Goal: Task Accomplishment & Management: Manage account settings

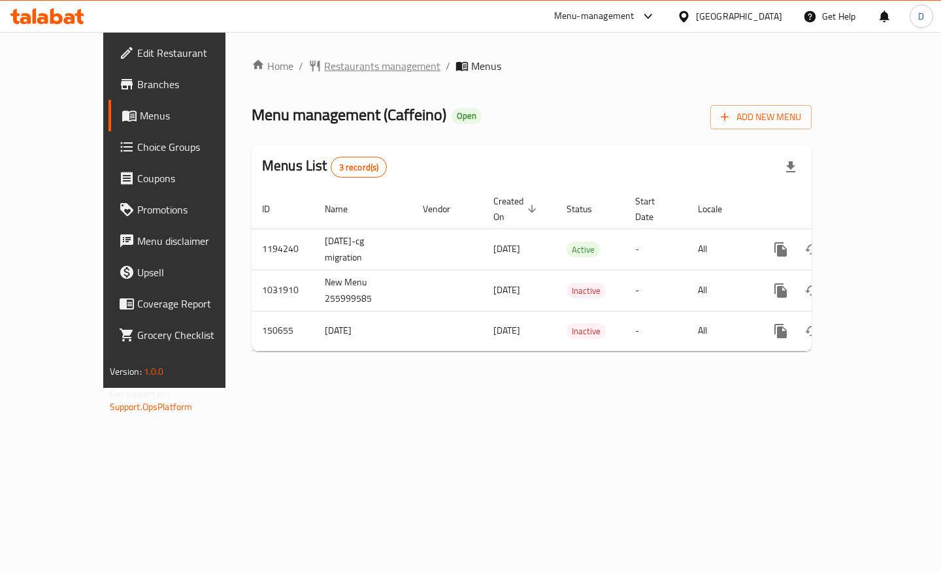
click at [337, 66] on span "Restaurants management" at bounding box center [382, 66] width 116 height 16
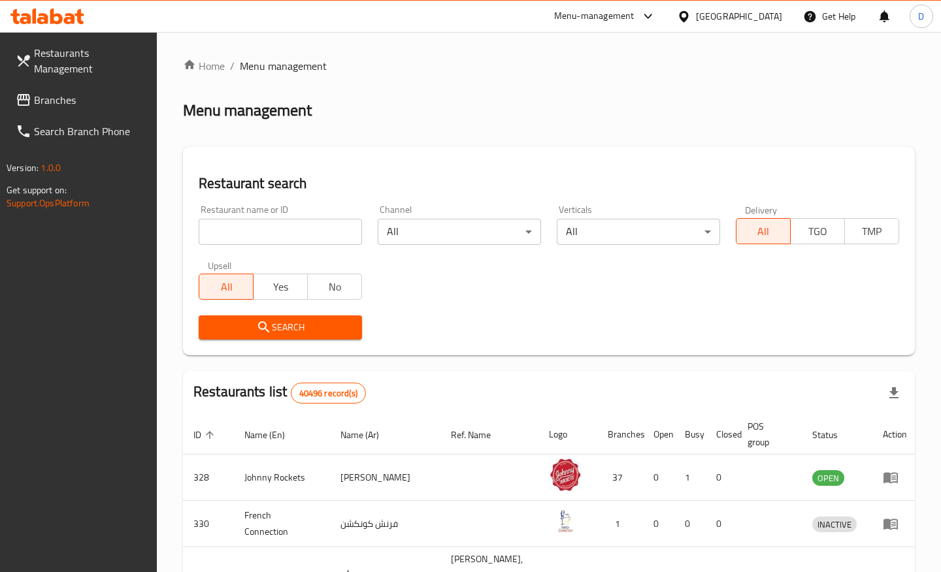
click at [246, 221] on input "search" at bounding box center [280, 232] width 163 height 26
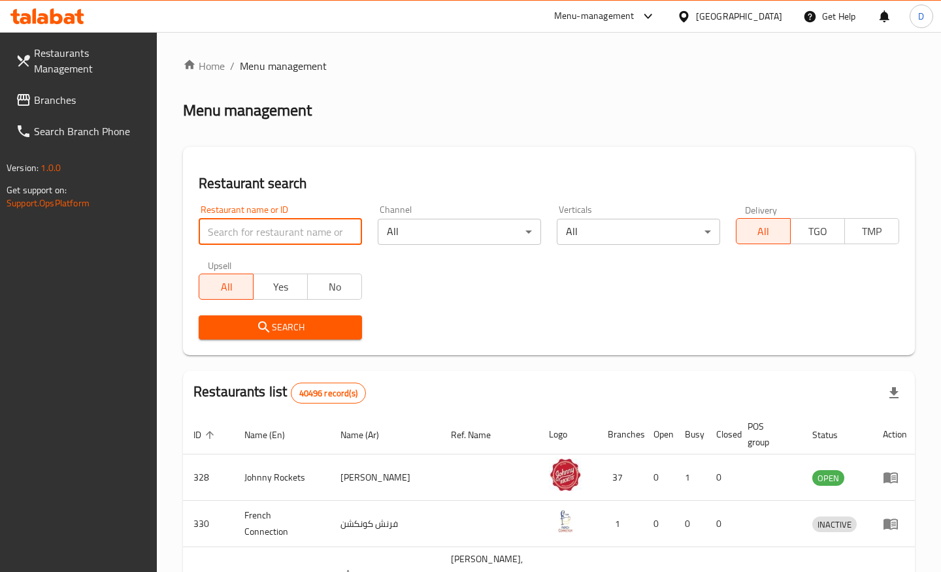
paste input "717340"
type input "717340"
click button "Search" at bounding box center [280, 328] width 163 height 24
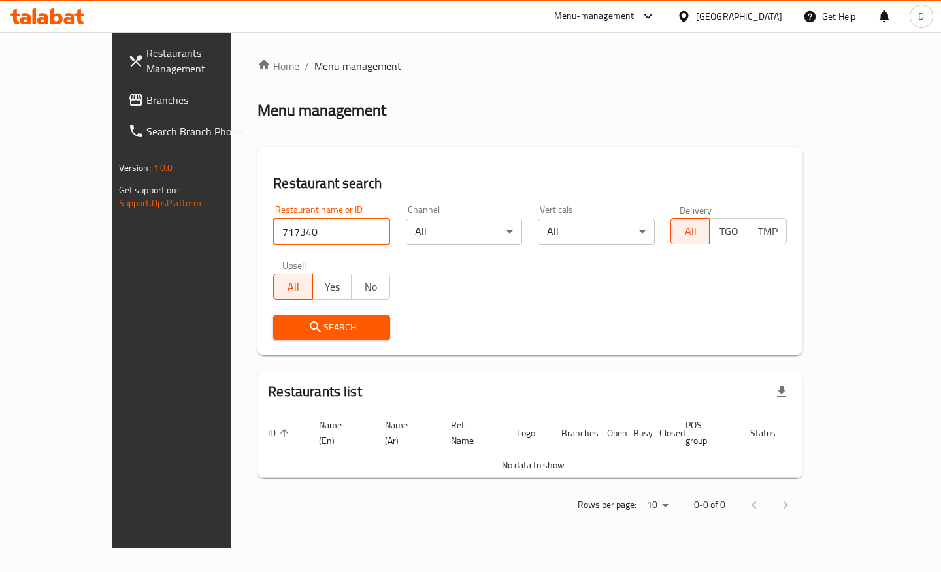
click at [146, 98] on span "Branches" at bounding box center [202, 100] width 112 height 16
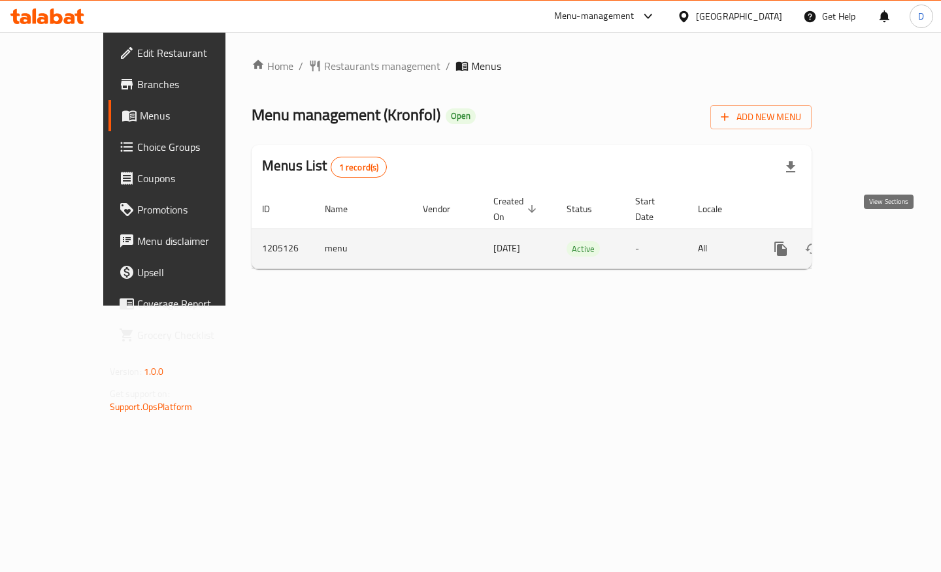
click at [883, 241] on icon "enhanced table" at bounding box center [875, 249] width 16 height 16
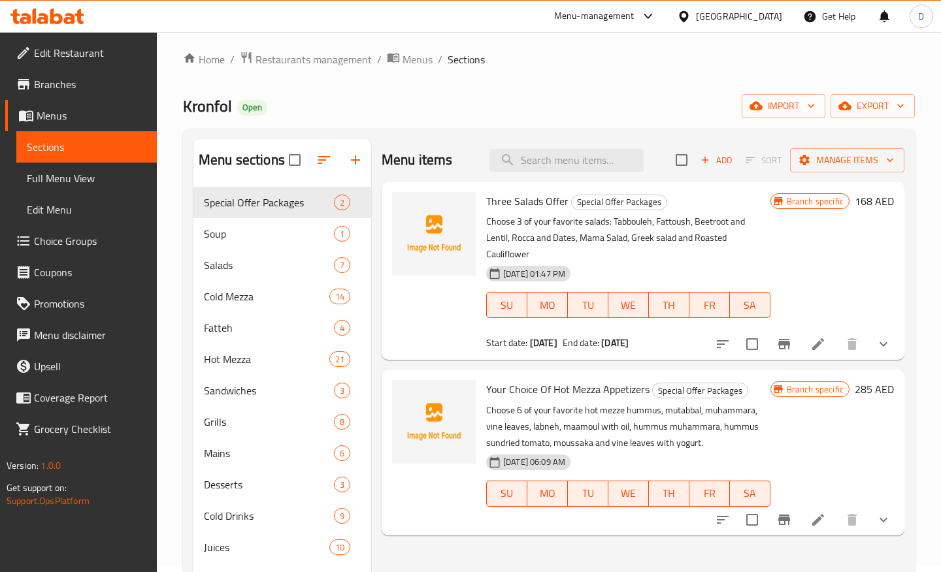
scroll to position [5, 0]
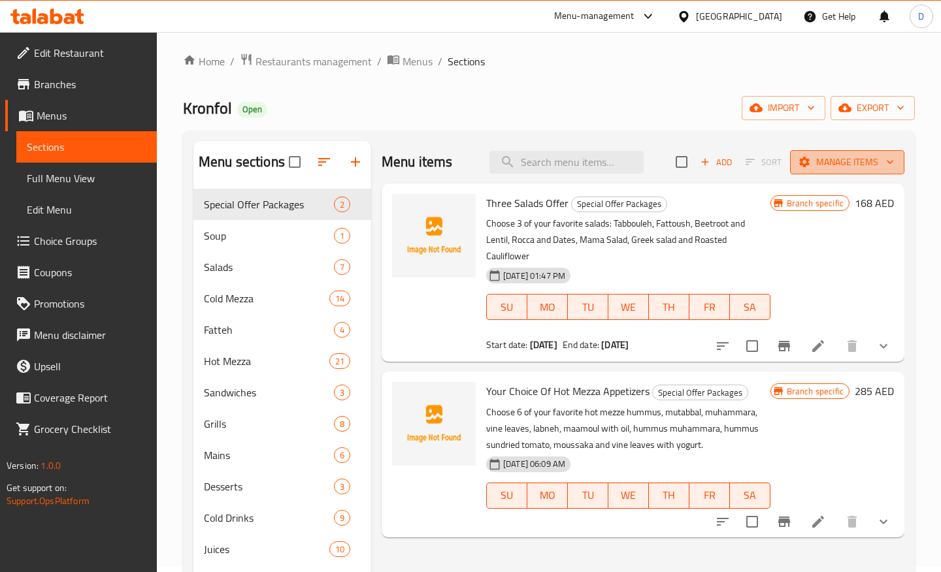
click at [870, 160] on span "Manage items" at bounding box center [846, 162] width 93 height 16
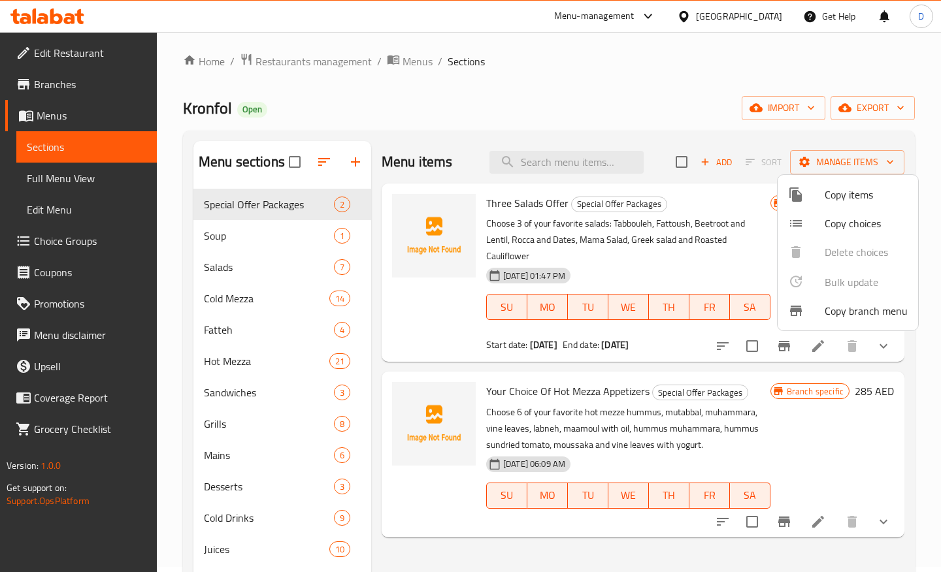
click at [756, 140] on div at bounding box center [470, 286] width 941 height 572
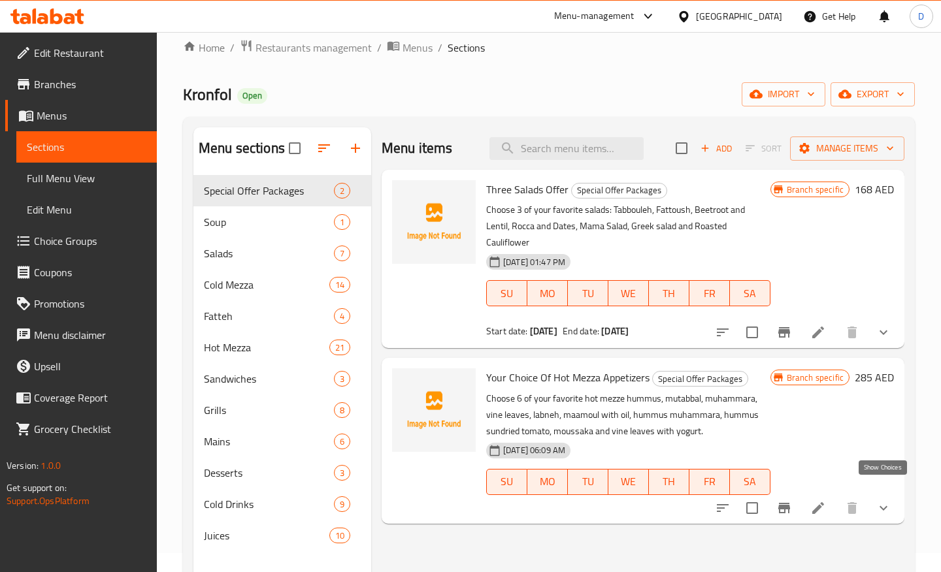
click at [886, 500] on icon "show more" at bounding box center [883, 508] width 16 height 16
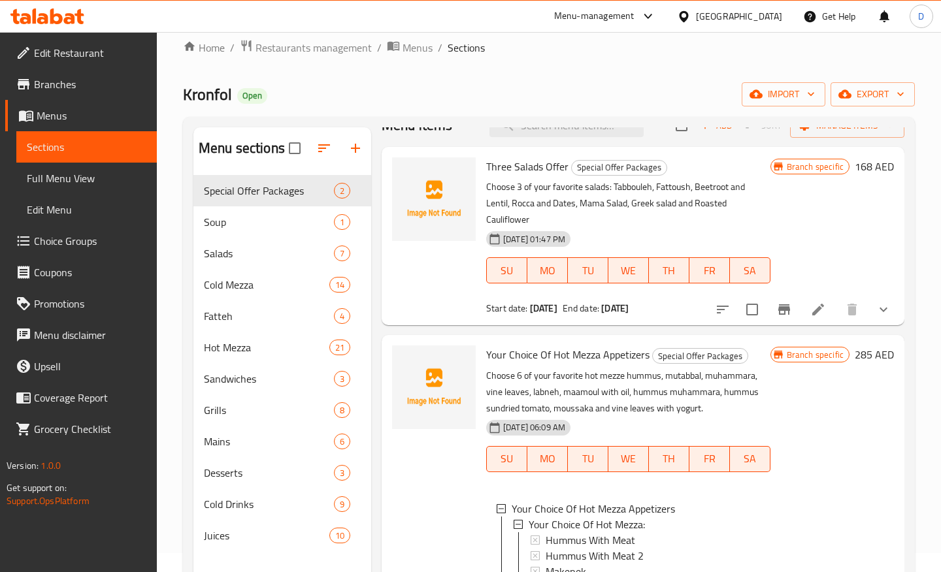
scroll to position [0, 0]
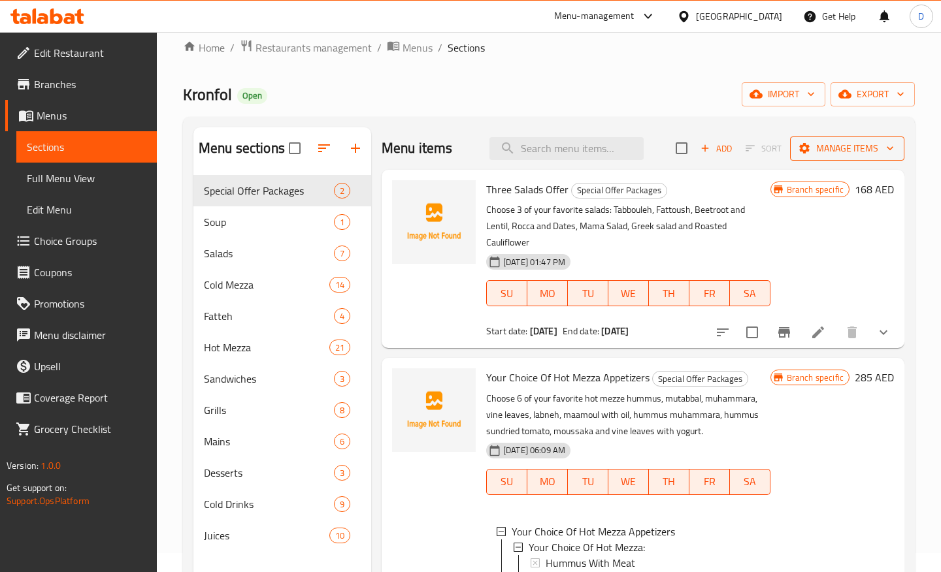
click at [856, 140] on span "Manage items" at bounding box center [846, 148] width 93 height 16
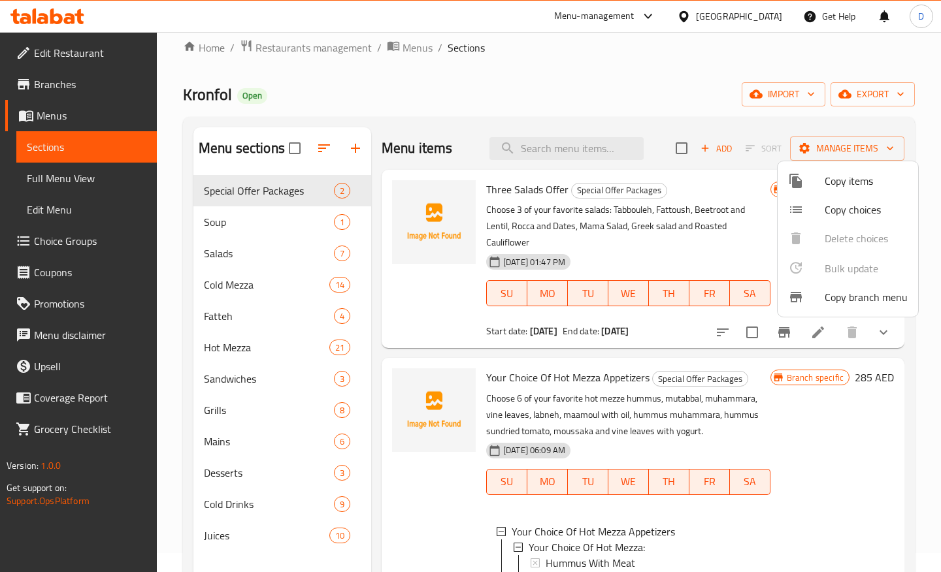
click at [858, 184] on span "Copy items" at bounding box center [865, 181] width 83 height 16
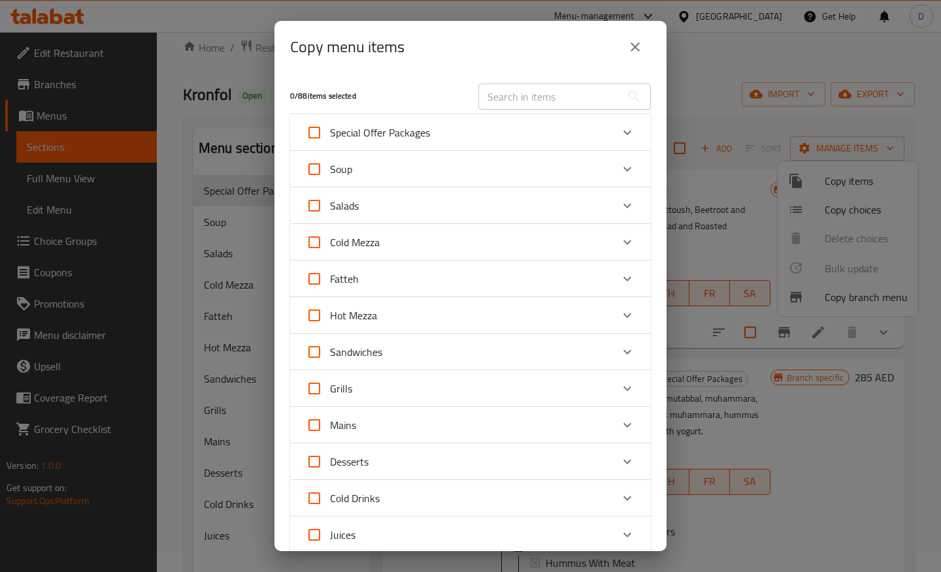
click at [487, 137] on div "Special Offer Packages" at bounding box center [459, 132] width 306 height 31
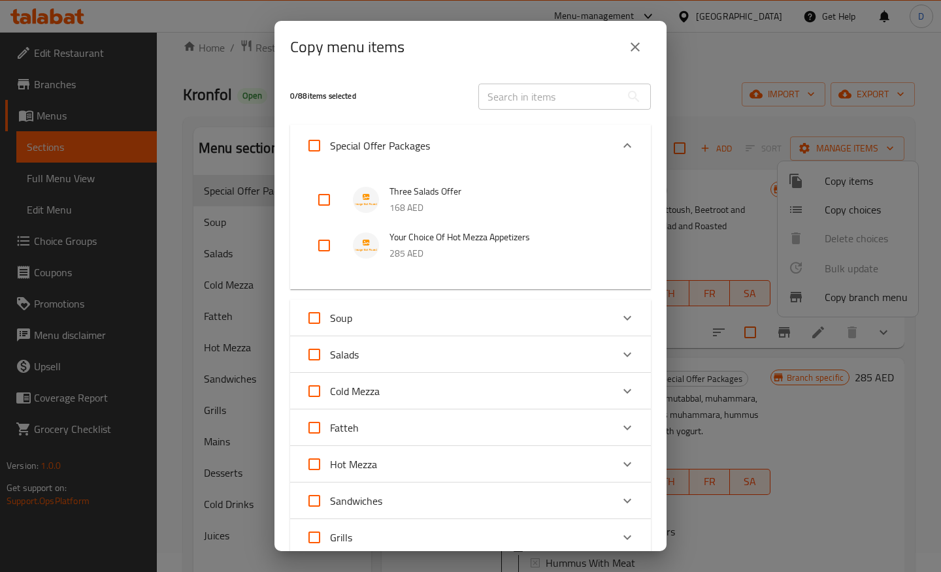
click at [321, 249] on input "checkbox" at bounding box center [323, 245] width 31 height 31
checkbox input "true"
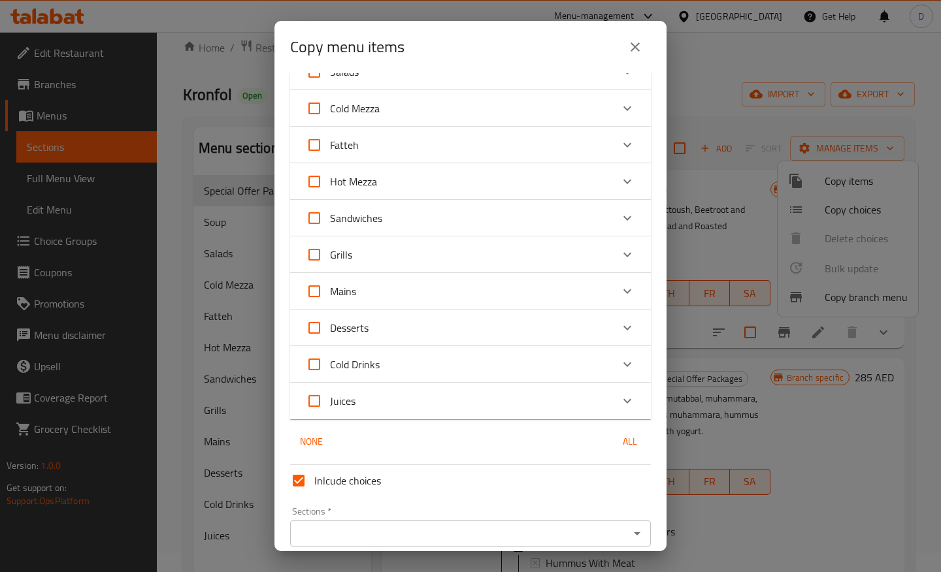
scroll to position [339, 0]
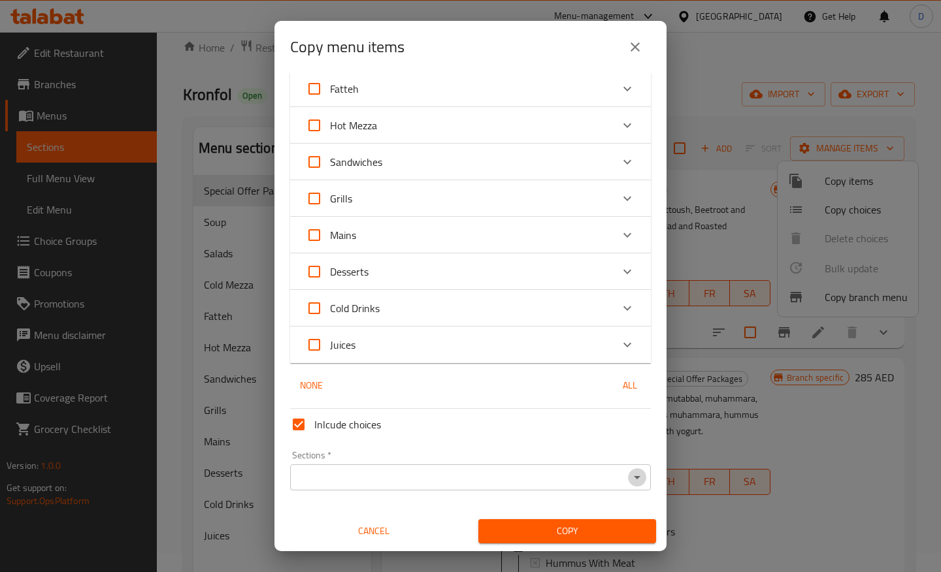
click at [629, 481] on icon "Open" at bounding box center [637, 478] width 16 height 16
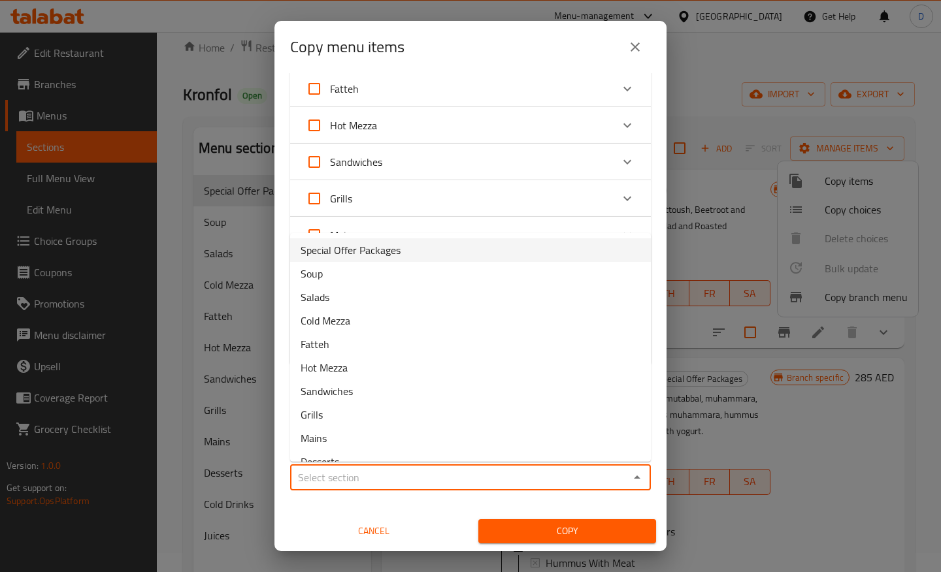
click at [421, 253] on li "Special Offer Packages" at bounding box center [470, 250] width 361 height 24
type input "Special Offer Packages"
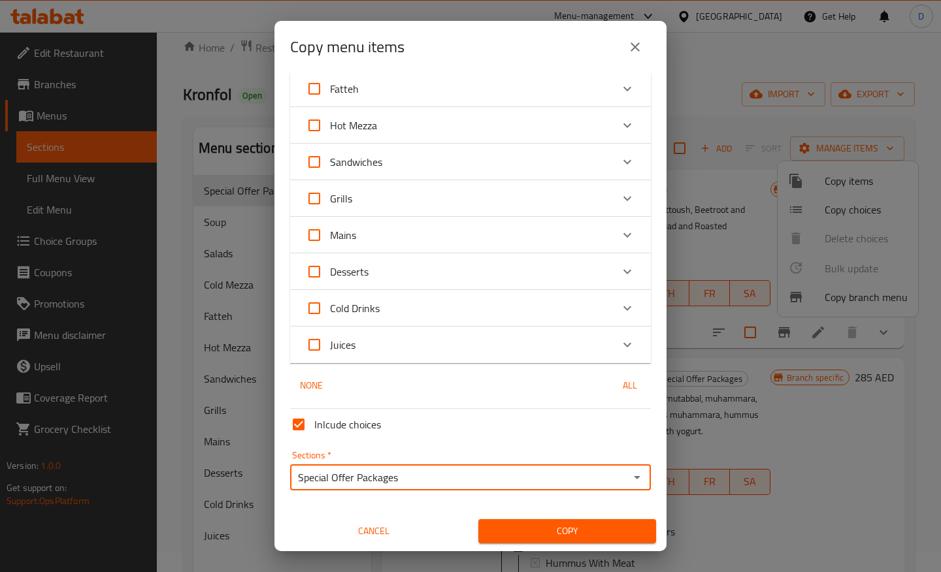
click at [572, 535] on span "Copy" at bounding box center [567, 531] width 157 height 16
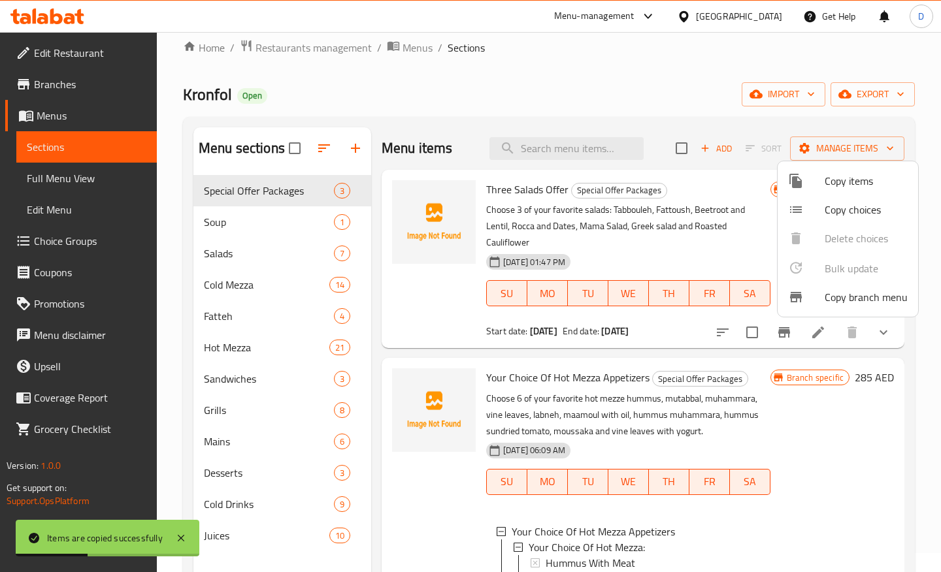
click at [626, 397] on div at bounding box center [470, 286] width 941 height 572
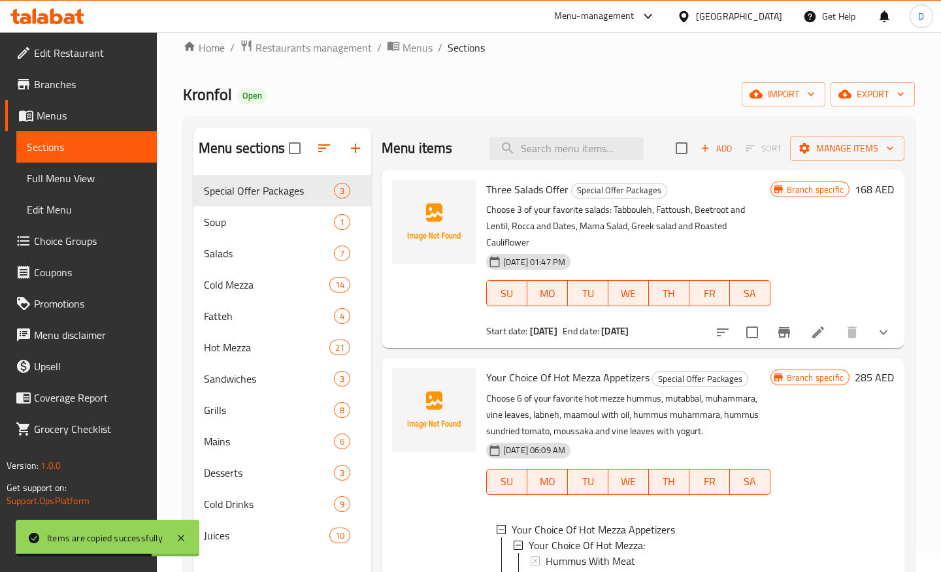
scroll to position [412, 0]
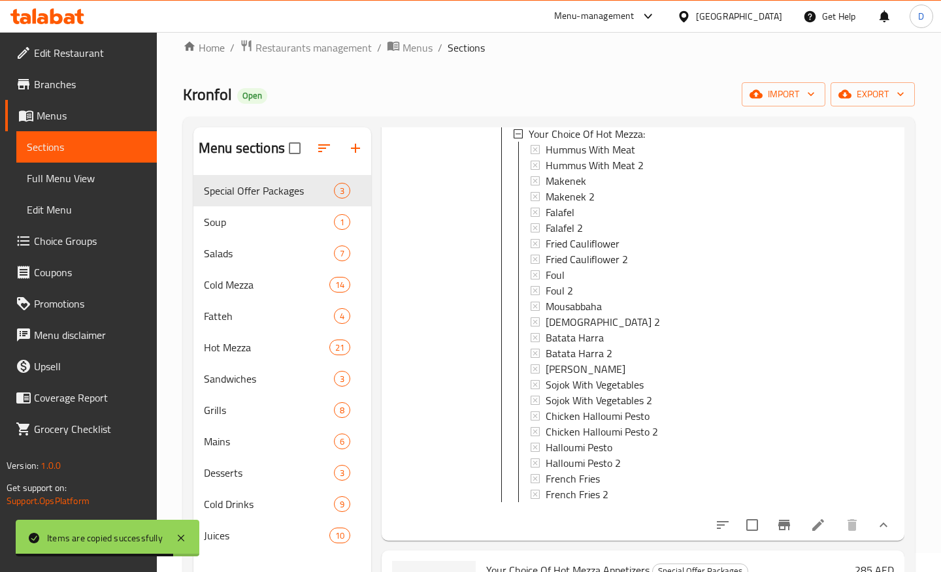
click at [884, 523] on icon "show more" at bounding box center [883, 525] width 8 height 5
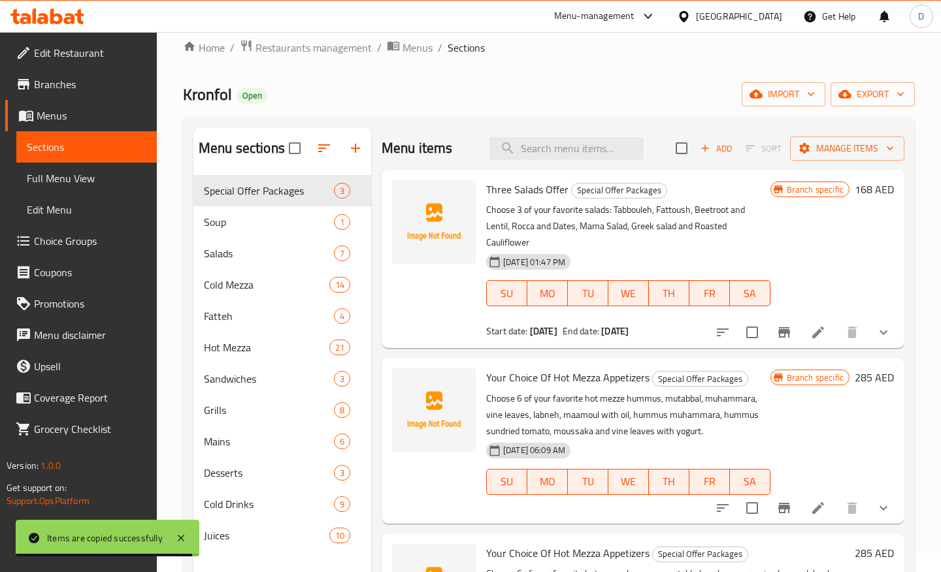
scroll to position [183, 0]
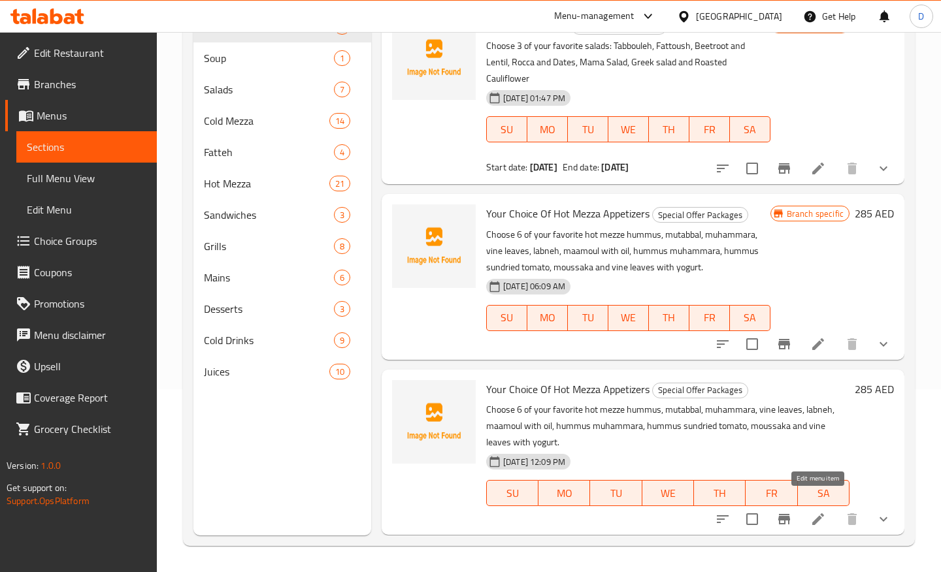
click at [819, 512] on icon at bounding box center [818, 520] width 16 height 16
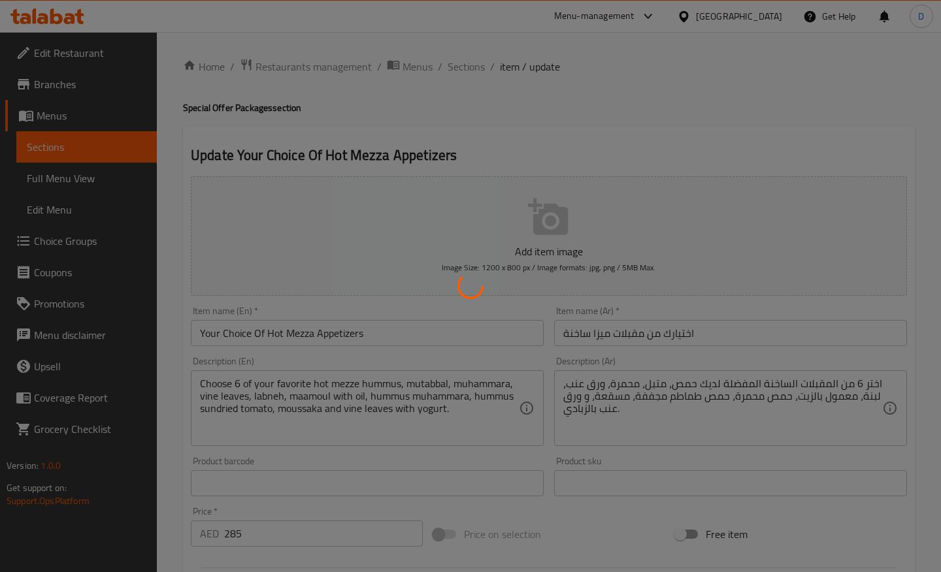
type input "اختيارك من المازة الساخنة:"
type input "6"
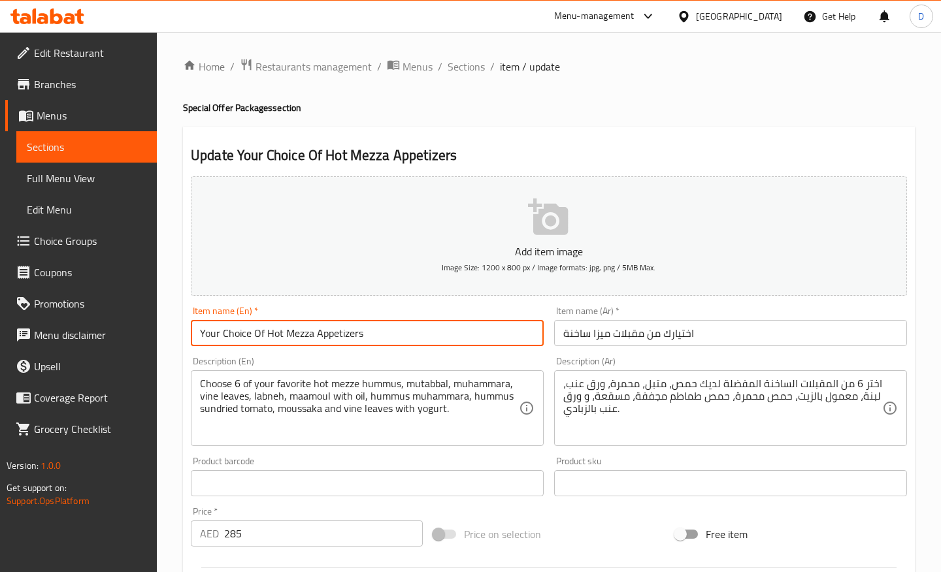
click at [282, 331] on input "Your Choice Of Hot Mezza Appetizers" at bounding box center [367, 333] width 353 height 26
type input "Your Choice Of Cold Mezza Appetizers"
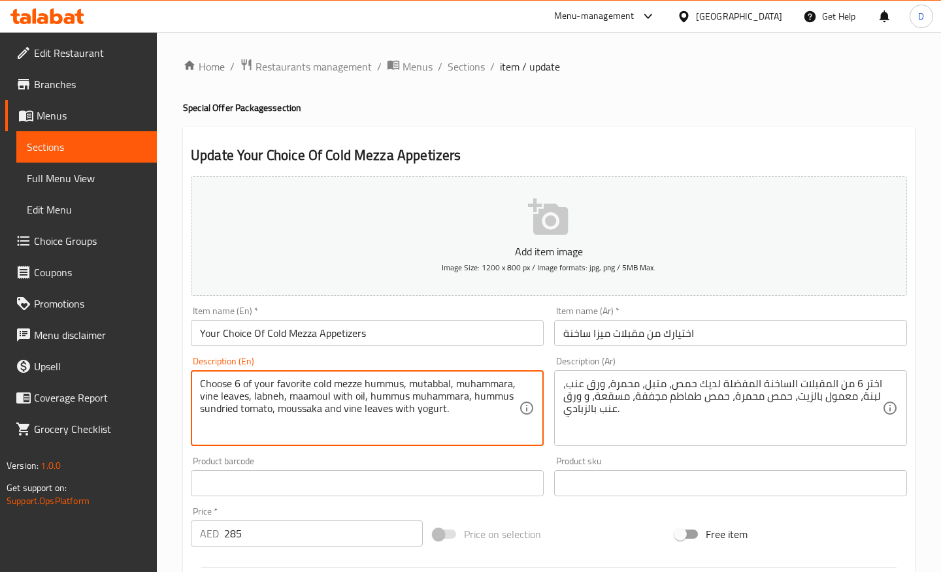
scroll to position [372, 0]
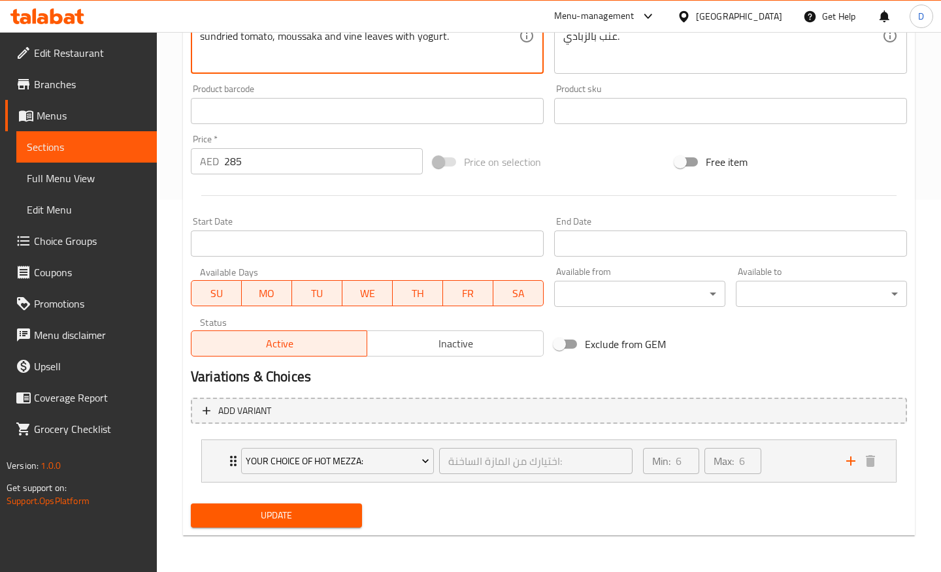
type textarea "Choose 6 of your favorite cold mezze hummus, mutabbal, muhammara, vine leaves, …"
click at [303, 515] on span "Update" at bounding box center [276, 516] width 150 height 16
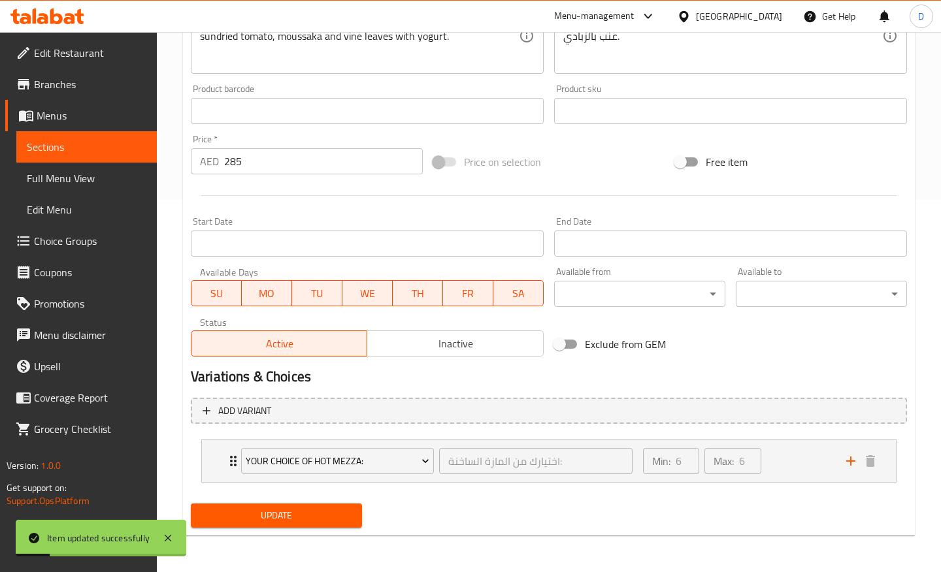
click at [129, 133] on link "Sections" at bounding box center [86, 146] width 140 height 31
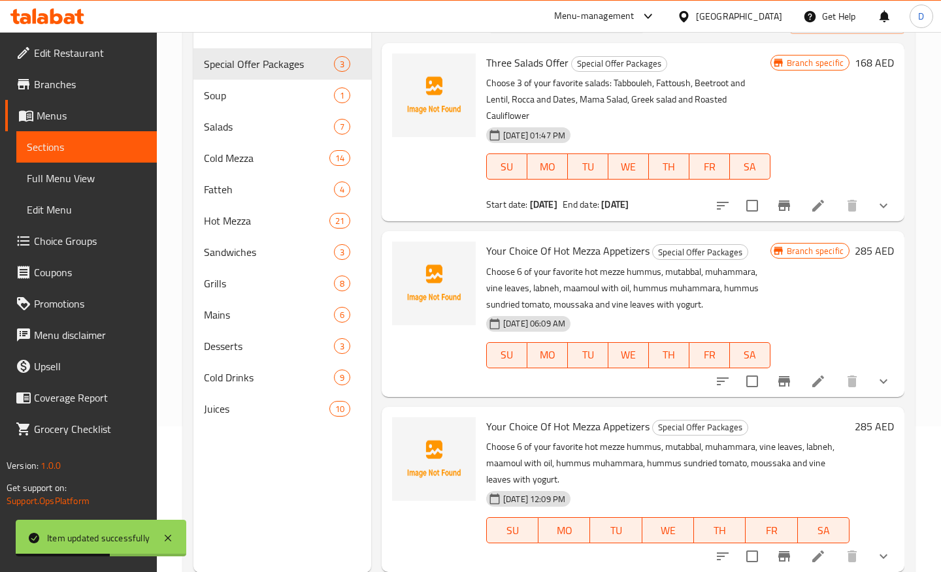
scroll to position [154, 0]
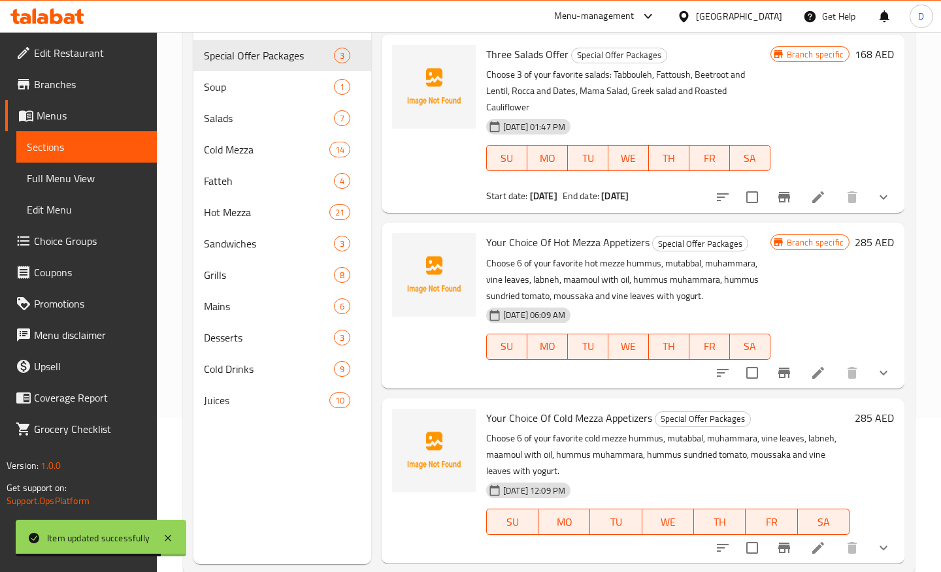
click at [668, 450] on p "Choose 6 of your favorite cold mezze hummus, mutabbal, muhammara, vine leaves, …" at bounding box center [667, 455] width 363 height 49
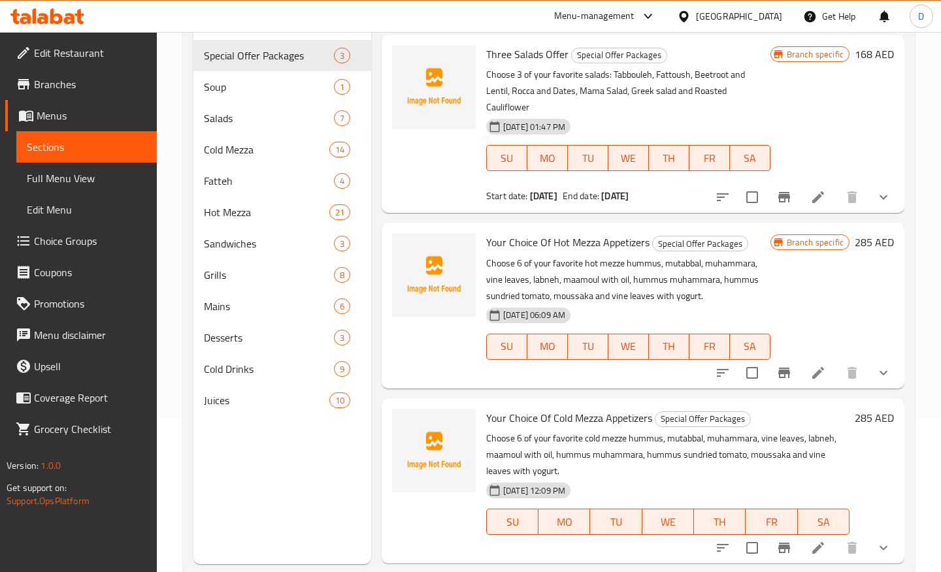
scroll to position [0, 0]
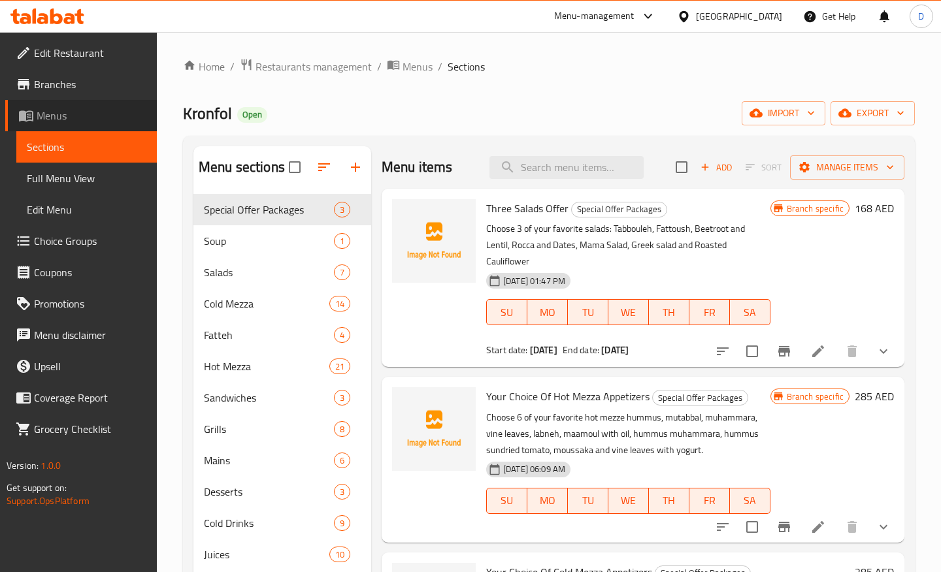
click at [52, 115] on span "Menus" at bounding box center [92, 116] width 110 height 16
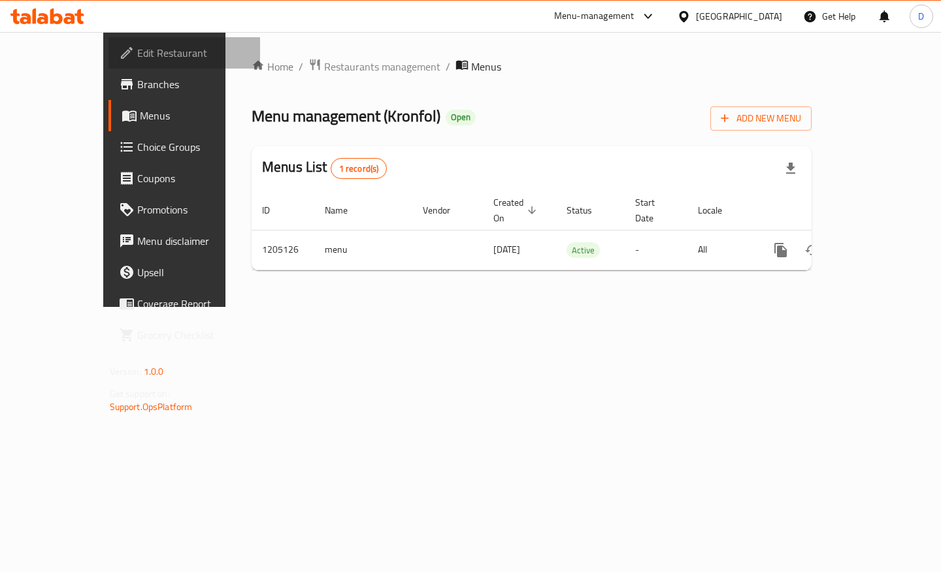
click at [137, 48] on span "Edit Restaurant" at bounding box center [193, 53] width 112 height 16
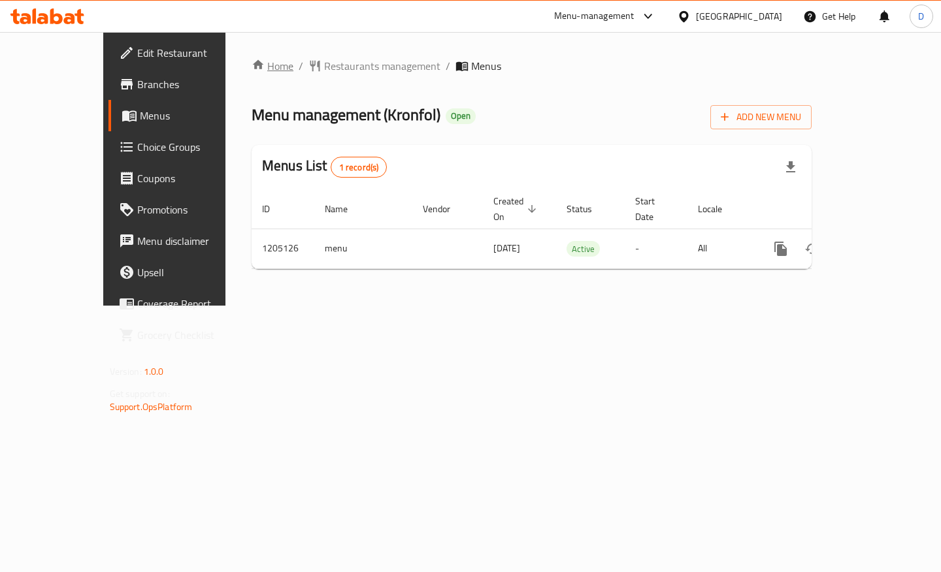
click at [252, 73] on link "Home" at bounding box center [273, 66] width 42 height 16
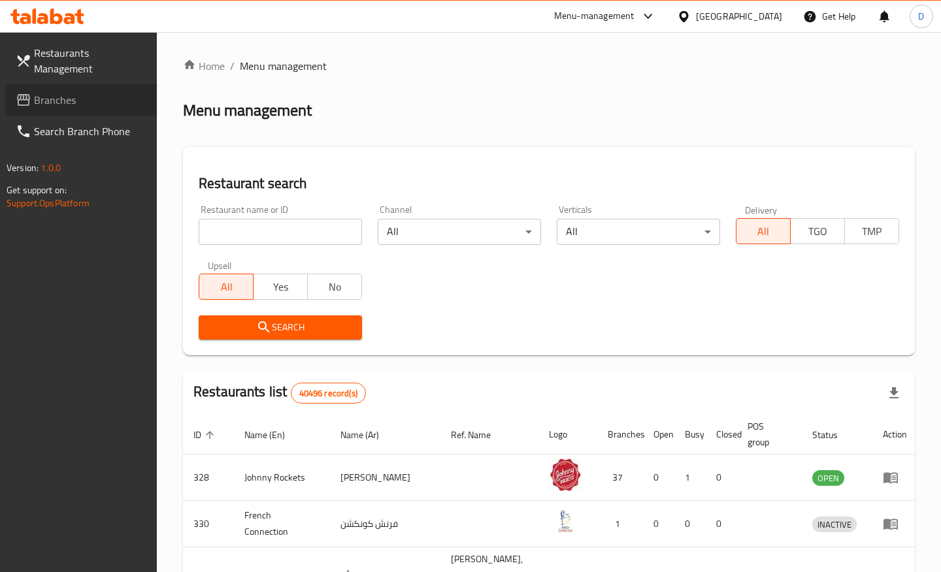
click at [64, 100] on span "Branches" at bounding box center [90, 100] width 112 height 16
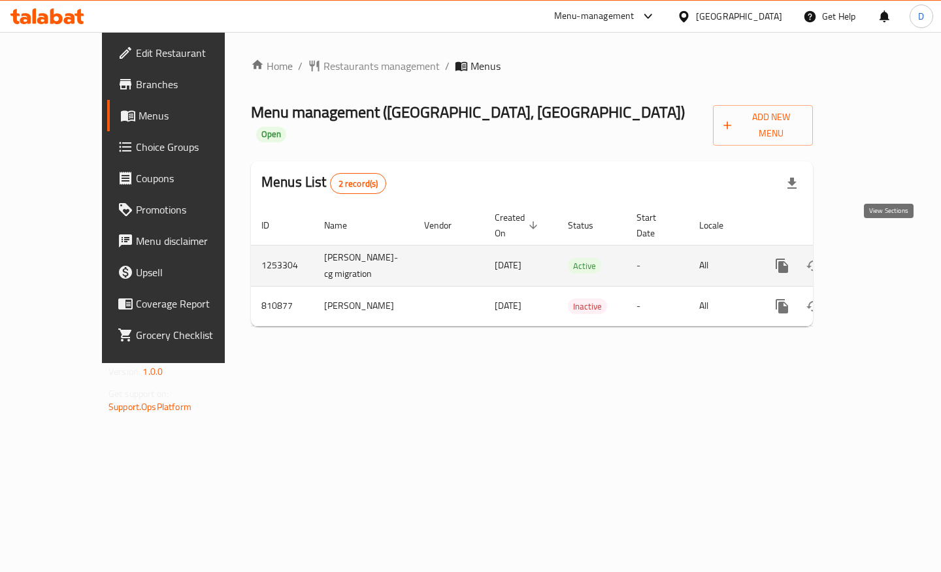
click at [892, 253] on link "enhanced table" at bounding box center [875, 265] width 31 height 31
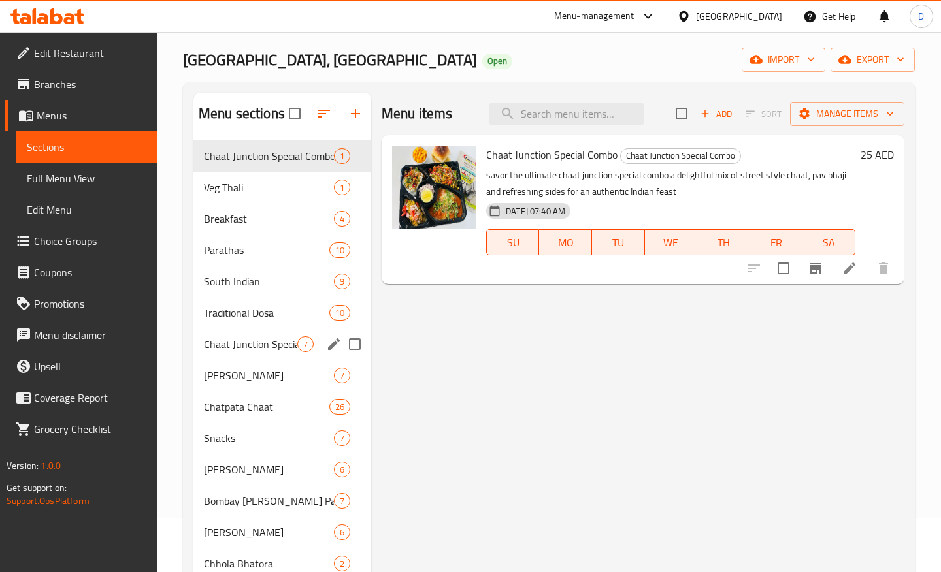
scroll to position [56, 0]
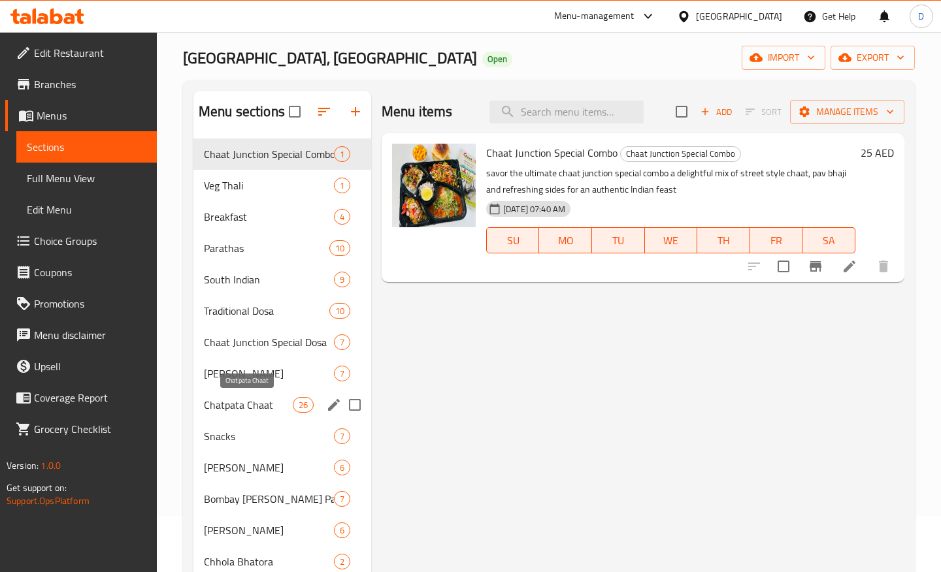
click at [248, 405] on span "Chatpata Chaat" at bounding box center [248, 405] width 89 height 16
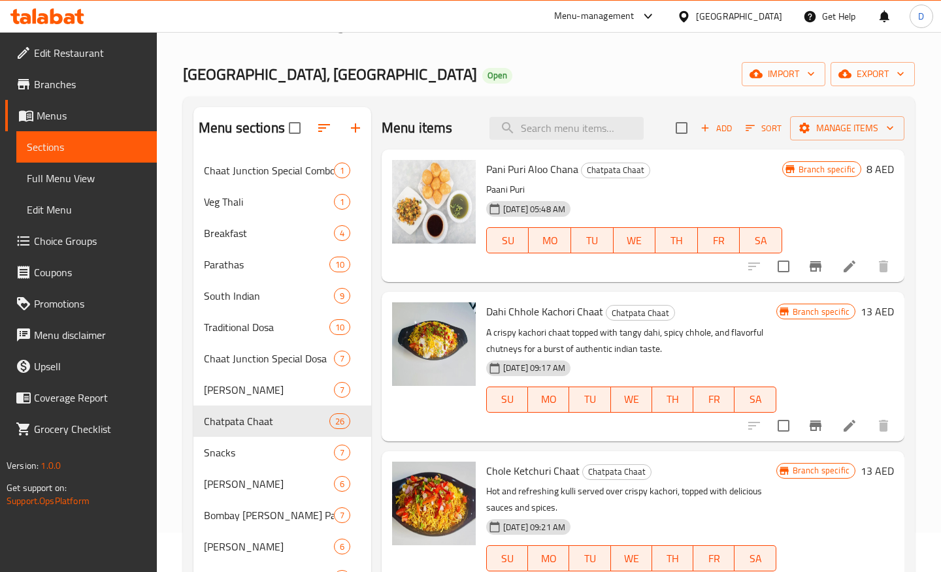
scroll to position [33, 0]
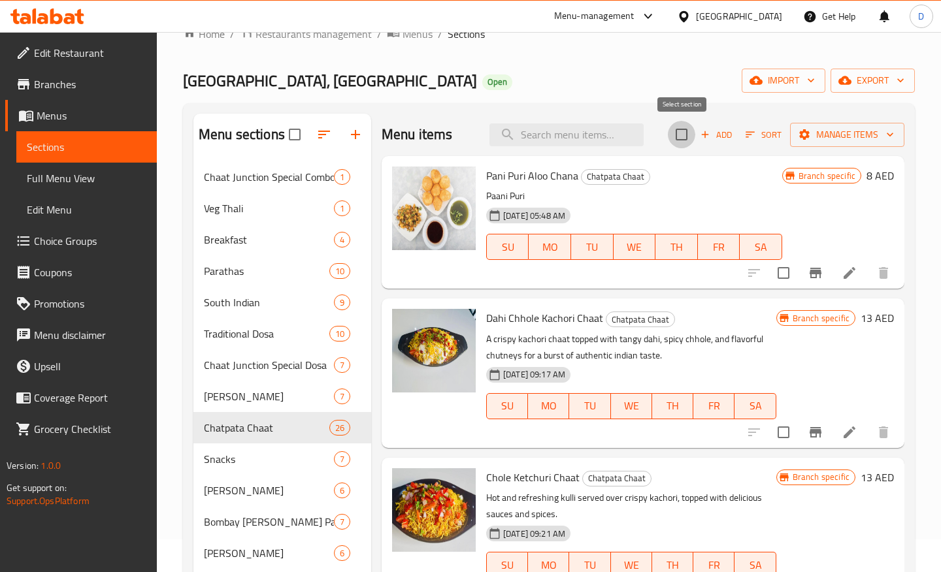
click at [683, 138] on input "checkbox" at bounding box center [681, 134] width 27 height 27
checkbox input "true"
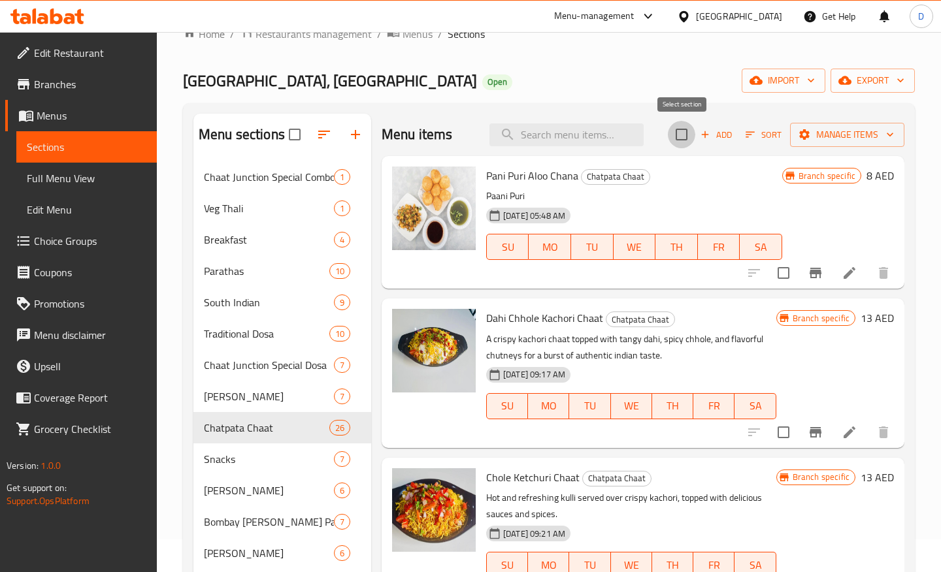
checkbox input "true"
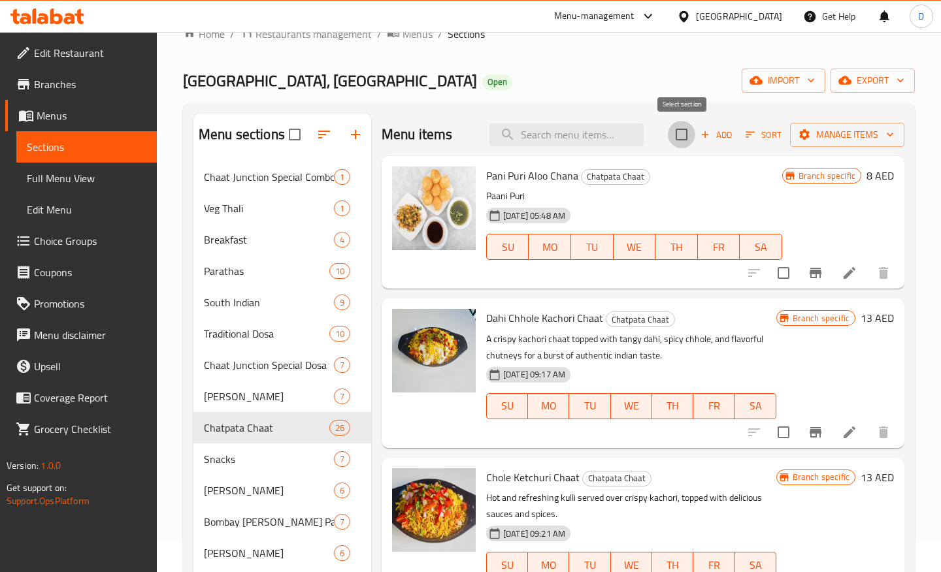
checkbox input "true"
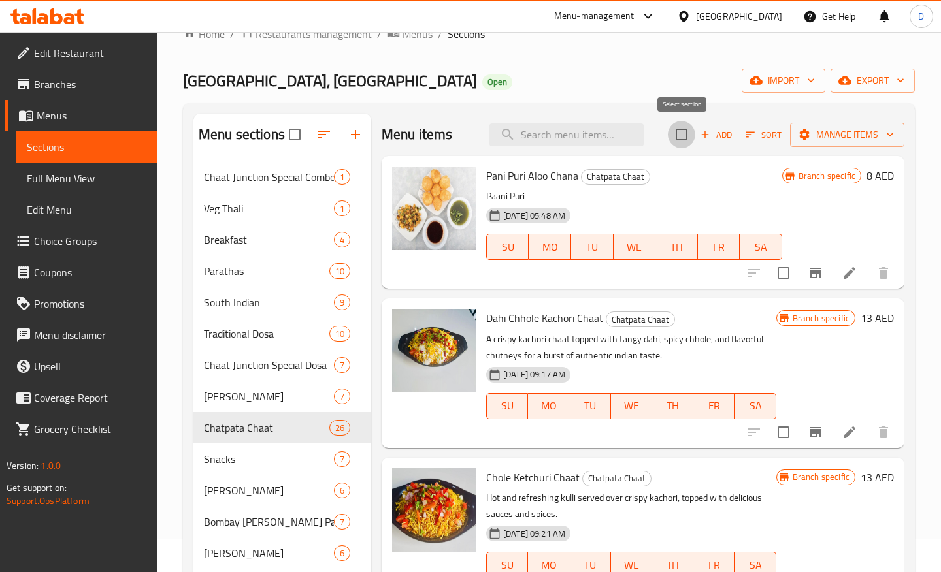
checkbox input "true"
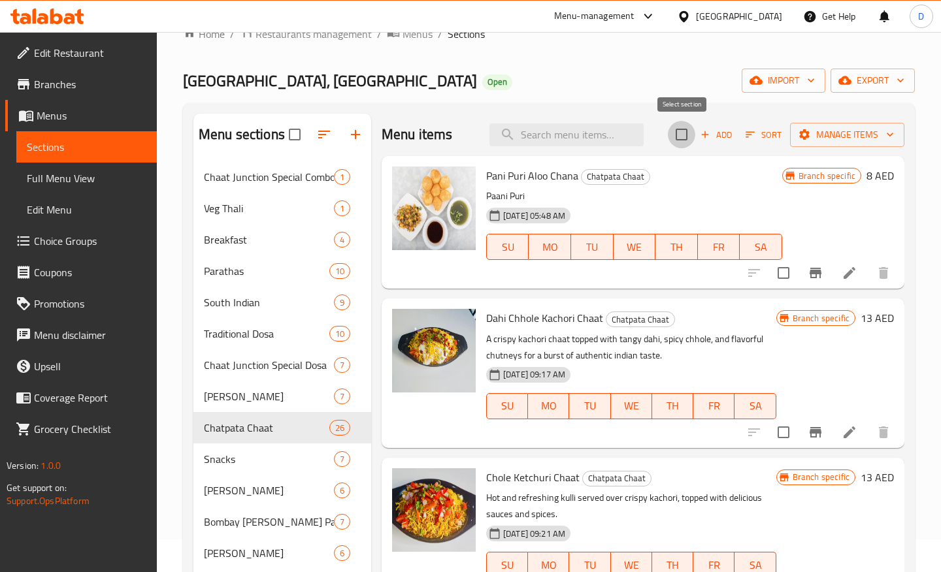
checkbox input "true"
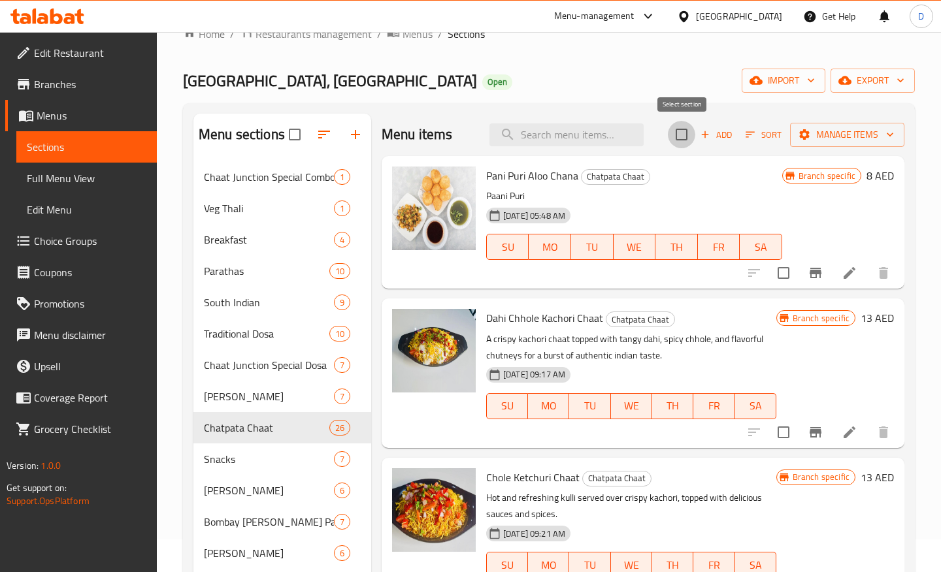
checkbox input "true"
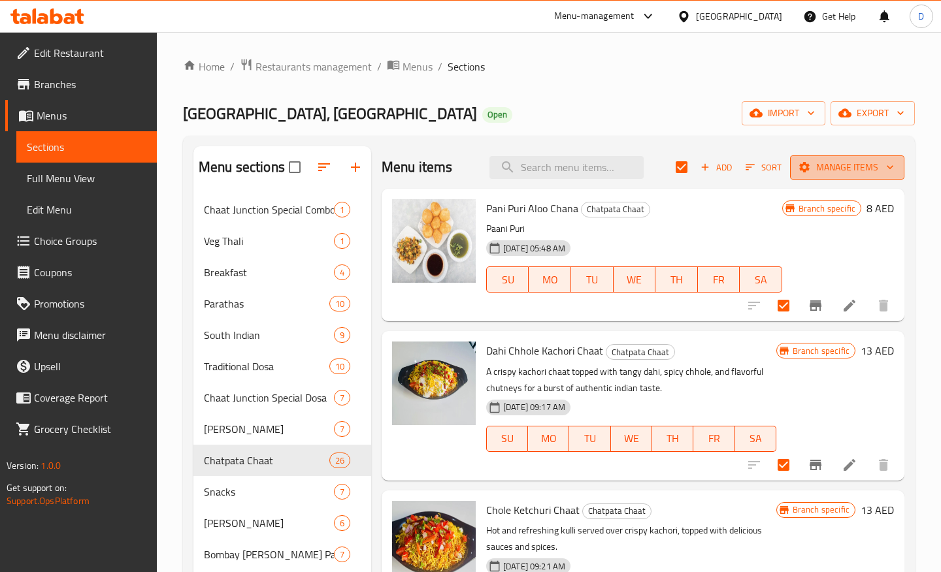
click at [875, 166] on span "Manage items" at bounding box center [846, 167] width 93 height 16
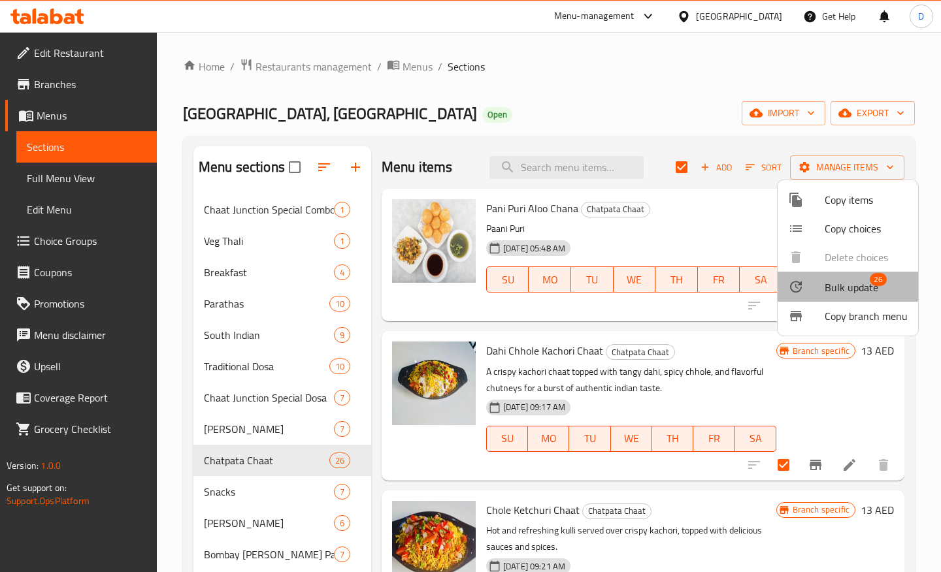
click at [845, 286] on span "Bulk update" at bounding box center [851, 288] width 54 height 16
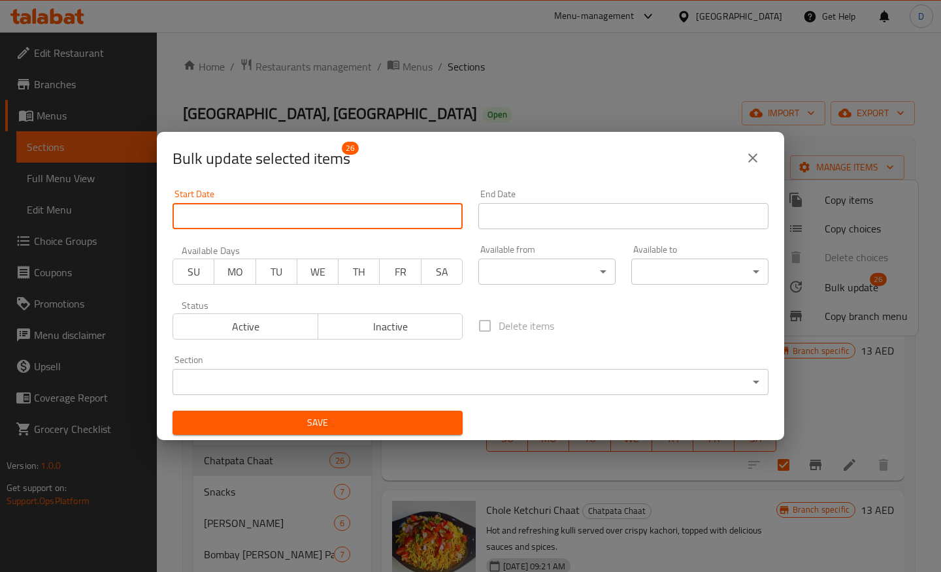
click at [297, 213] on input "Start Date" at bounding box center [317, 216] width 290 height 26
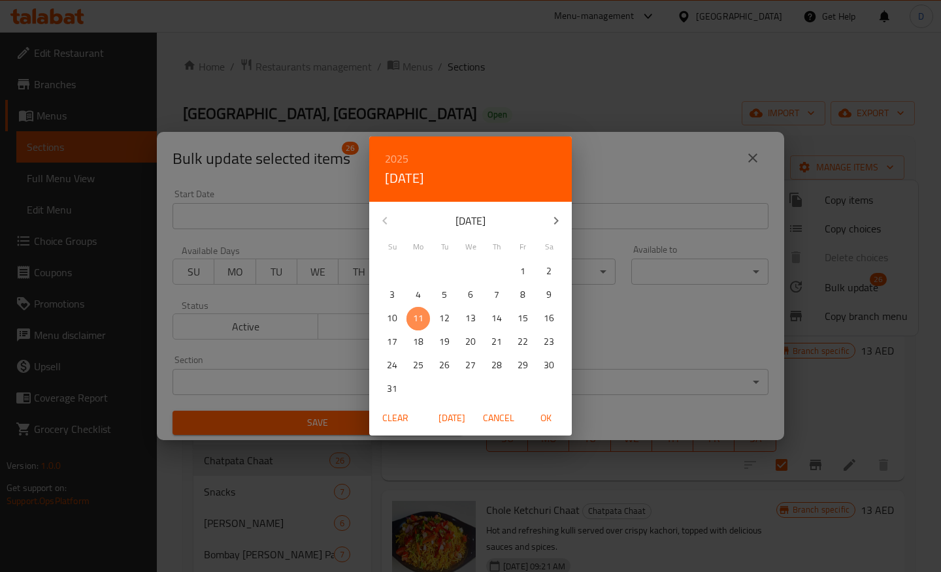
click at [415, 317] on p "11" at bounding box center [418, 318] width 10 height 16
click at [432, 418] on button "Today" at bounding box center [452, 418] width 42 height 24
click at [544, 418] on span "OK" at bounding box center [545, 418] width 31 height 16
type input "11-08-2025"
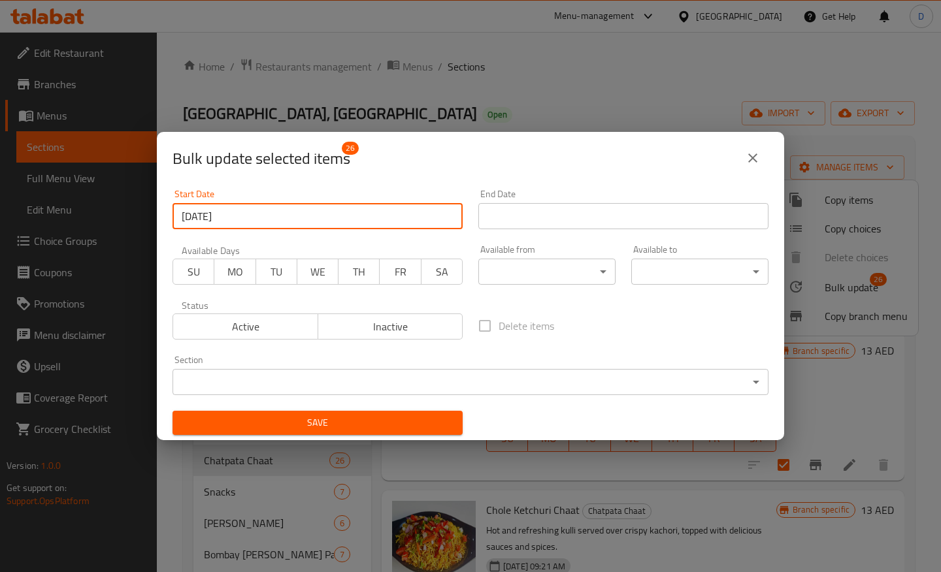
click at [537, 225] on input "Start Date" at bounding box center [623, 216] width 290 height 26
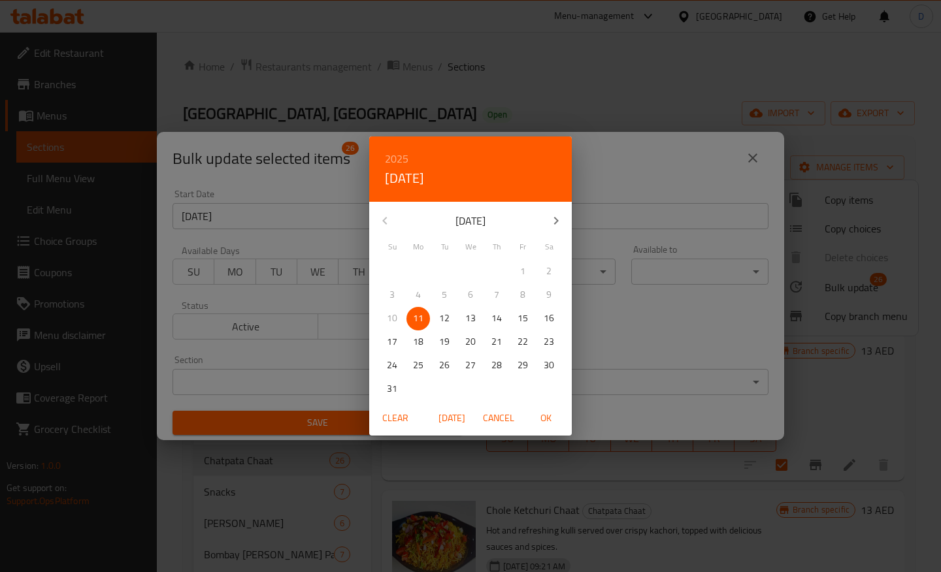
click at [601, 321] on div "2025 Mon, Aug 11 August 2025 Su Mo Tu We Th Fr Sa 27 28 29 30 31 1 2 3 4 5 6 7 …" at bounding box center [470, 286] width 941 height 572
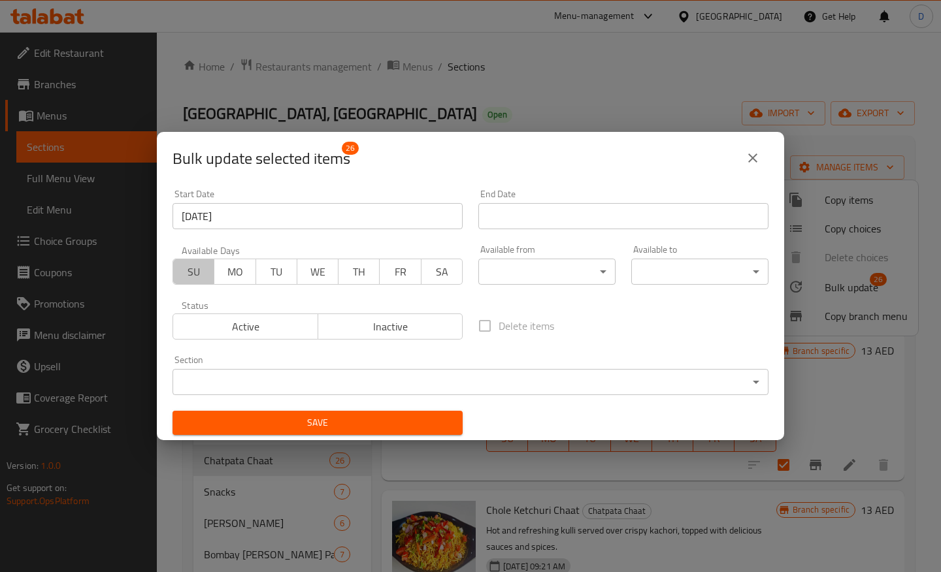
click at [204, 273] on span "SU" at bounding box center [193, 272] width 31 height 19
click at [221, 267] on span "MO" at bounding box center [234, 272] width 31 height 19
click at [260, 270] on button "TU" at bounding box center [276, 272] width 42 height 26
click at [319, 270] on span "WE" at bounding box center [317, 272] width 31 height 19
click at [374, 272] on button "TH" at bounding box center [359, 272] width 42 height 26
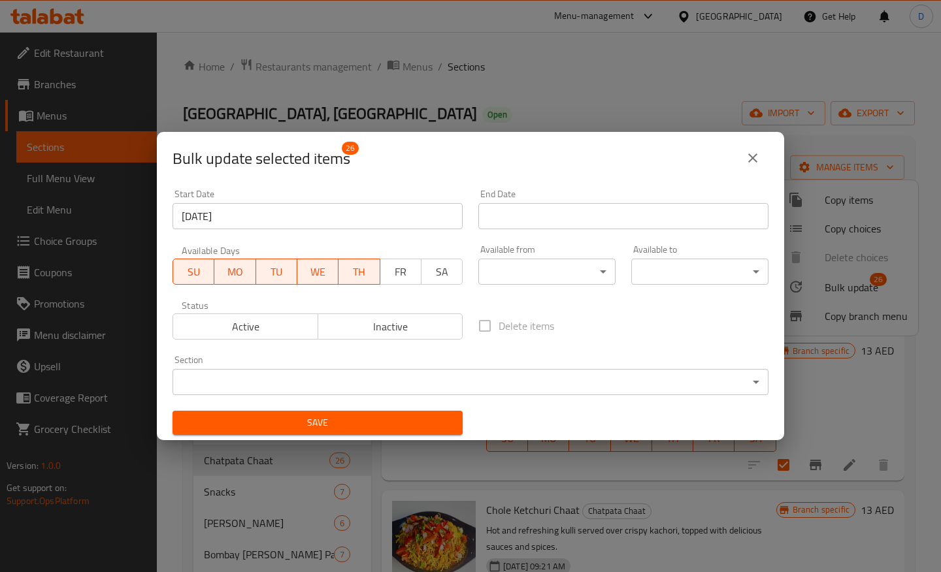
click at [397, 272] on span "FR" at bounding box center [400, 272] width 31 height 19
click at [453, 275] on span "SA" at bounding box center [442, 272] width 31 height 19
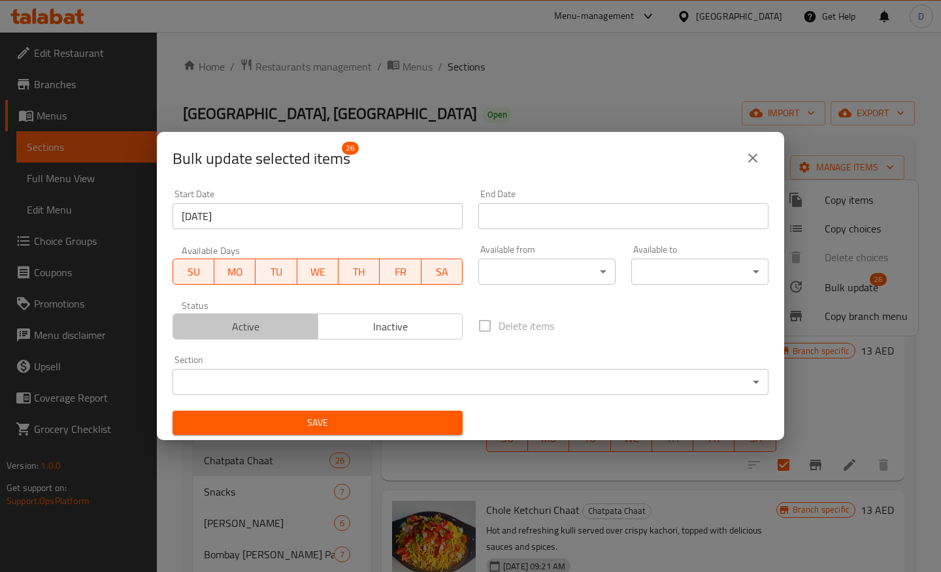
click at [218, 330] on span "Active" at bounding box center [245, 326] width 135 height 19
click at [581, 273] on body "​ Menu-management United Arab Emirates Get Help D Edit Restaurant Branches Menu…" at bounding box center [470, 302] width 941 height 540
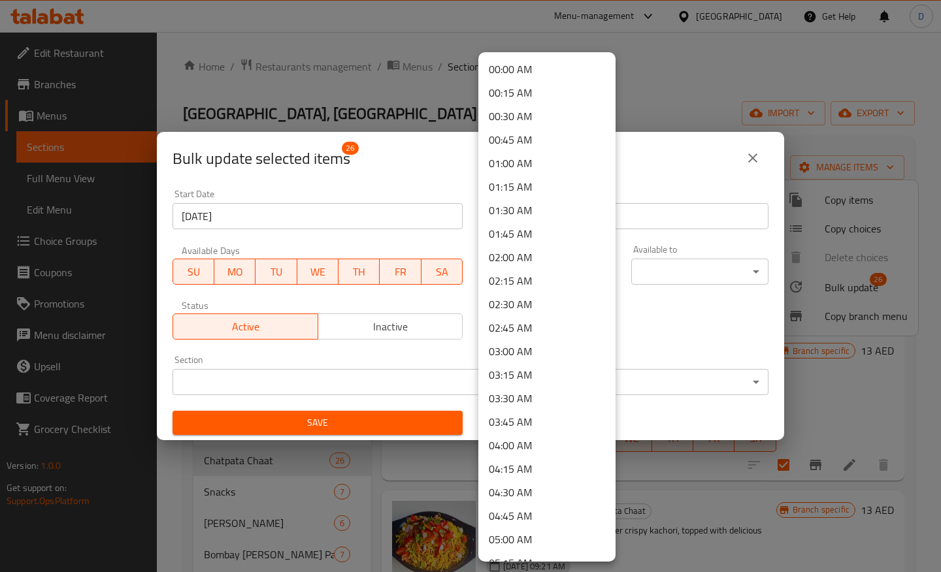
click at [749, 320] on div at bounding box center [470, 286] width 941 height 572
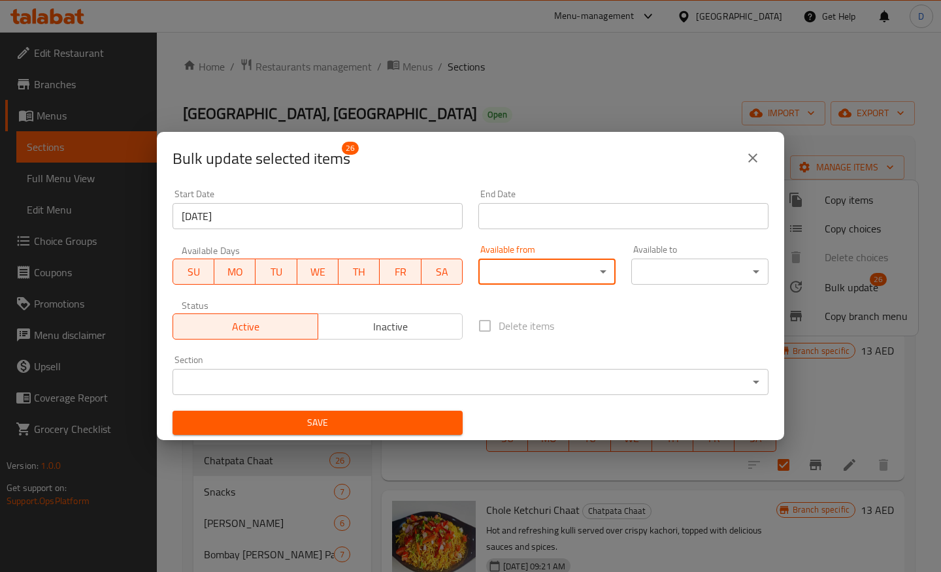
click at [753, 166] on button "close" at bounding box center [752, 157] width 31 height 31
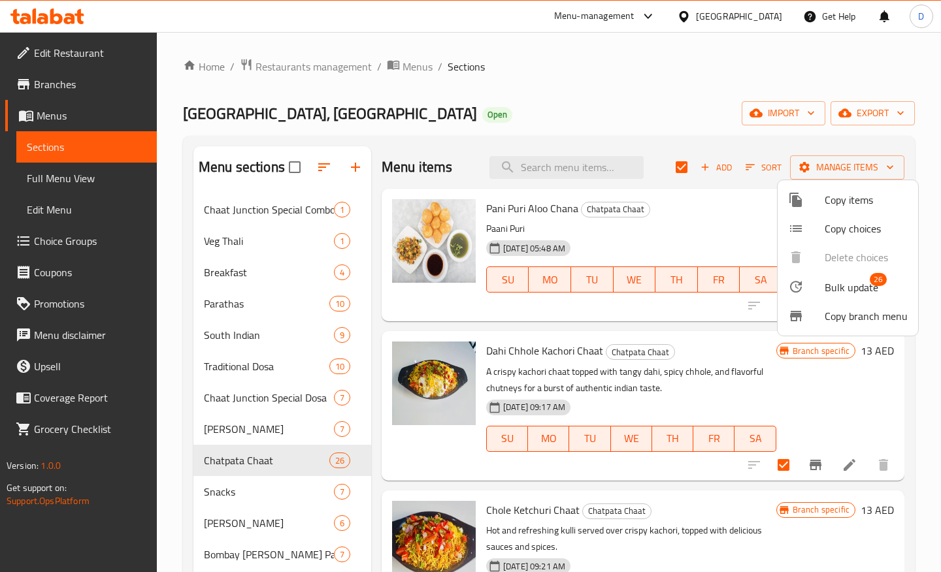
click at [679, 115] on div at bounding box center [470, 286] width 941 height 572
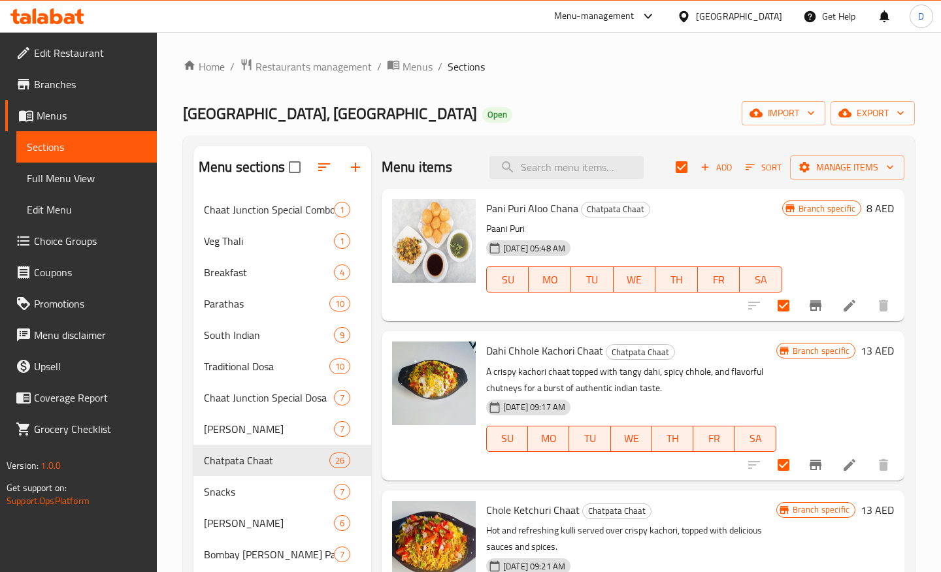
click at [517, 249] on span "31-08-2024 05:48 AM" at bounding box center [534, 248] width 73 height 12
click at [886, 173] on icon "button" at bounding box center [889, 167] width 13 height 13
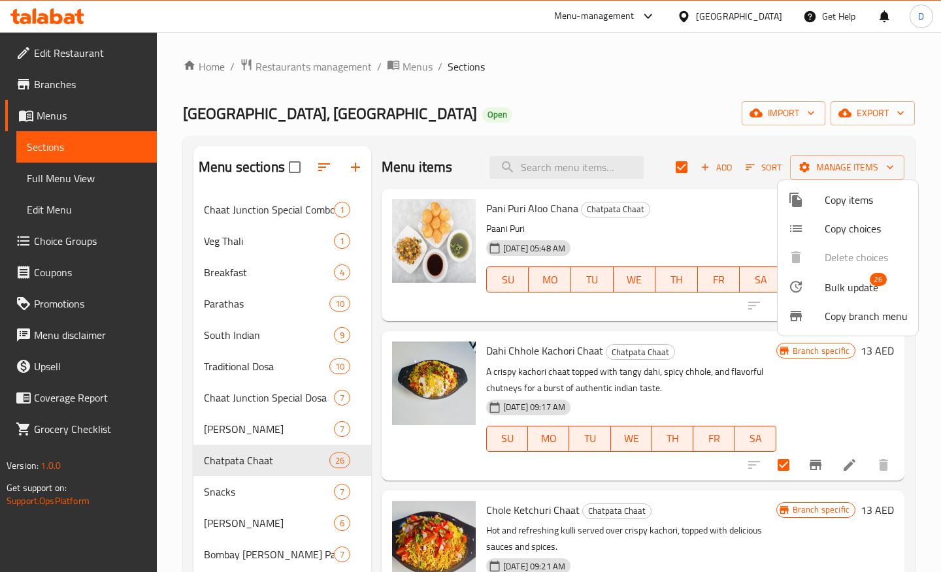
click at [692, 211] on div at bounding box center [470, 286] width 941 height 572
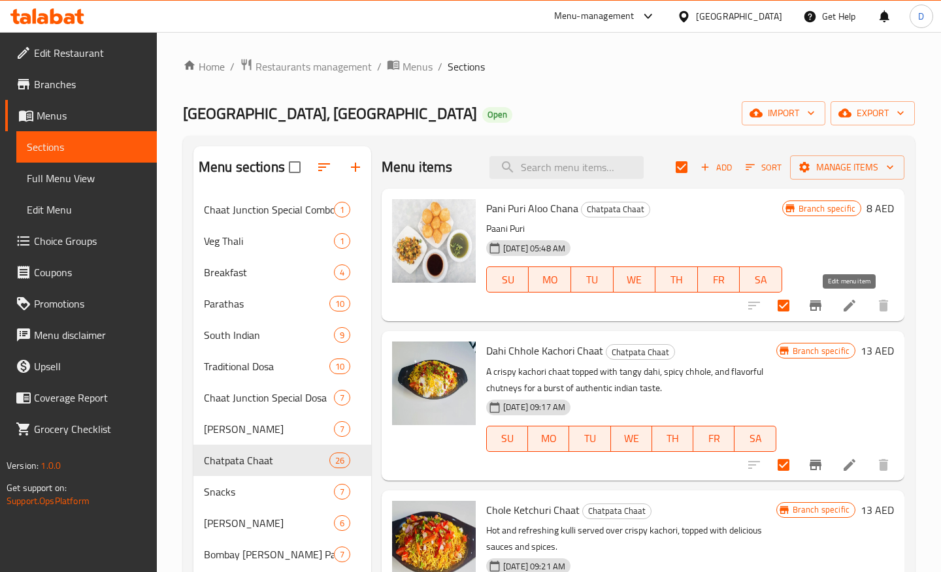
click at [851, 308] on icon at bounding box center [849, 306] width 16 height 16
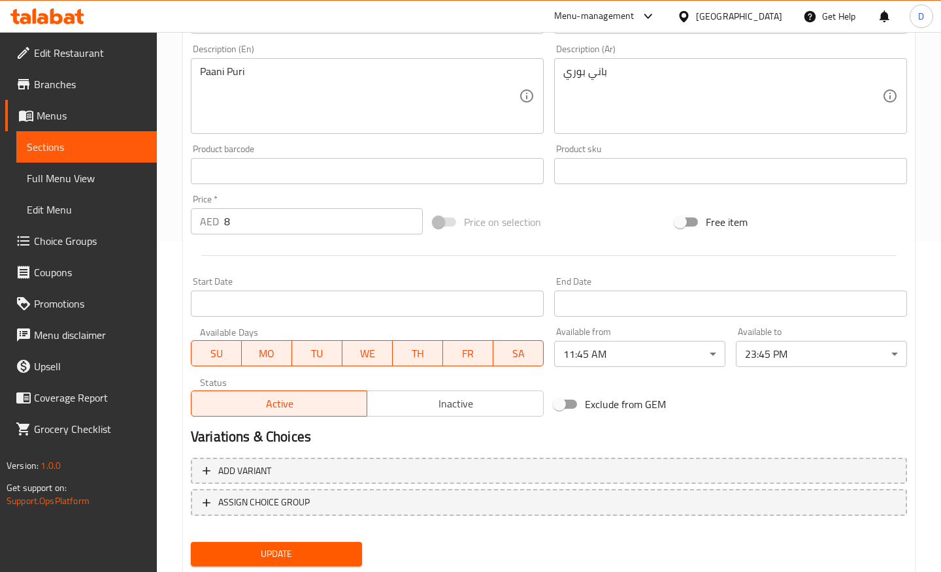
scroll to position [335, 0]
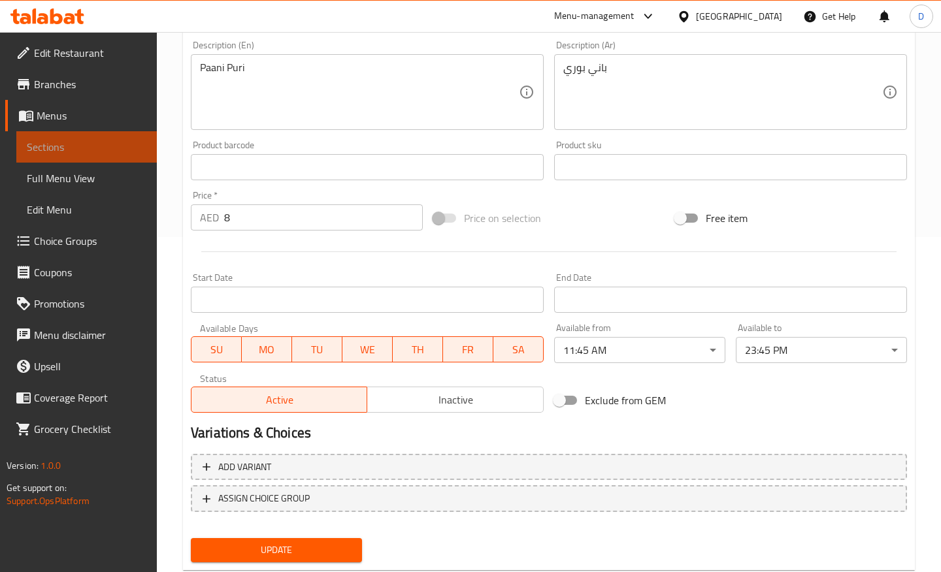
click at [60, 143] on span "Sections" at bounding box center [87, 147] width 120 height 16
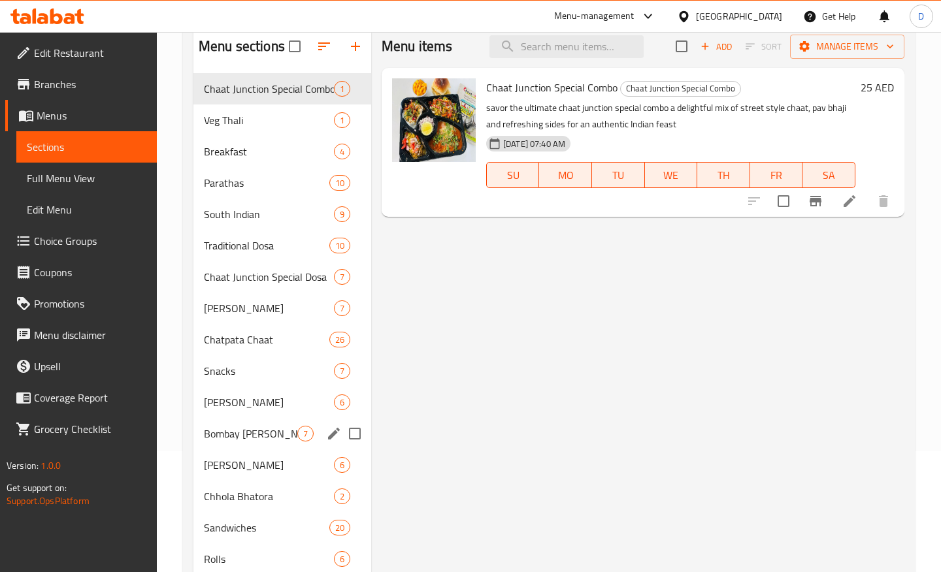
scroll to position [127, 0]
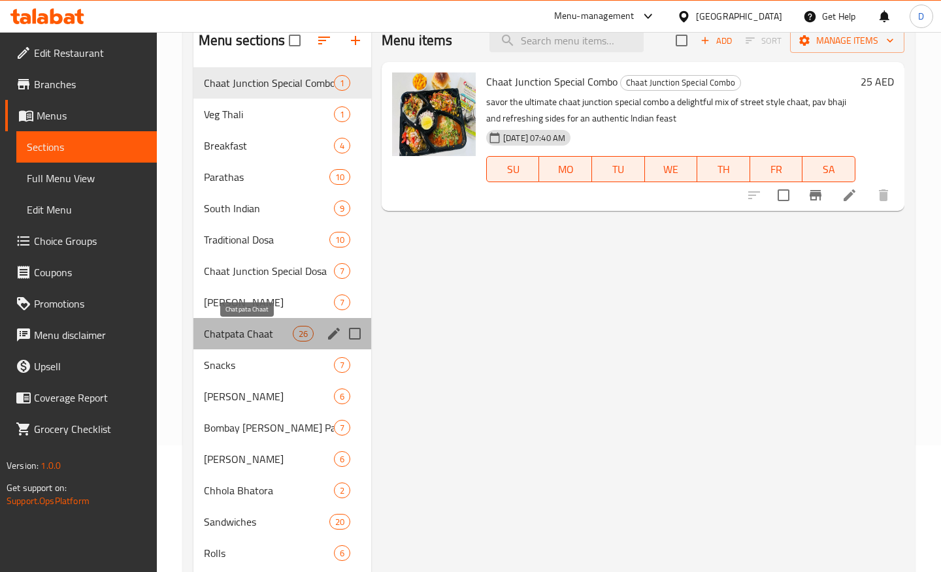
click at [235, 337] on span "Chatpata Chaat" at bounding box center [248, 334] width 89 height 16
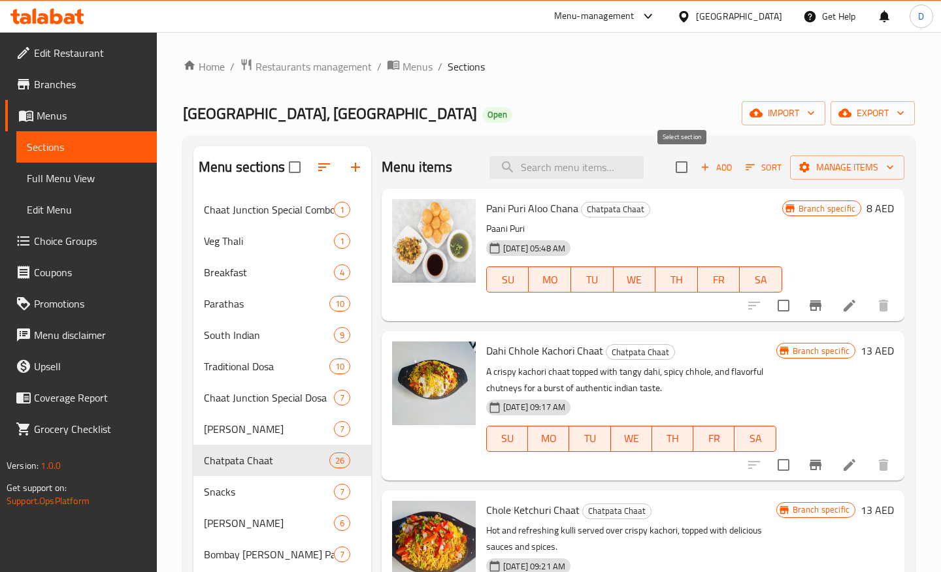
click at [683, 171] on input "checkbox" at bounding box center [681, 167] width 27 height 27
checkbox input "true"
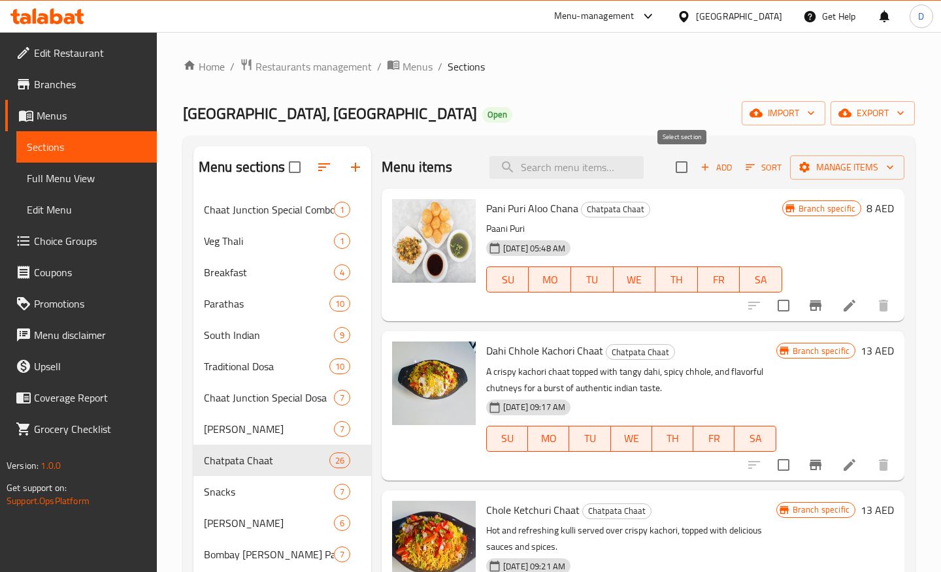
checkbox input "true"
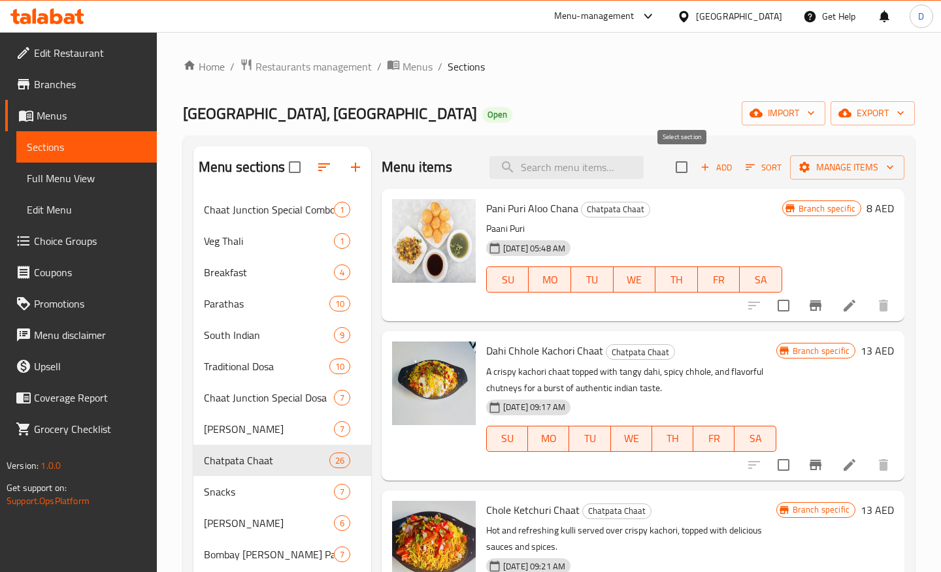
checkbox input "true"
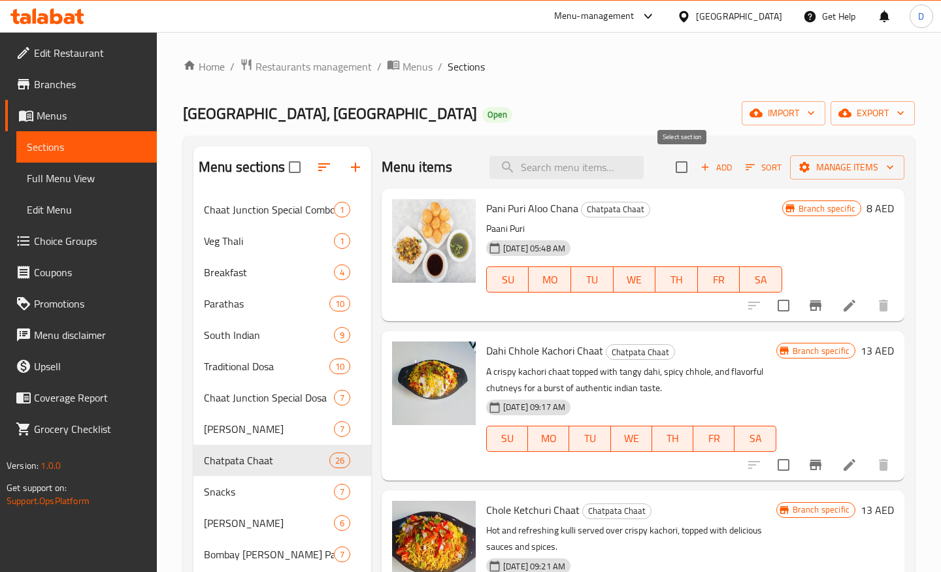
checkbox input "true"
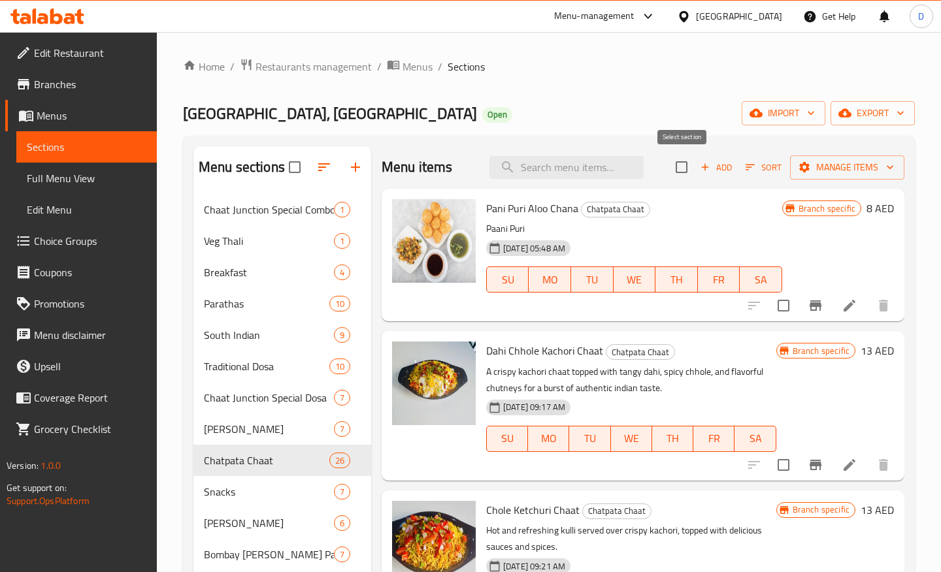
checkbox input "true"
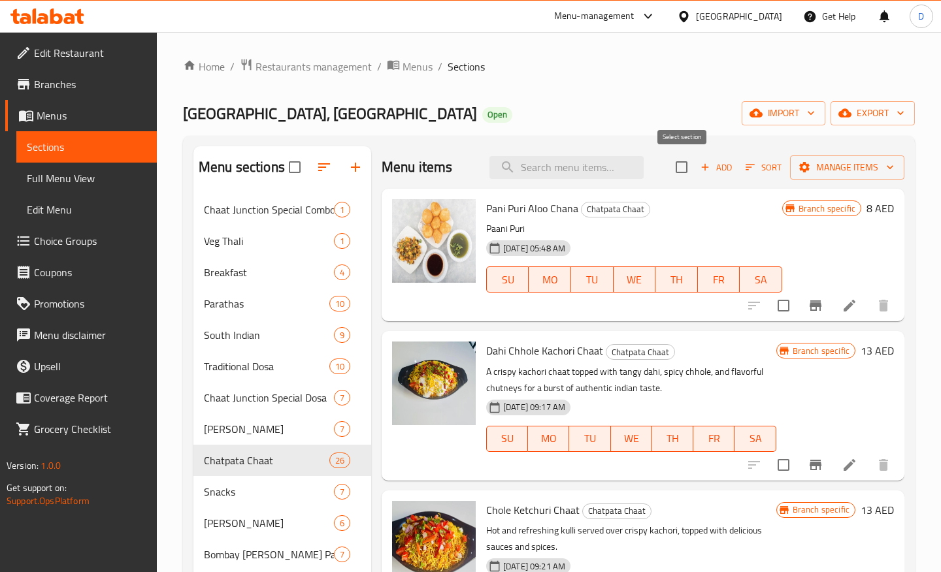
checkbox input "true"
click at [884, 167] on icon "button" at bounding box center [889, 167] width 13 height 13
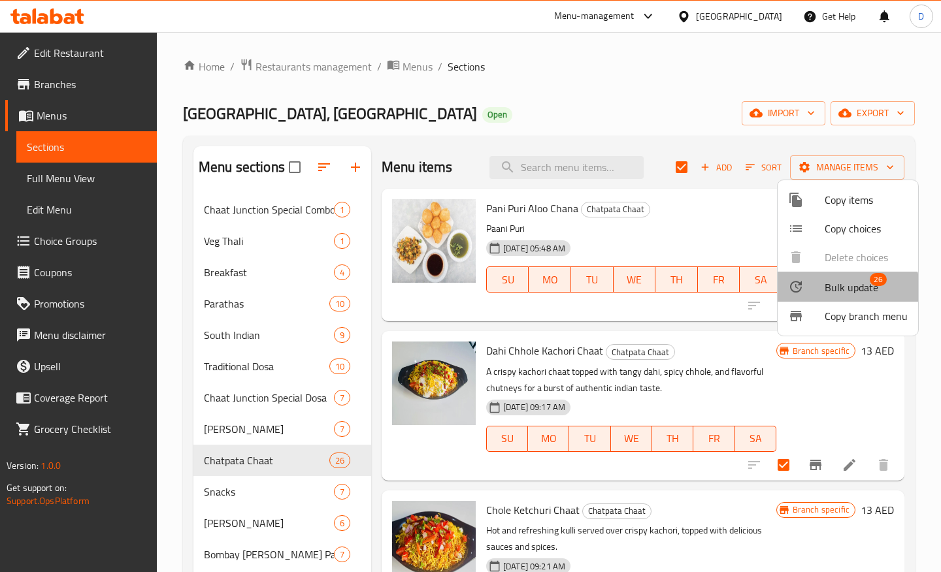
click at [846, 291] on span "Bulk update" at bounding box center [851, 288] width 54 height 16
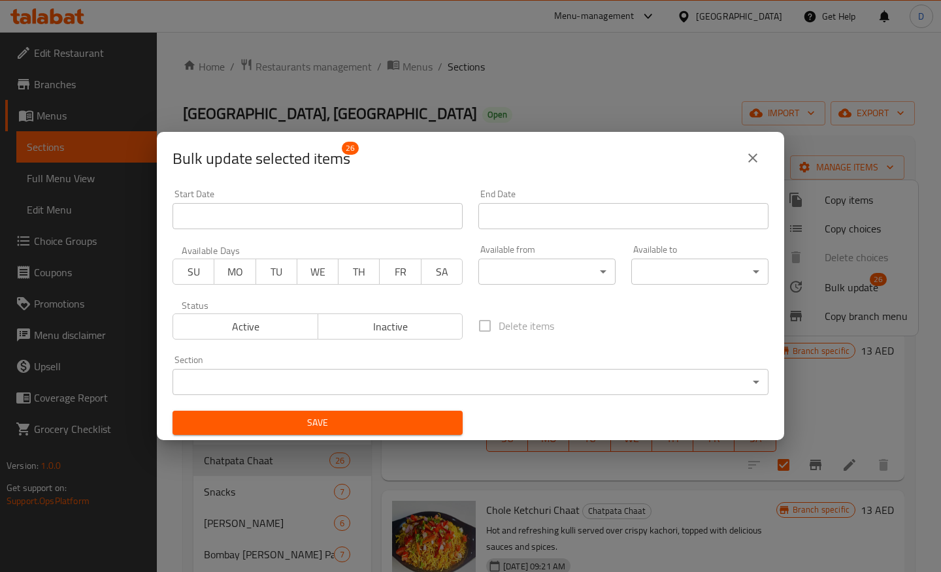
click at [193, 272] on span "SU" at bounding box center [193, 272] width 31 height 19
click at [240, 275] on span "MO" at bounding box center [234, 272] width 31 height 19
click at [281, 275] on span "TU" at bounding box center [276, 272] width 31 height 19
click at [316, 278] on span "WE" at bounding box center [317, 272] width 31 height 19
click at [366, 270] on span "TH" at bounding box center [359, 272] width 31 height 19
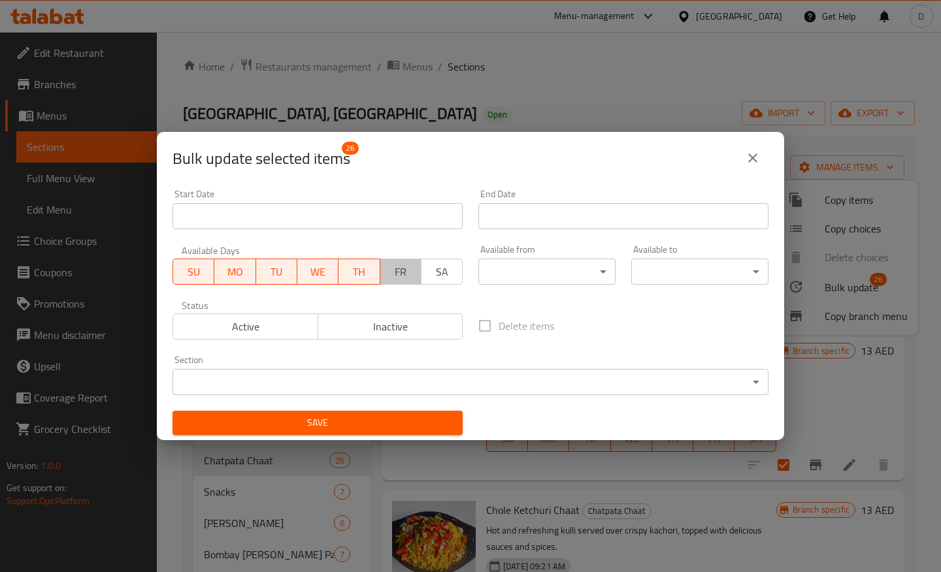
click at [387, 270] on span "FR" at bounding box center [400, 272] width 31 height 19
click at [444, 270] on span "SA" at bounding box center [442, 272] width 31 height 19
click at [556, 274] on body "​ Menu-management United Arab Emirates Get Help D Edit Restaurant Branches Menu…" at bounding box center [470, 302] width 941 height 540
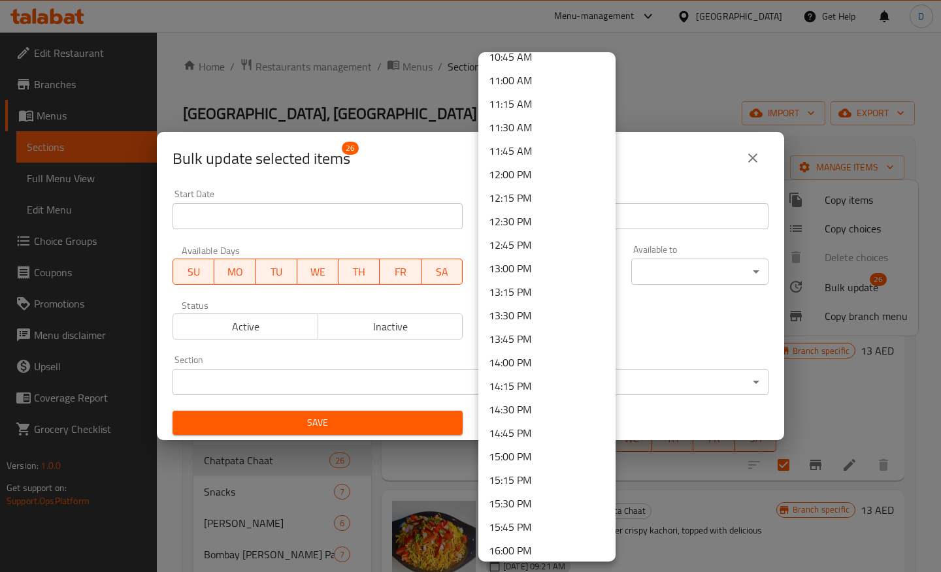
scroll to position [1022, 0]
click at [515, 157] on li "11:45 AM" at bounding box center [546, 152] width 137 height 24
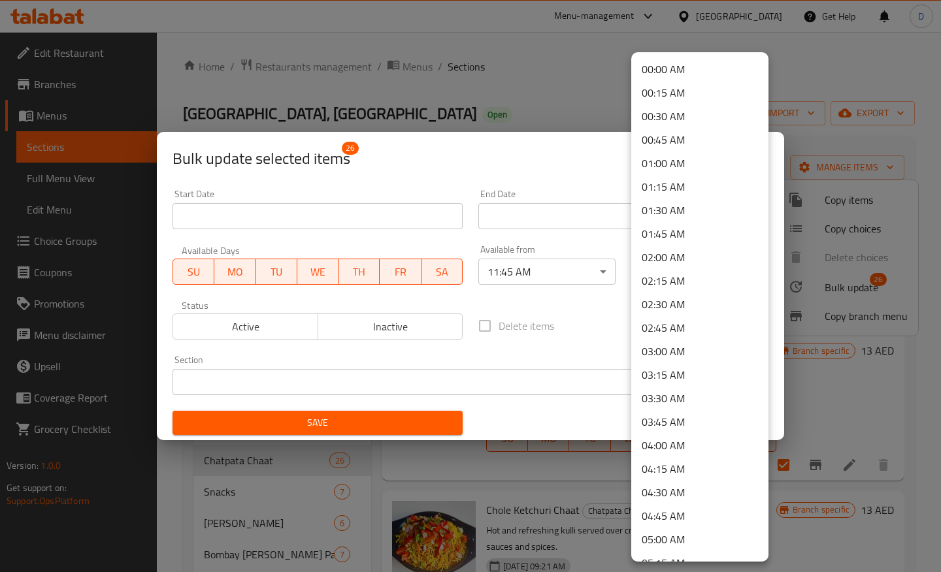
click at [668, 276] on body "​ Menu-management United Arab Emirates Get Help D Edit Restaurant Branches Menu…" at bounding box center [470, 302] width 941 height 540
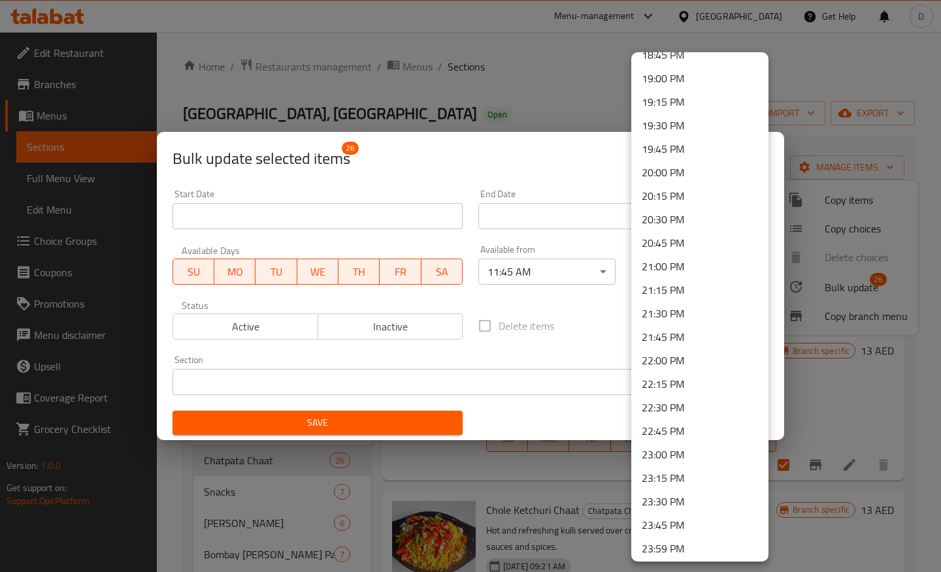
scroll to position [1782, 0]
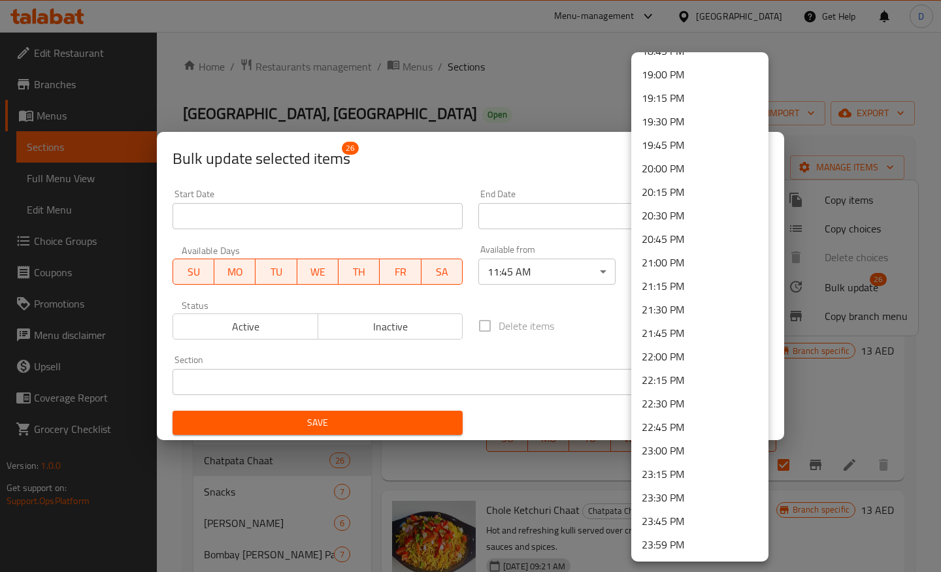
click at [670, 521] on li "23:45 PM" at bounding box center [699, 522] width 137 height 24
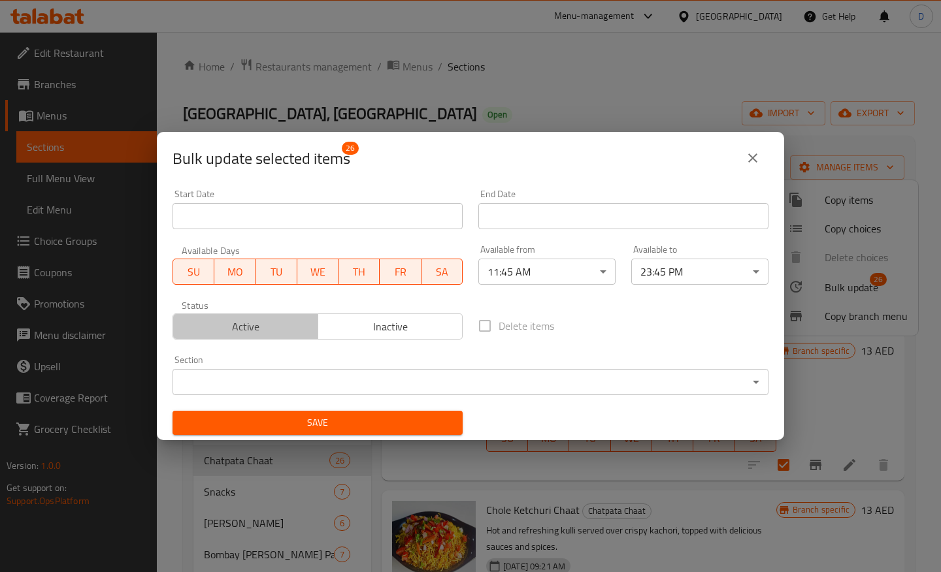
click at [242, 323] on span "Active" at bounding box center [245, 326] width 135 height 19
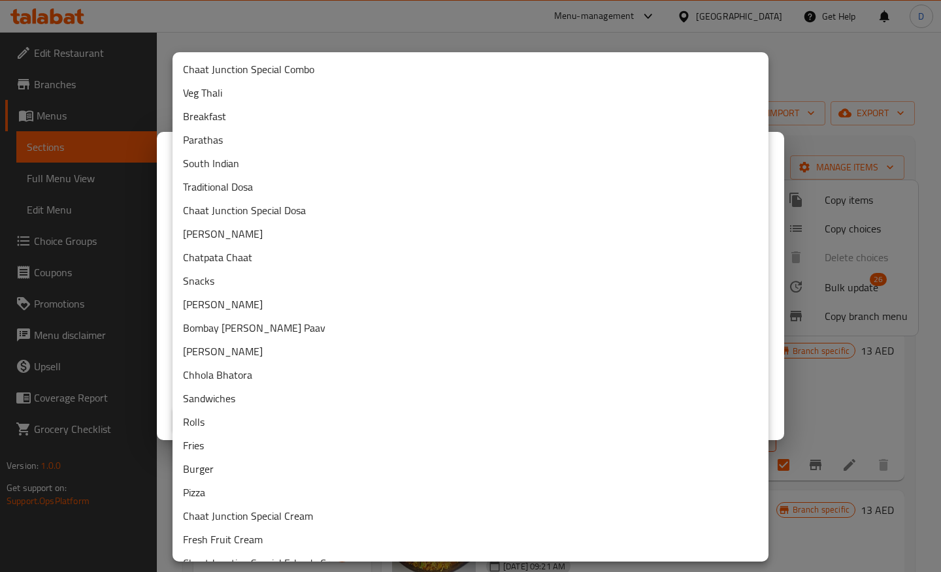
click at [255, 387] on body "​ Menu-management United Arab Emirates Get Help D Edit Restaurant Branches Menu…" at bounding box center [470, 302] width 941 height 540
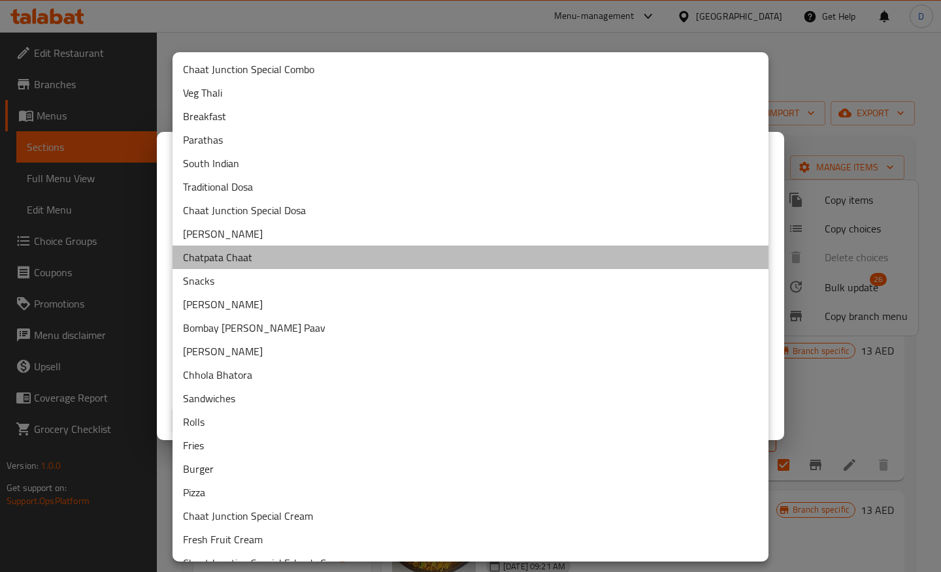
click at [235, 260] on li "Chatpata Chaat" at bounding box center [470, 258] width 596 height 24
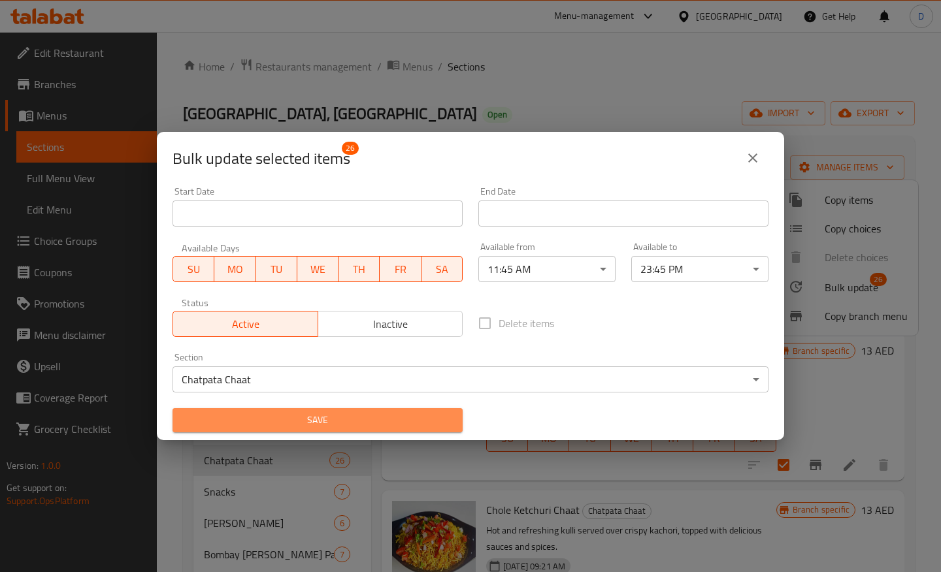
click at [360, 419] on span "Save" at bounding box center [317, 420] width 269 height 16
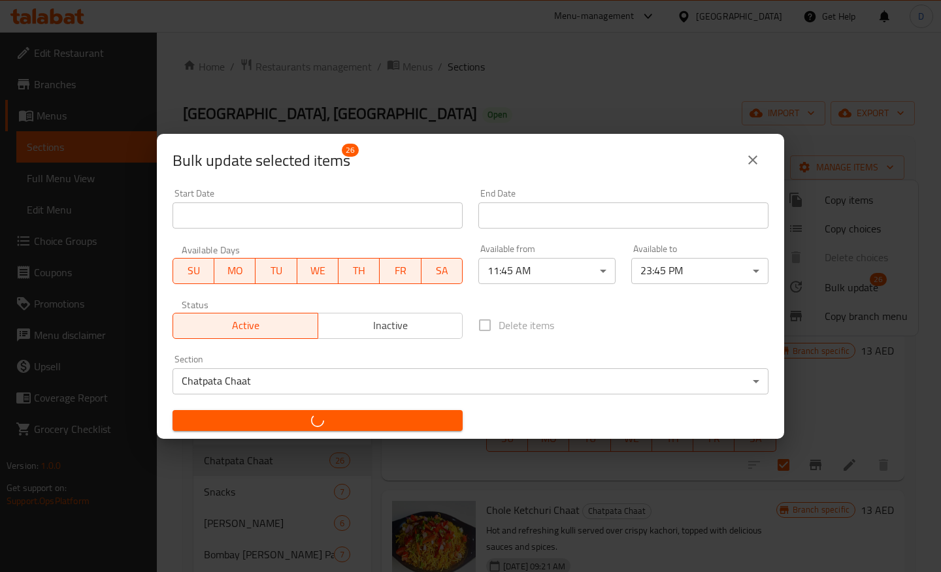
checkbox input "false"
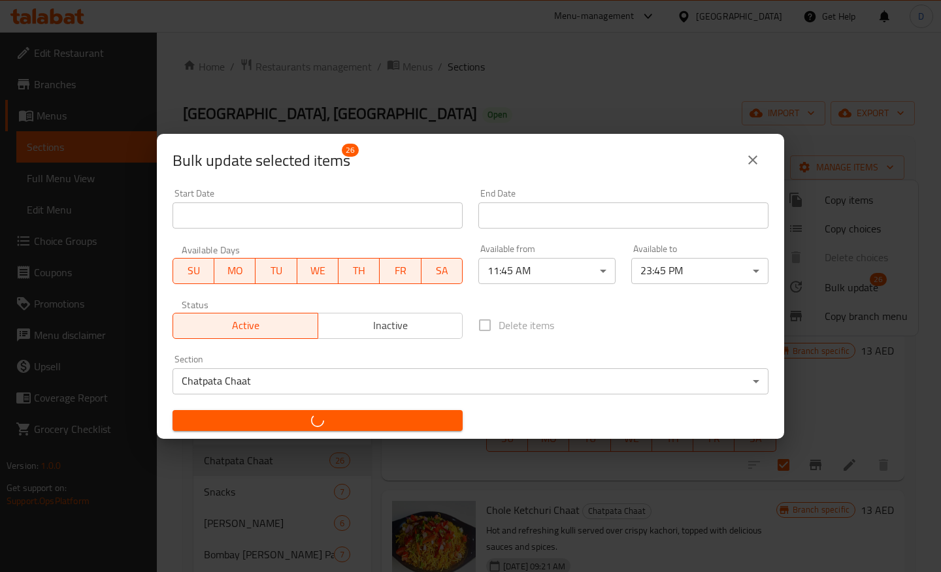
checkbox input "false"
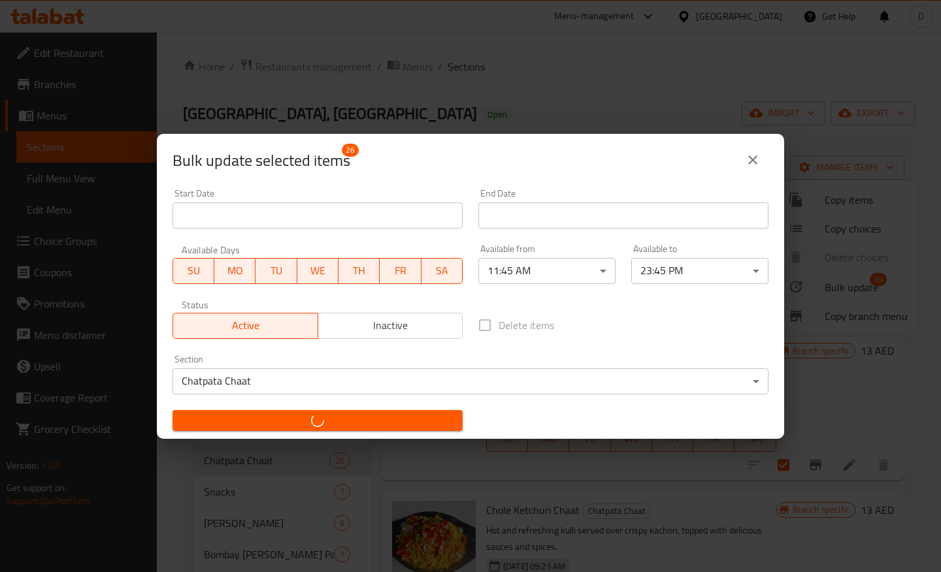
checkbox input "false"
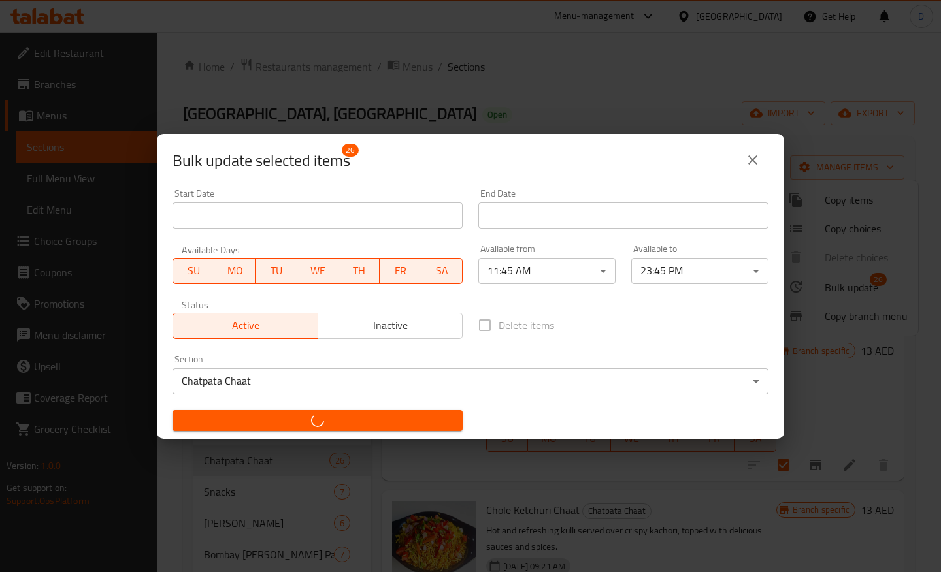
checkbox input "false"
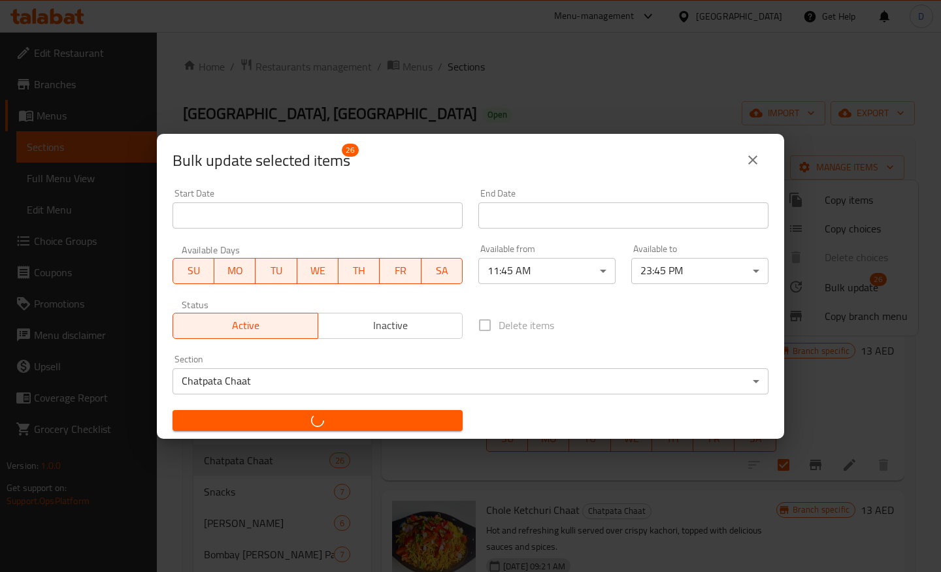
checkbox input "false"
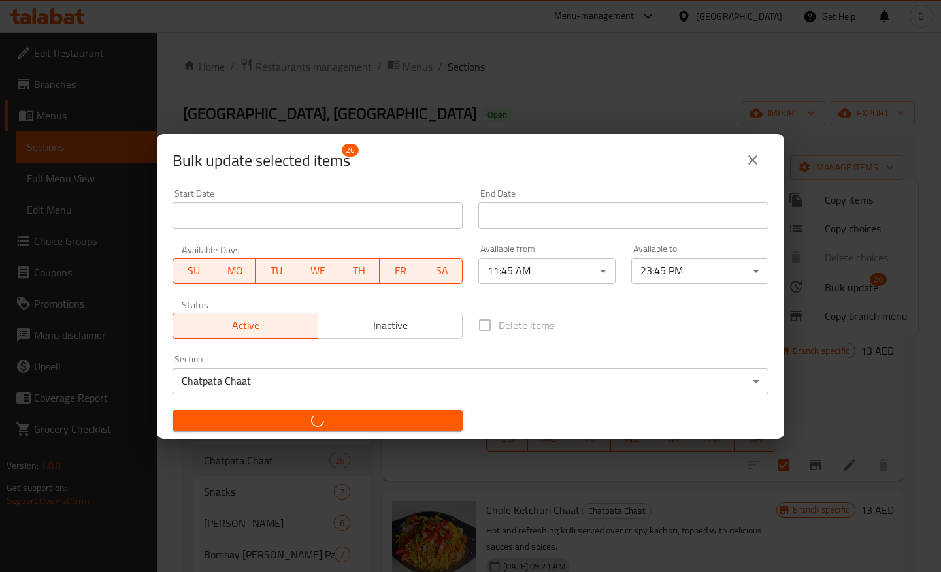
checkbox input "false"
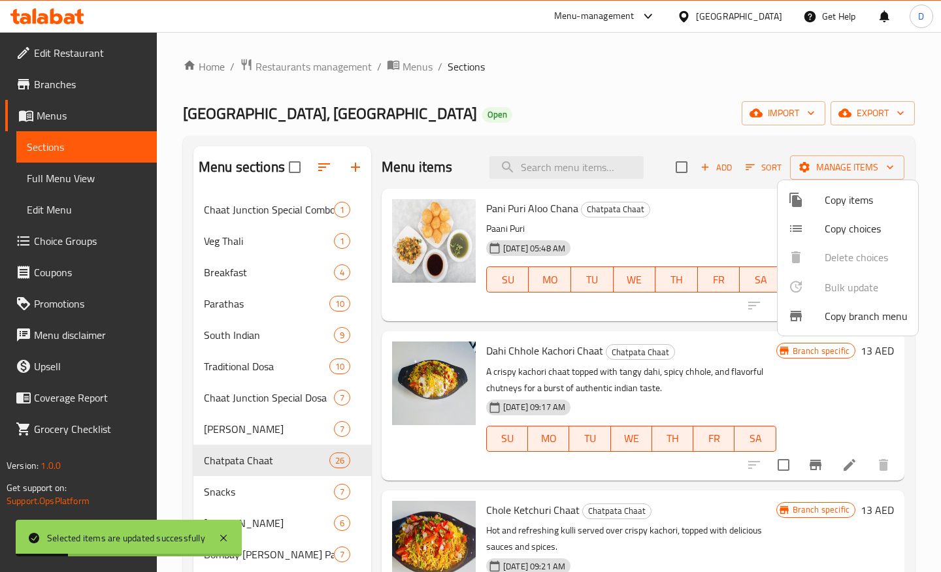
click at [652, 114] on div at bounding box center [470, 286] width 941 height 572
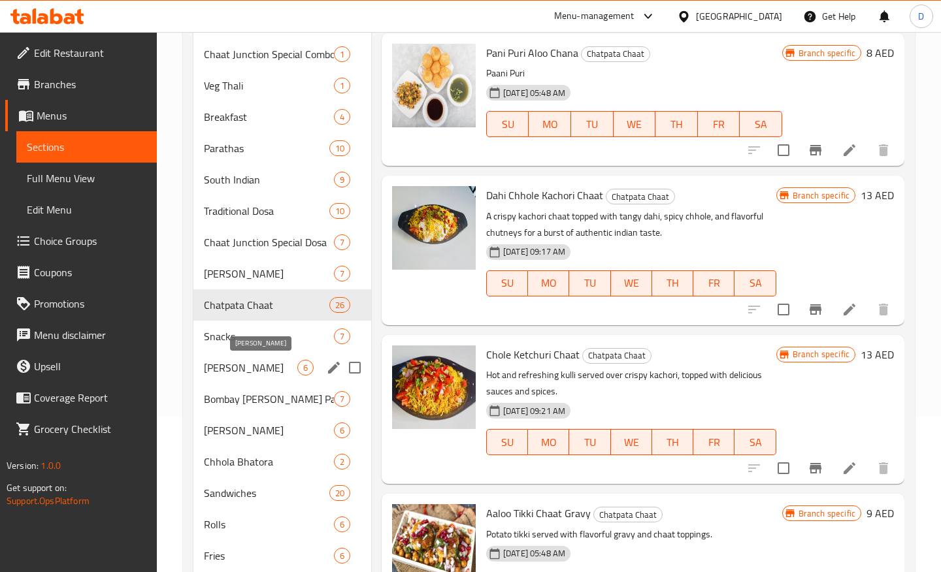
scroll to position [158, 0]
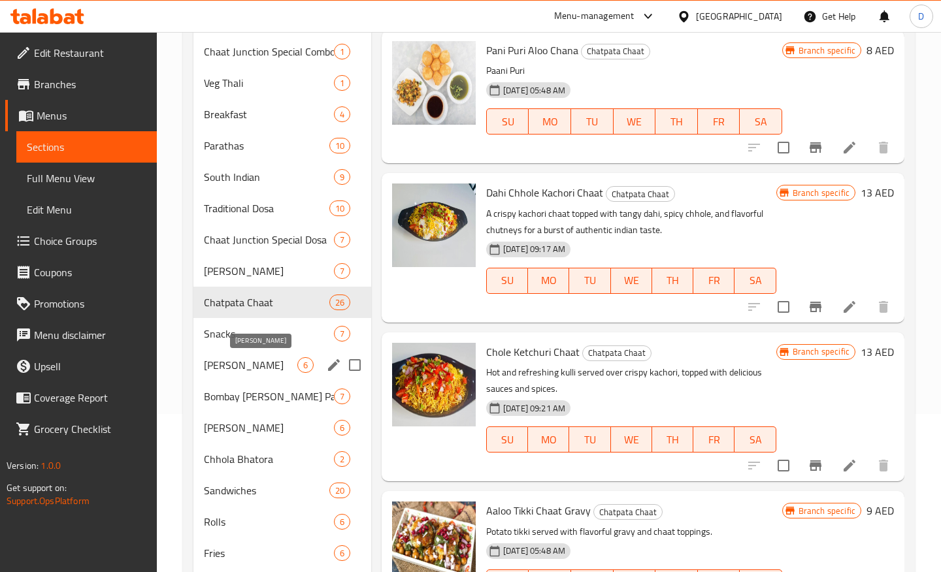
click at [239, 365] on span "Paav Bhaji" at bounding box center [250, 365] width 93 height 16
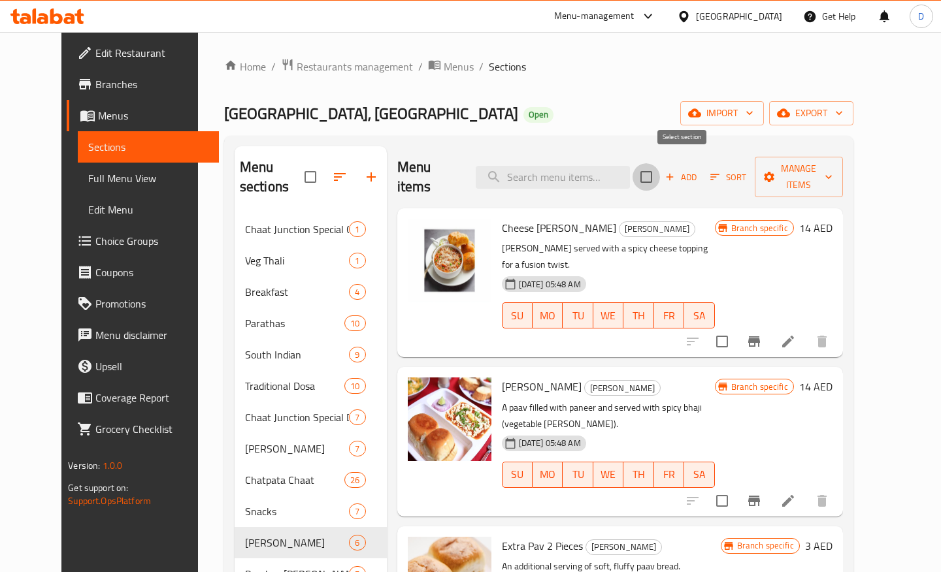
click at [660, 170] on input "checkbox" at bounding box center [645, 176] width 27 height 27
checkbox input "true"
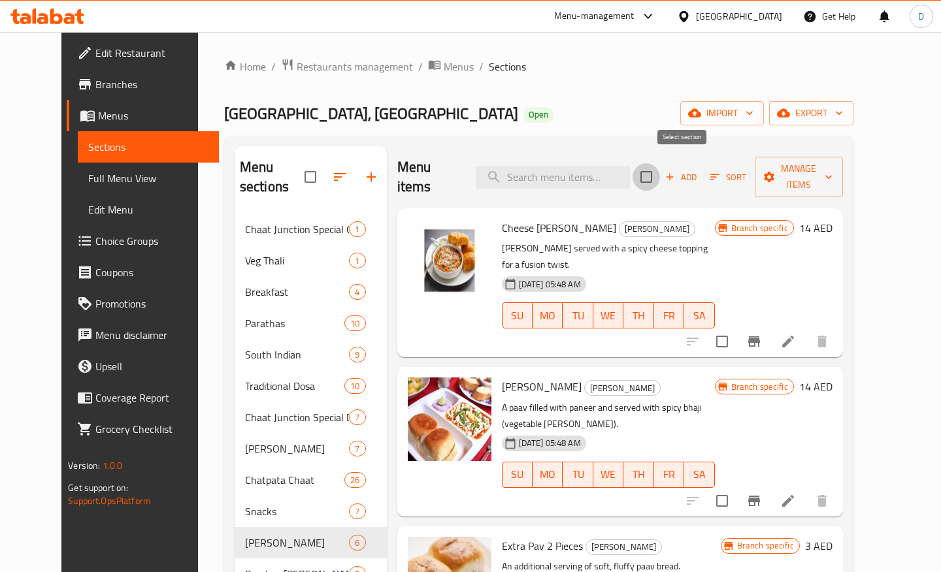
checkbox input "true"
click at [832, 163] on span "Manage items" at bounding box center [798, 177] width 67 height 33
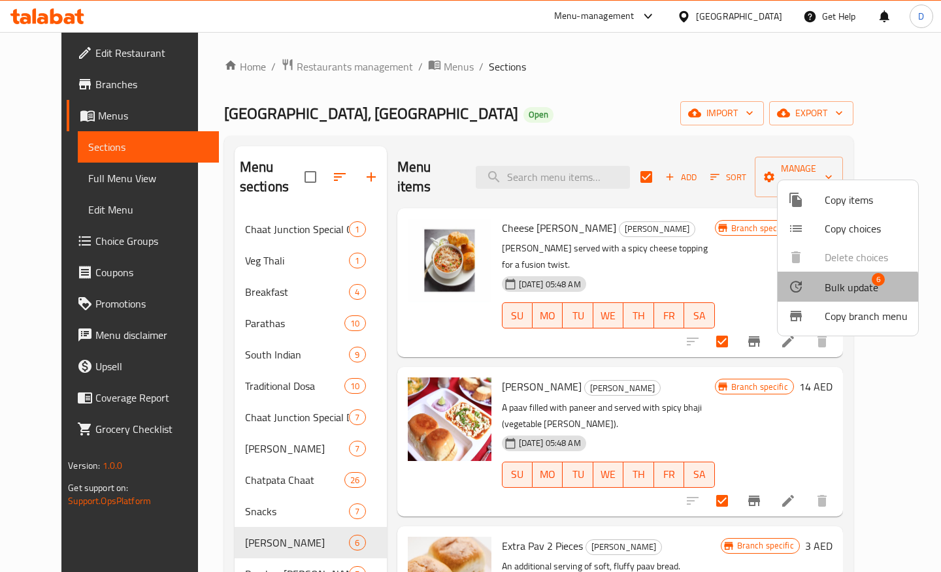
click at [839, 294] on span "Bulk update" at bounding box center [851, 288] width 54 height 16
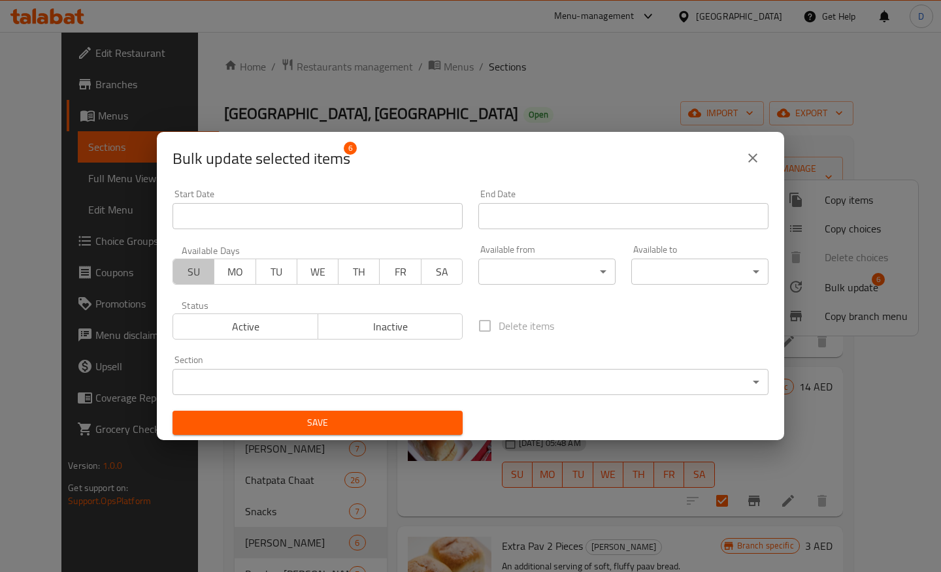
click at [185, 274] on span "SU" at bounding box center [193, 272] width 31 height 19
click at [223, 273] on span "MO" at bounding box center [234, 272] width 31 height 19
click at [286, 274] on span "TU" at bounding box center [276, 272] width 31 height 19
click at [330, 274] on span "WE" at bounding box center [317, 272] width 31 height 19
click at [351, 274] on span "TH" at bounding box center [359, 272] width 31 height 19
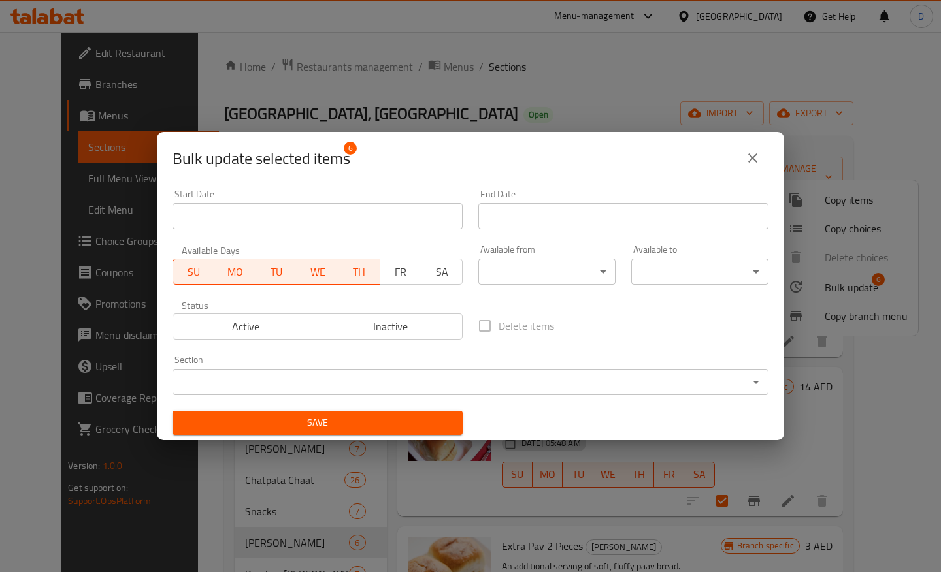
click at [400, 274] on span "FR" at bounding box center [400, 272] width 31 height 19
click at [440, 274] on span "SA" at bounding box center [442, 272] width 31 height 19
click at [235, 333] on span "Active" at bounding box center [245, 326] width 135 height 19
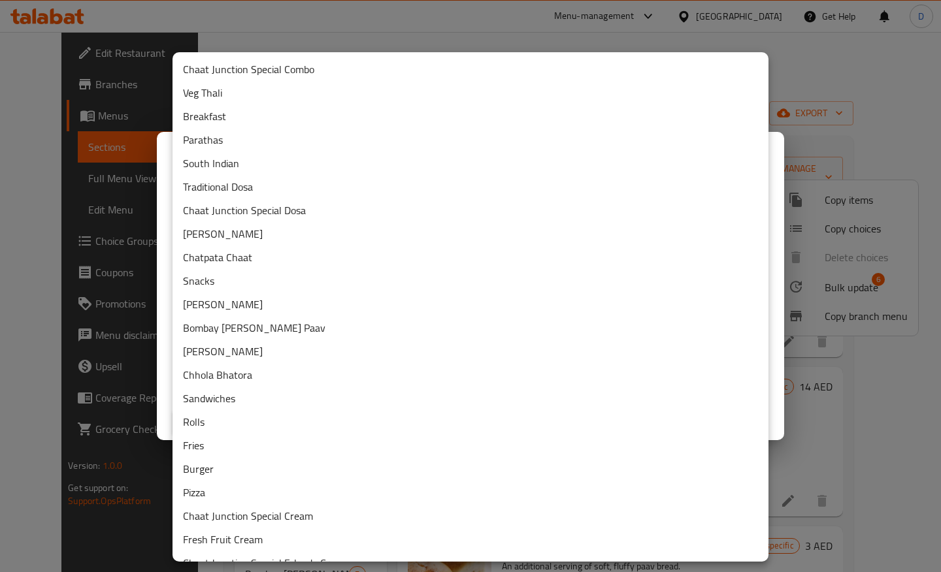
click at [232, 384] on body "​ Menu-management United Arab Emirates Get Help D Edit Restaurant Branches Menu…" at bounding box center [470, 302] width 941 height 540
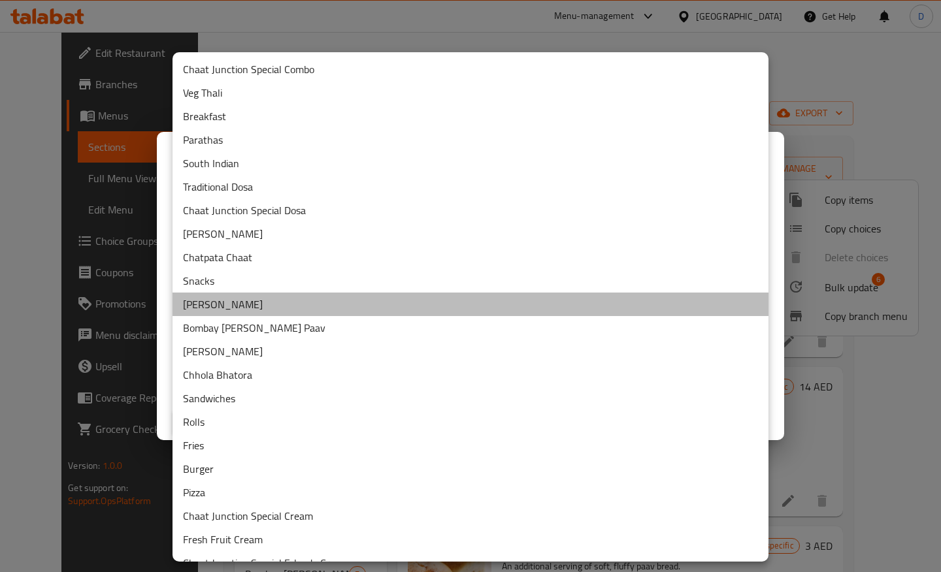
click at [218, 310] on li "Paav Bhaji" at bounding box center [470, 305] width 596 height 24
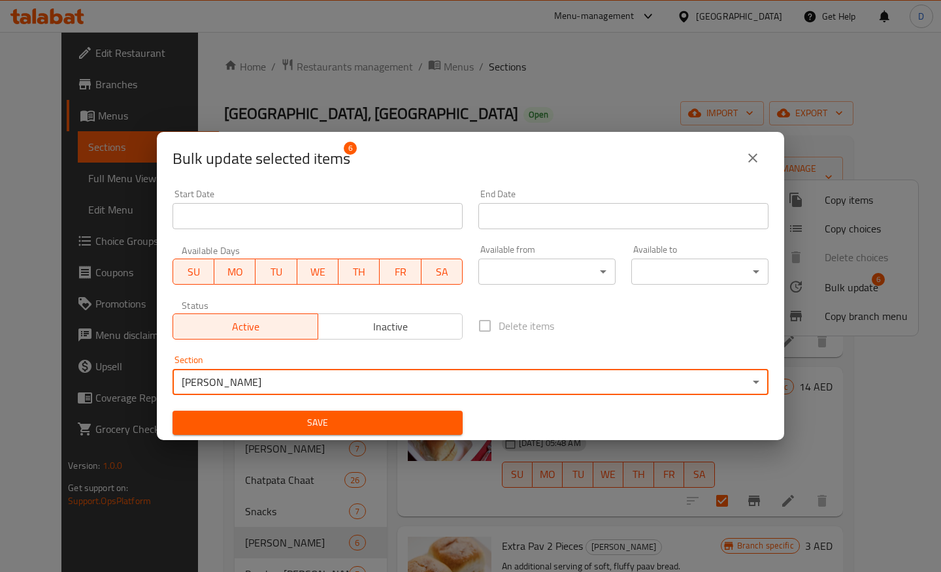
click at [569, 272] on body "​ Menu-management United Arab Emirates Get Help D Edit Restaurant Branches Menu…" at bounding box center [470, 302] width 941 height 540
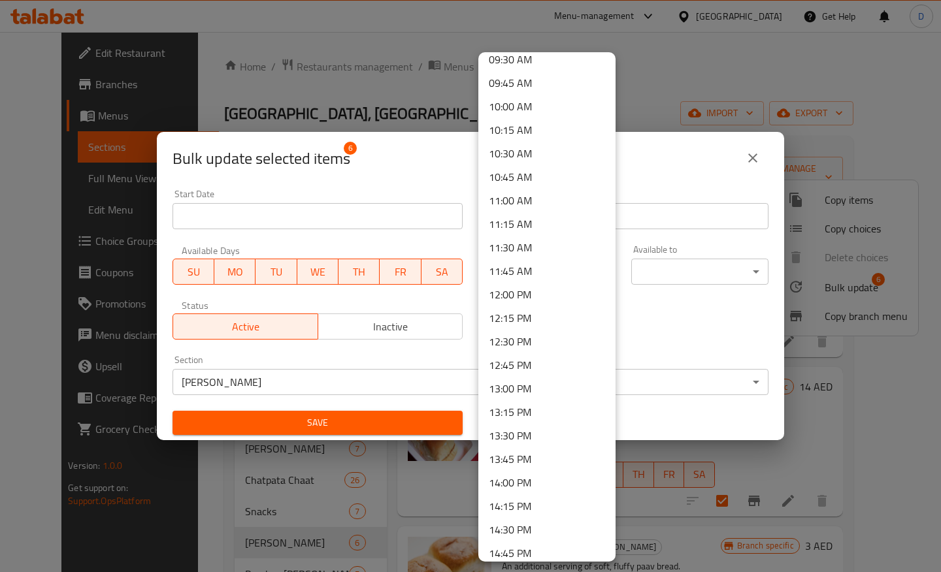
scroll to position [900, 0]
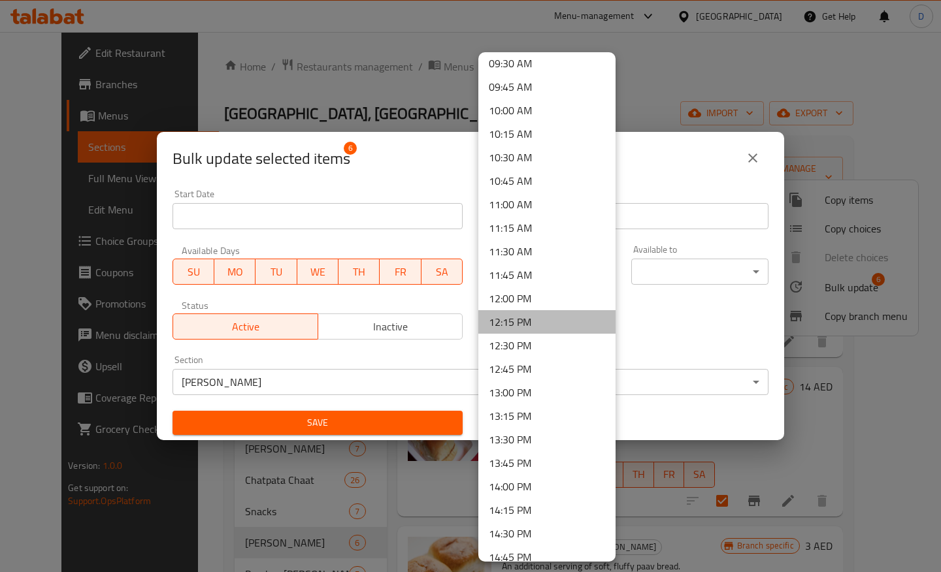
click at [515, 325] on li "12:15 PM" at bounding box center [546, 322] width 137 height 24
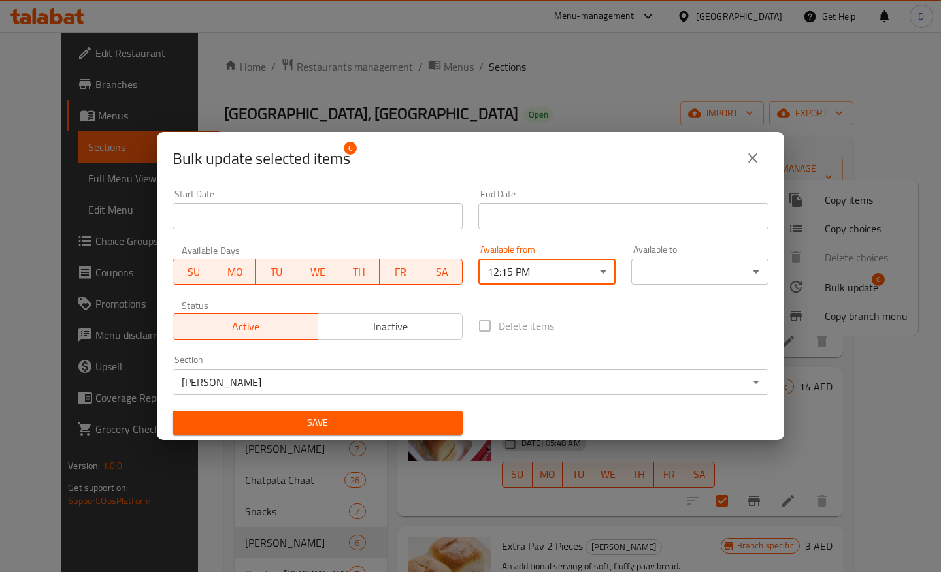
click at [666, 265] on body "​ Menu-management United Arab Emirates Get Help D Edit Restaurant Branches Menu…" at bounding box center [470, 302] width 941 height 540
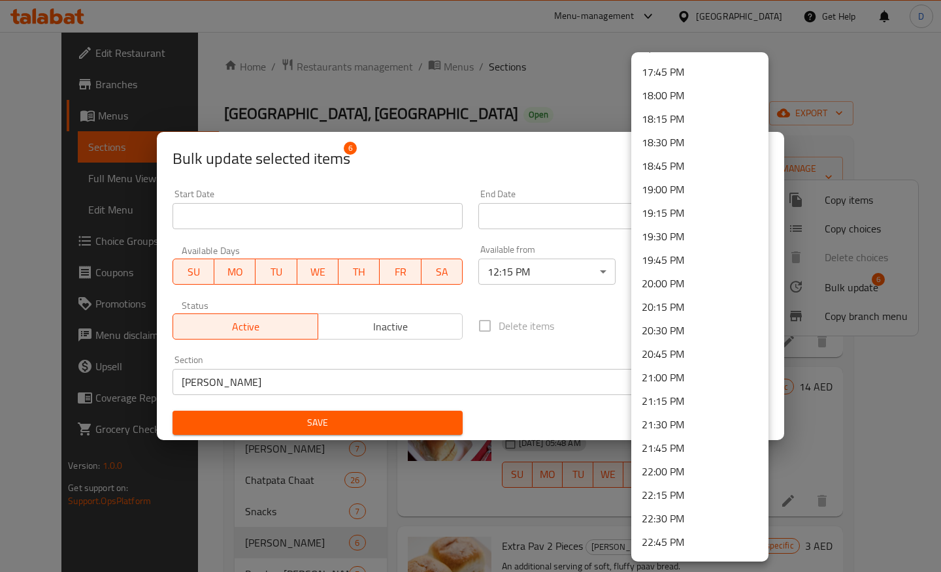
scroll to position [1782, 0]
click at [664, 529] on li "23:45 PM" at bounding box center [699, 522] width 137 height 24
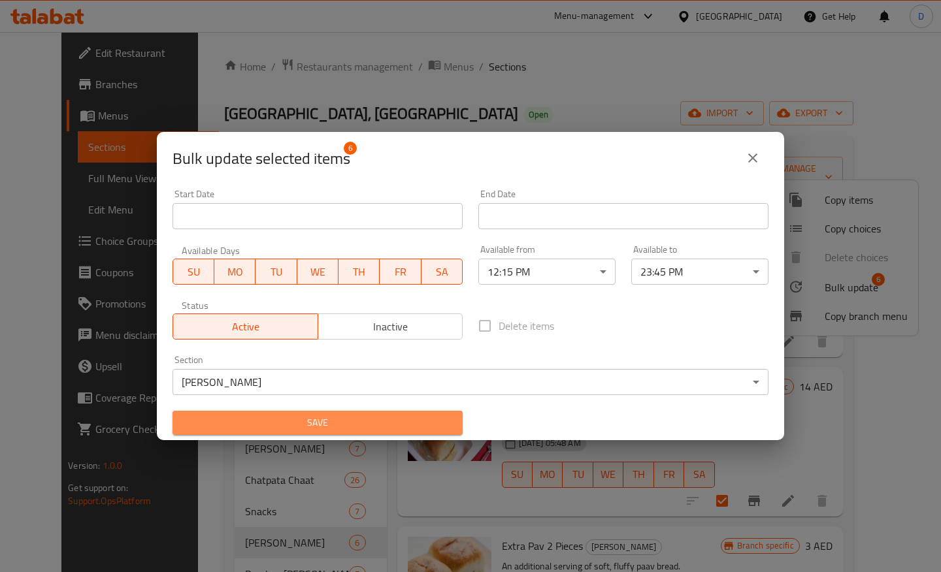
click at [284, 428] on span "Save" at bounding box center [317, 423] width 269 height 16
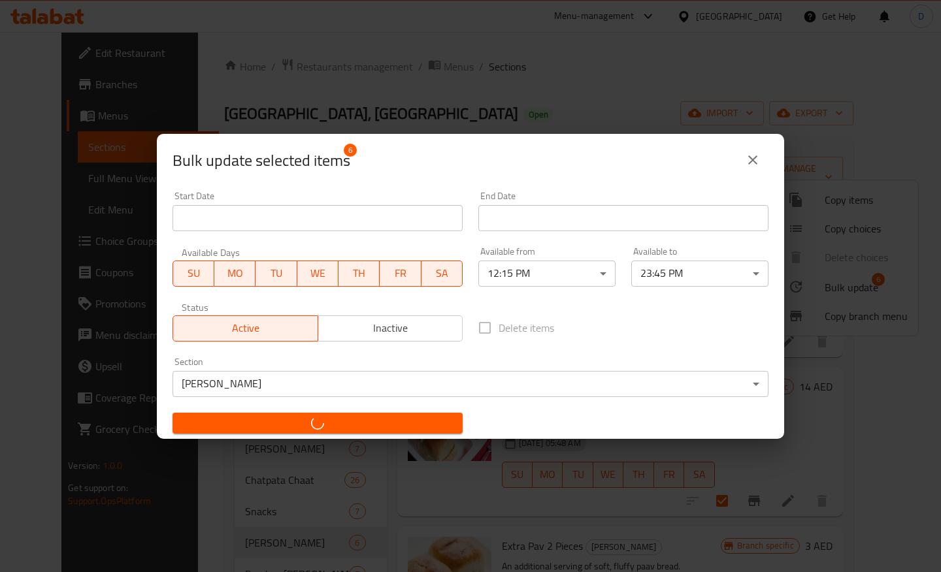
checkbox input "false"
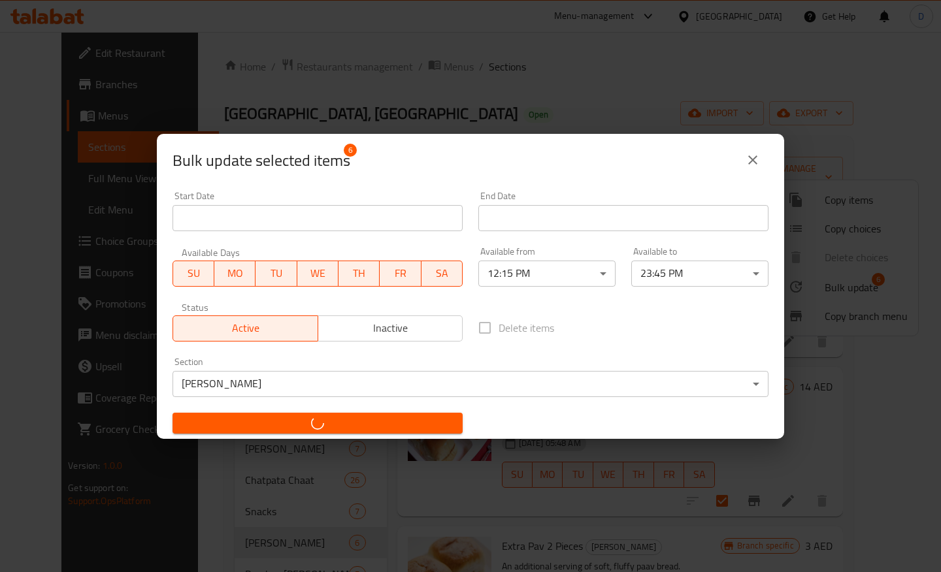
checkbox input "false"
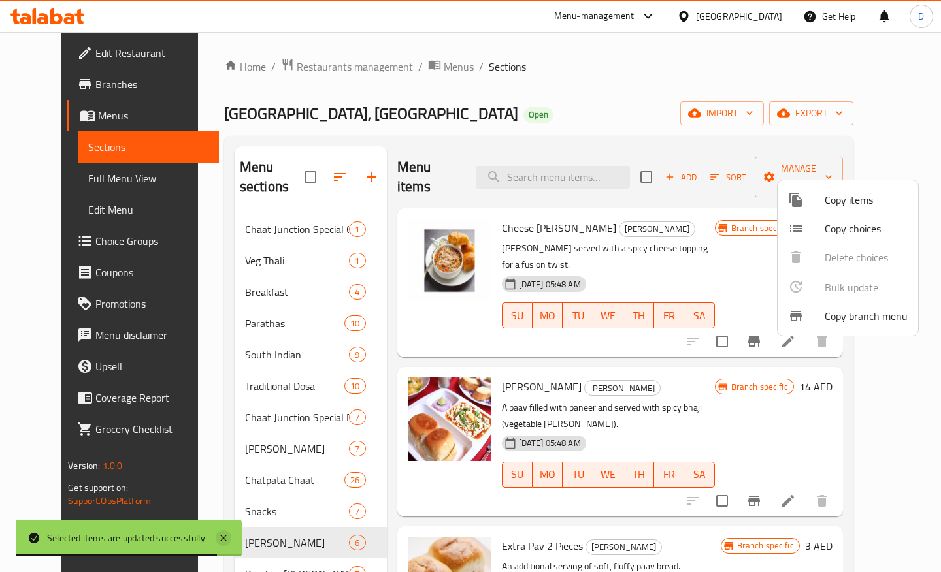
click at [223, 534] on icon at bounding box center [224, 538] width 16 height 16
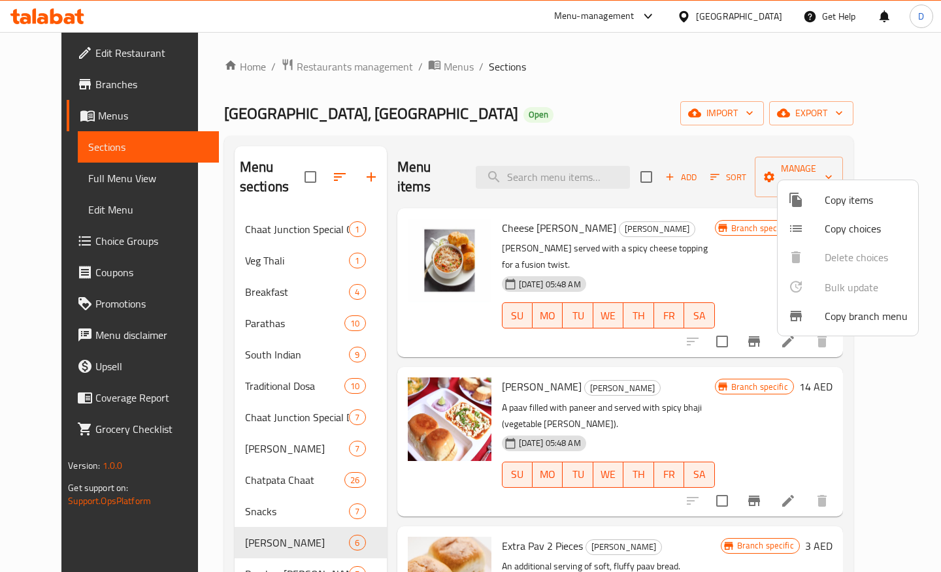
click at [579, 73] on div at bounding box center [470, 286] width 941 height 572
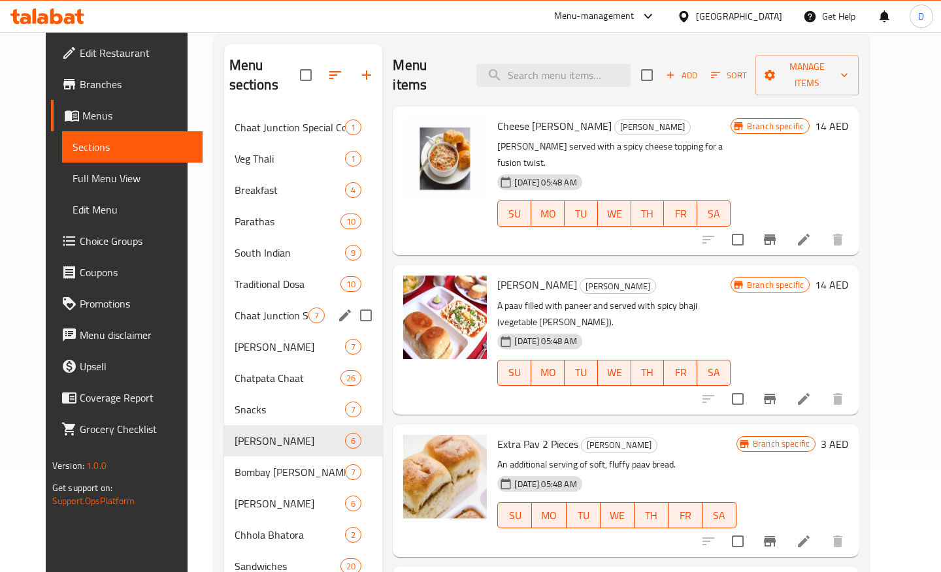
scroll to position [106, 0]
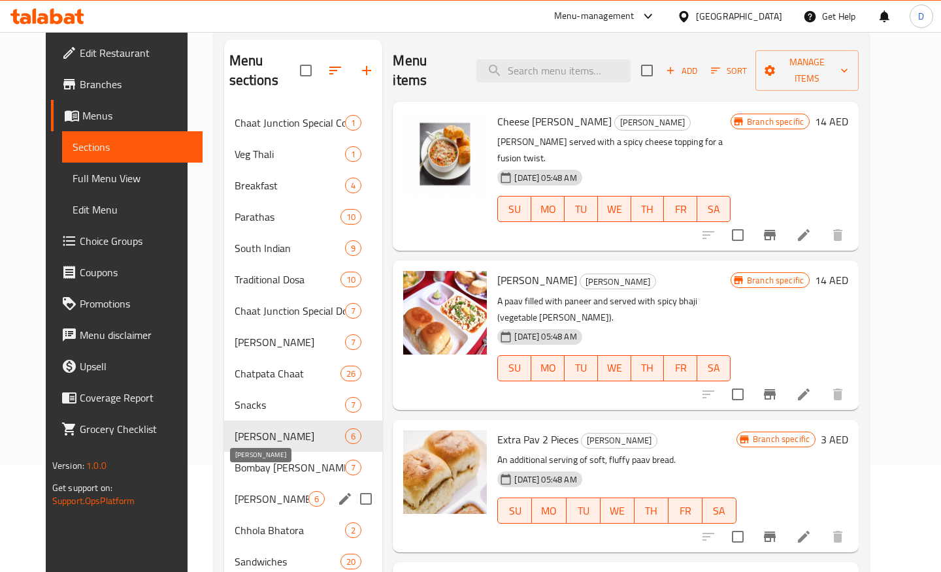
click at [240, 491] on span "Tava Pulav" at bounding box center [272, 499] width 74 height 16
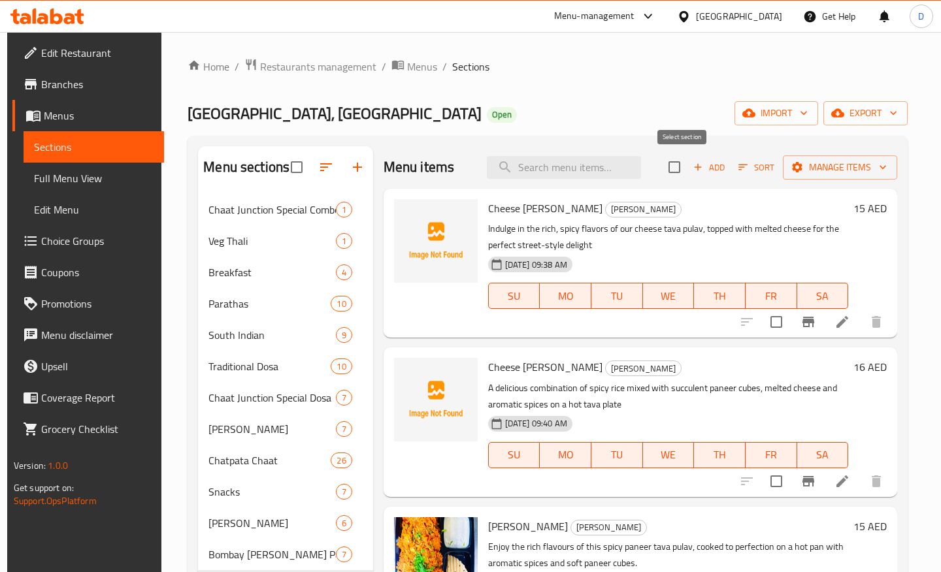
click at [684, 170] on input "checkbox" at bounding box center [673, 167] width 27 height 27
checkbox input "true"
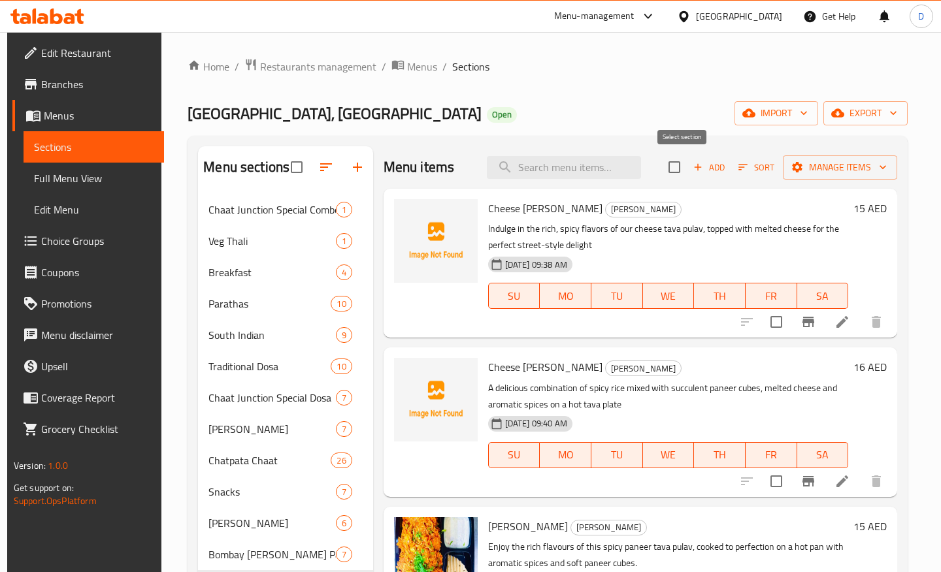
checkbox input "true"
click at [828, 164] on span "Manage items" at bounding box center [839, 167] width 93 height 16
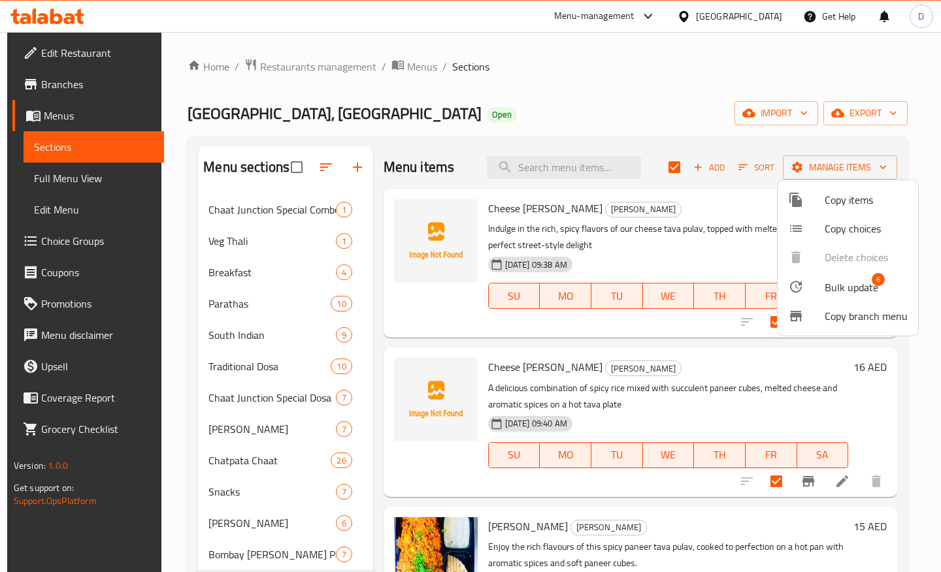
click at [825, 304] on li "Copy branch menu" at bounding box center [847, 316] width 140 height 29
click at [832, 287] on span "Bulk update" at bounding box center [851, 288] width 54 height 16
click at [844, 285] on span "Bulk update" at bounding box center [851, 288] width 54 height 16
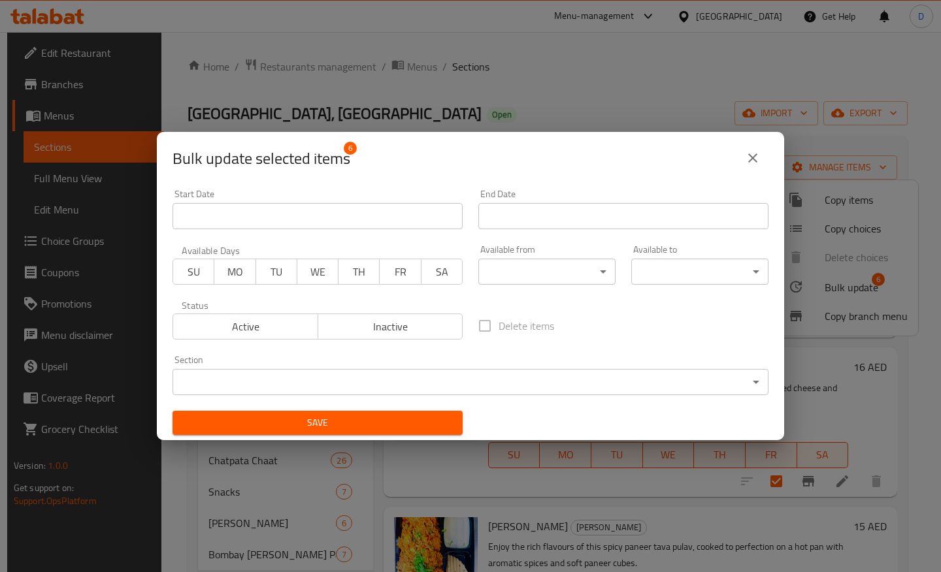
click at [219, 216] on input "Start Date" at bounding box center [317, 216] width 290 height 26
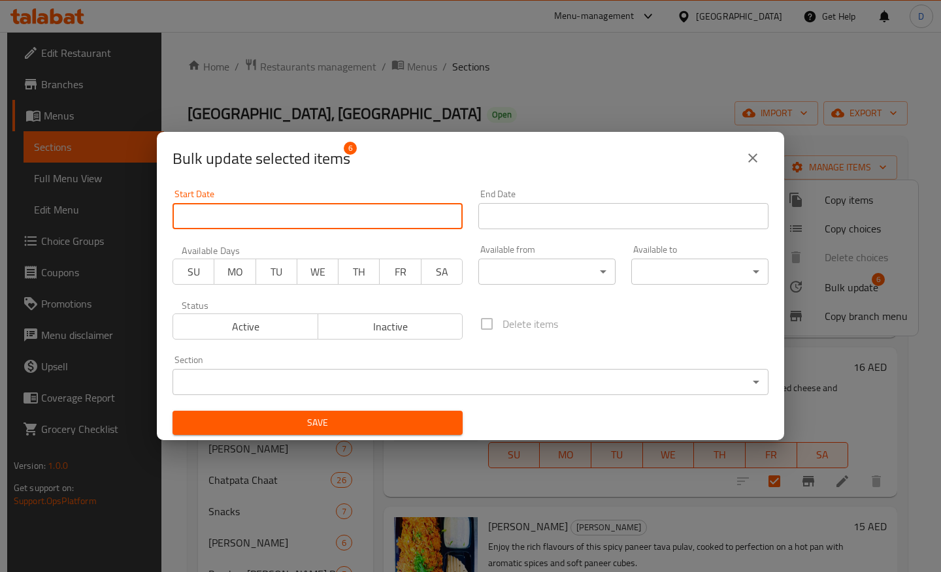
click at [219, 218] on div "2025 Mon, Aug 11 August 2025 Su Mo Tu We Th Fr Sa 27 28 29 30 31 1 2 3 4 5 6 7 …" at bounding box center [470, 286] width 941 height 572
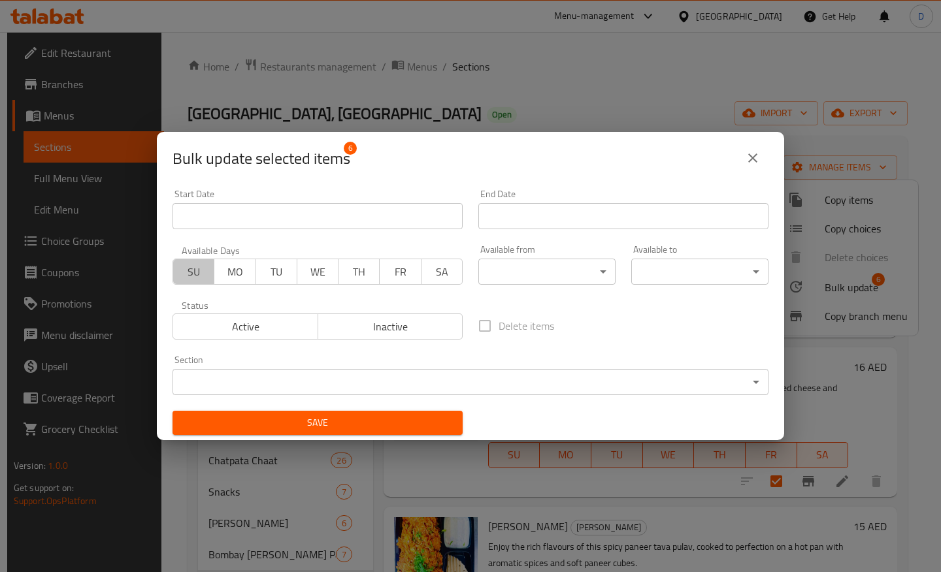
click at [190, 265] on span "SU" at bounding box center [193, 272] width 31 height 19
click at [227, 265] on span "MO" at bounding box center [234, 272] width 31 height 19
click at [267, 268] on span "TU" at bounding box center [276, 272] width 31 height 19
click at [323, 280] on span "WE" at bounding box center [317, 272] width 31 height 19
click at [349, 280] on span "TH" at bounding box center [359, 272] width 31 height 19
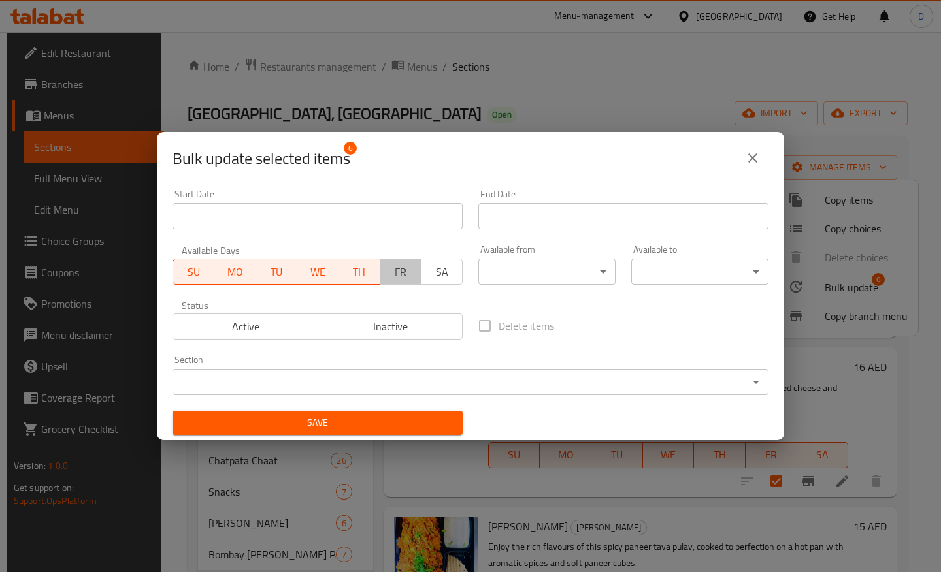
click at [391, 280] on span "FR" at bounding box center [400, 272] width 31 height 19
click at [432, 280] on span "SA" at bounding box center [442, 272] width 31 height 19
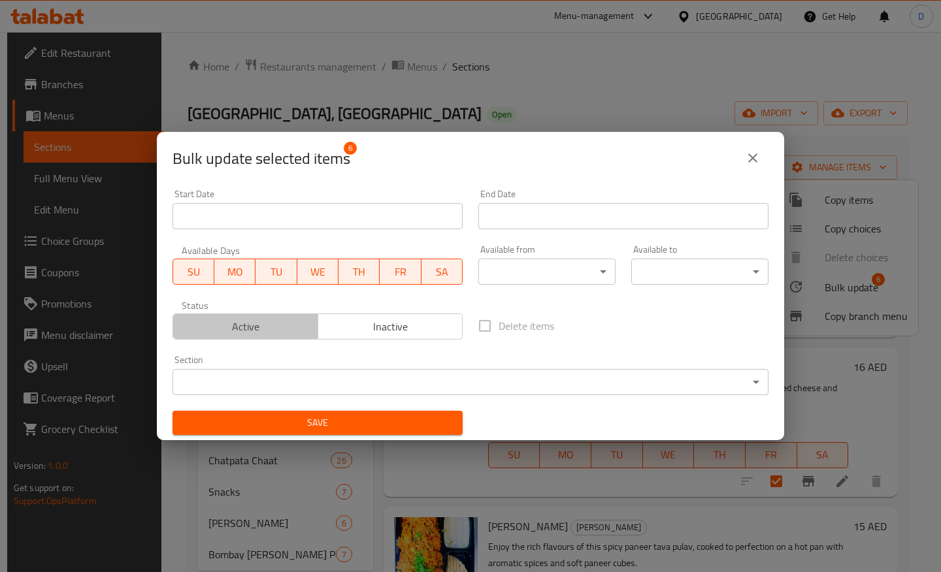
click at [230, 331] on span "Active" at bounding box center [245, 326] width 135 height 19
click at [226, 377] on body "​ Menu-management United Arab Emirates Get Help D Edit Restaurant Branches Menu…" at bounding box center [470, 302] width 941 height 540
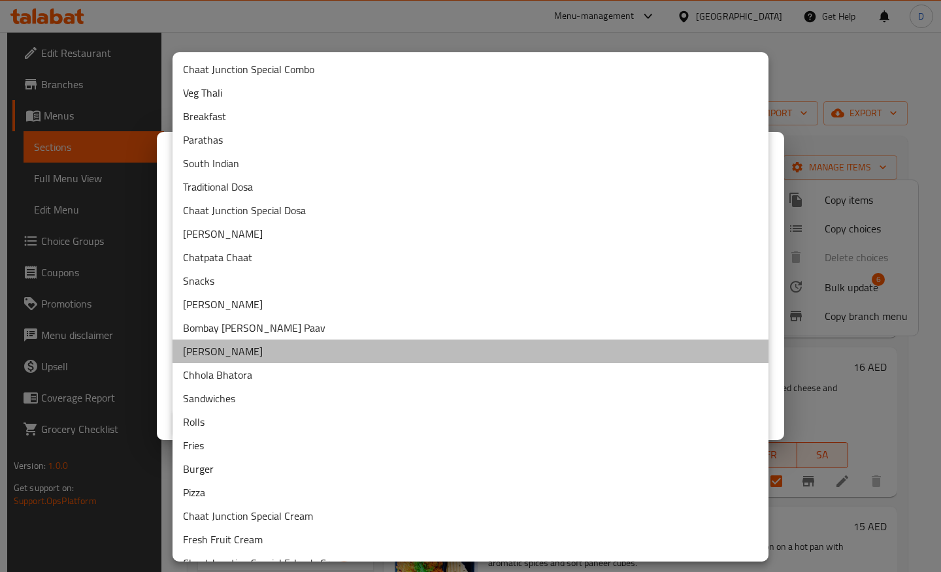
click at [212, 344] on li "Tava Pulav" at bounding box center [470, 352] width 596 height 24
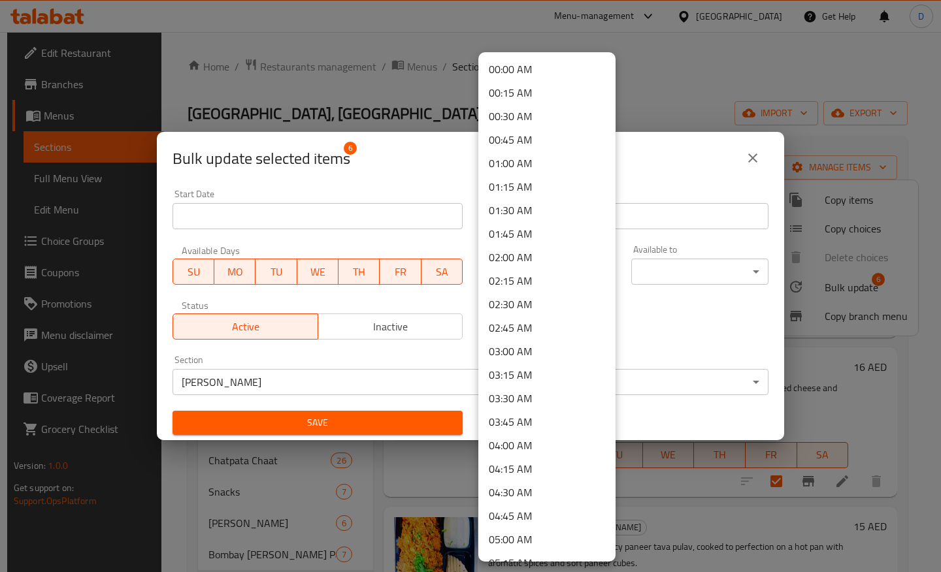
click at [587, 280] on body "​ Menu-management United Arab Emirates Get Help D Edit Restaurant Branches Menu…" at bounding box center [470, 302] width 941 height 540
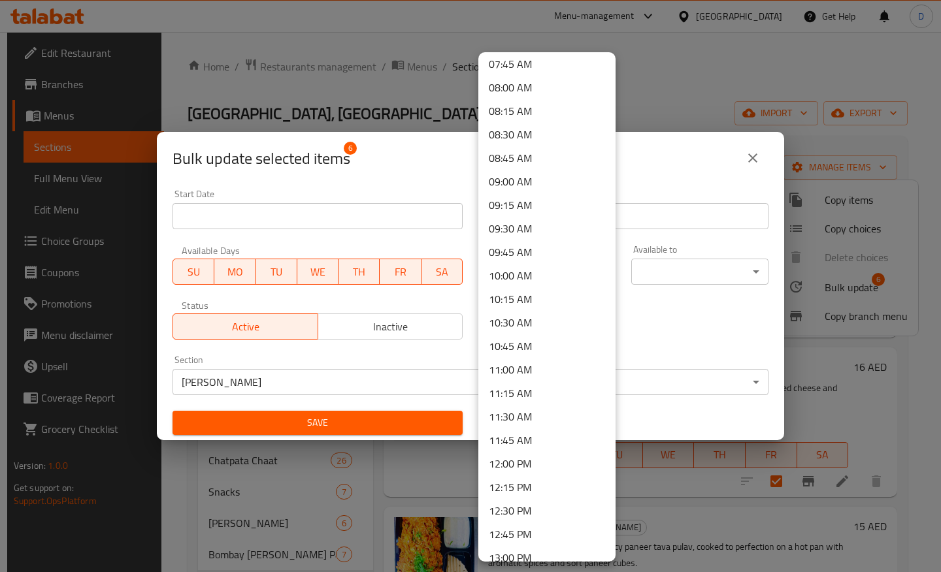
click at [517, 488] on li "12:15 PM" at bounding box center [546, 488] width 137 height 24
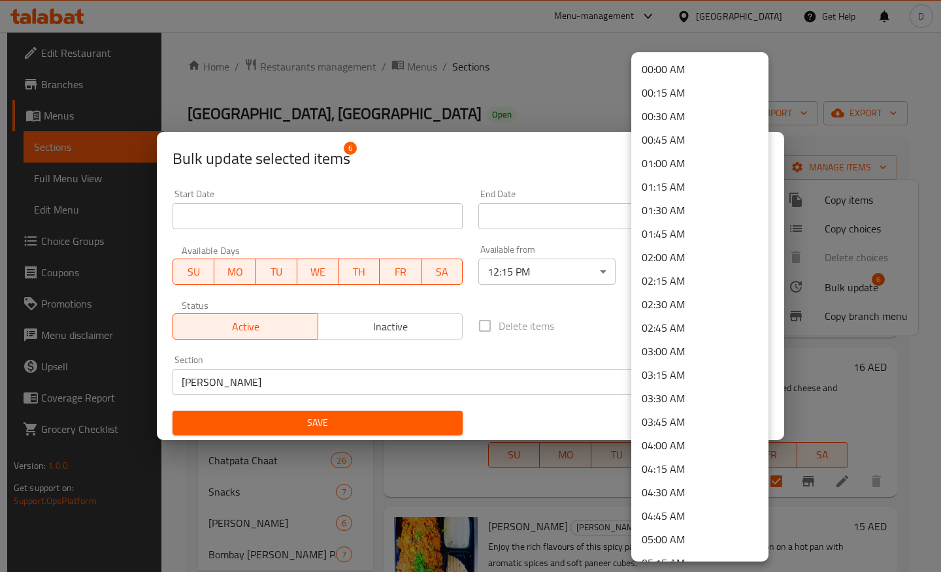
click at [664, 275] on body "​ Menu-management United Arab Emirates Get Help D Edit Restaurant Branches Menu…" at bounding box center [470, 302] width 941 height 540
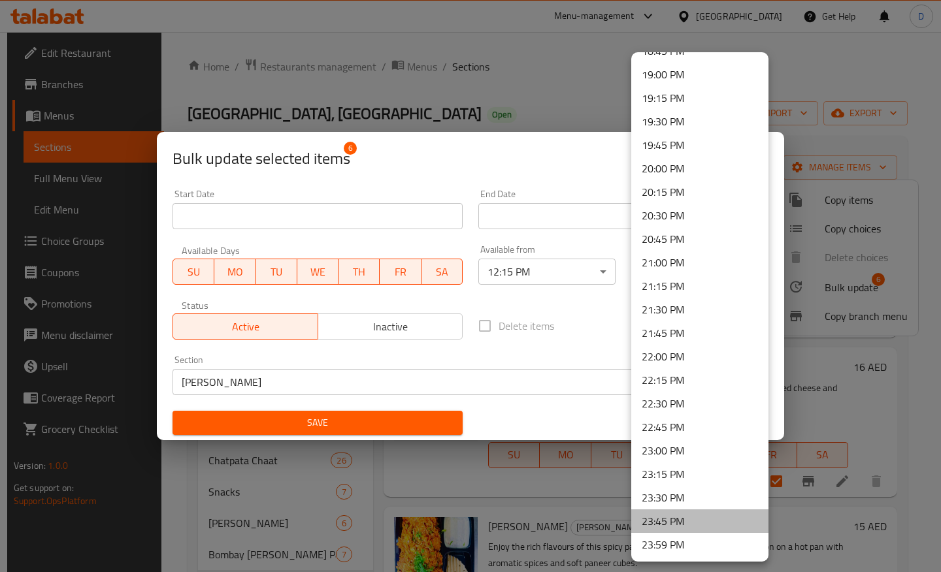
click at [678, 515] on li "23:45 PM" at bounding box center [699, 522] width 137 height 24
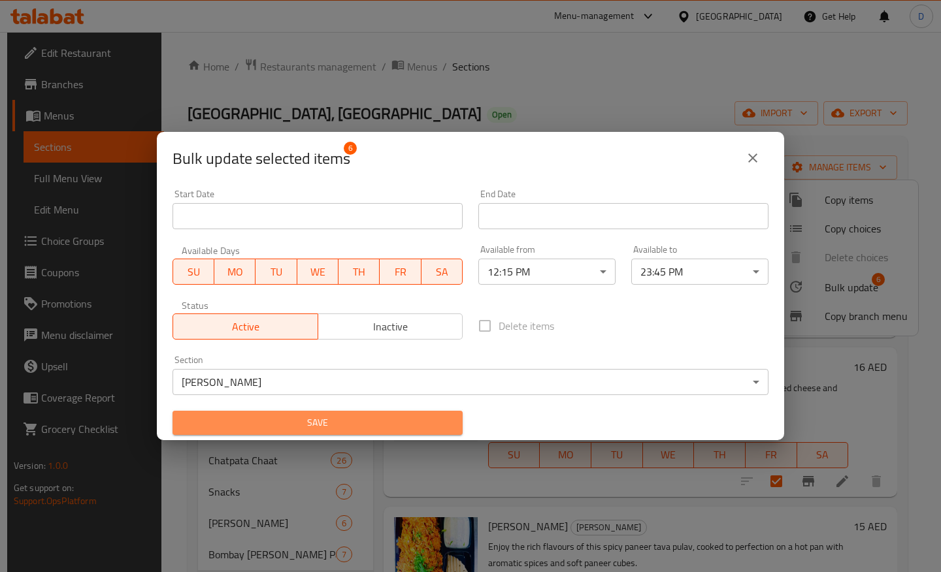
click at [380, 420] on span "Save" at bounding box center [317, 423] width 269 height 16
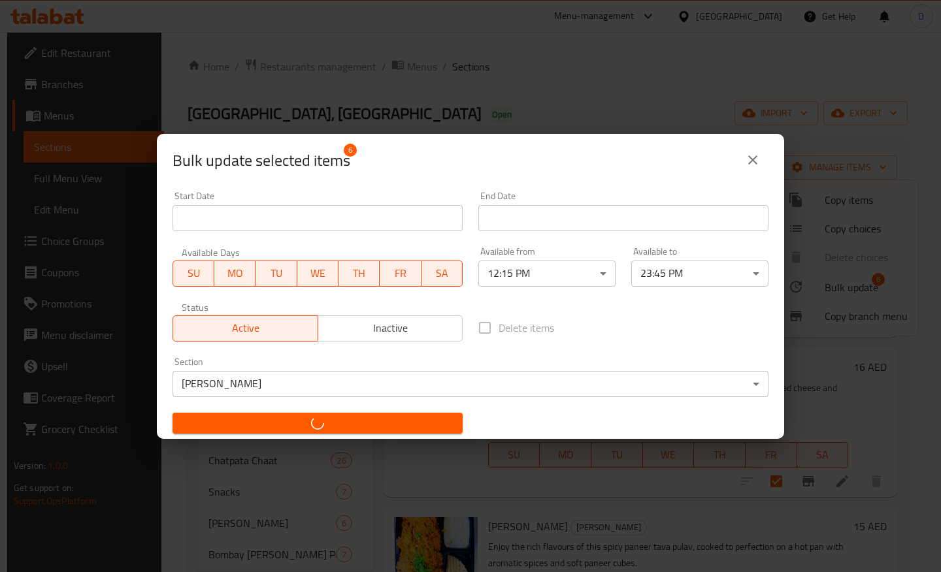
checkbox input "false"
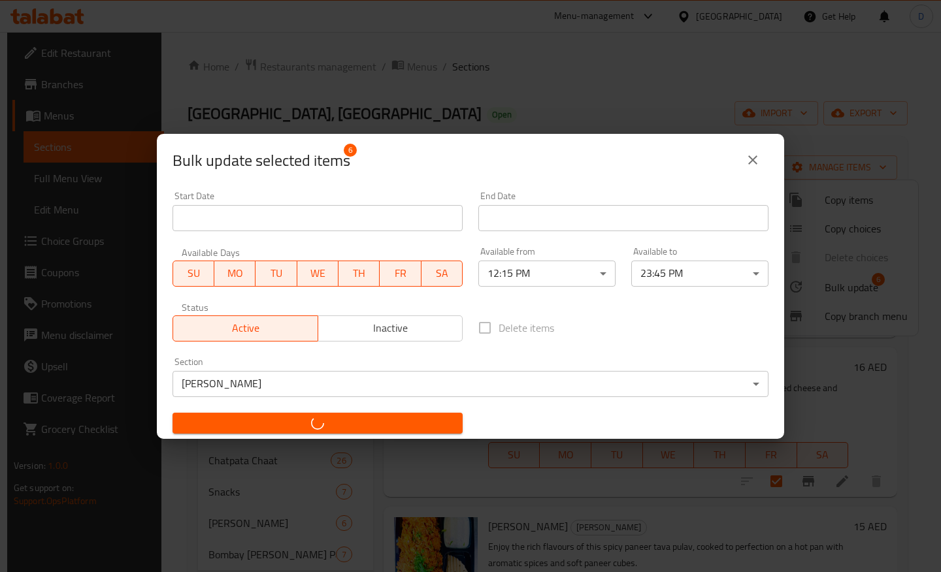
checkbox input "false"
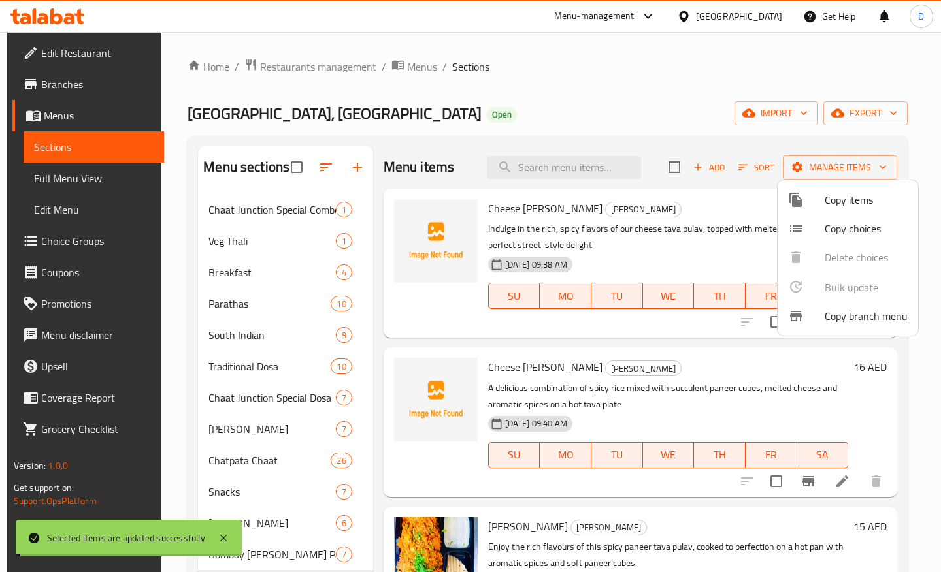
click at [229, 496] on div at bounding box center [470, 286] width 941 height 572
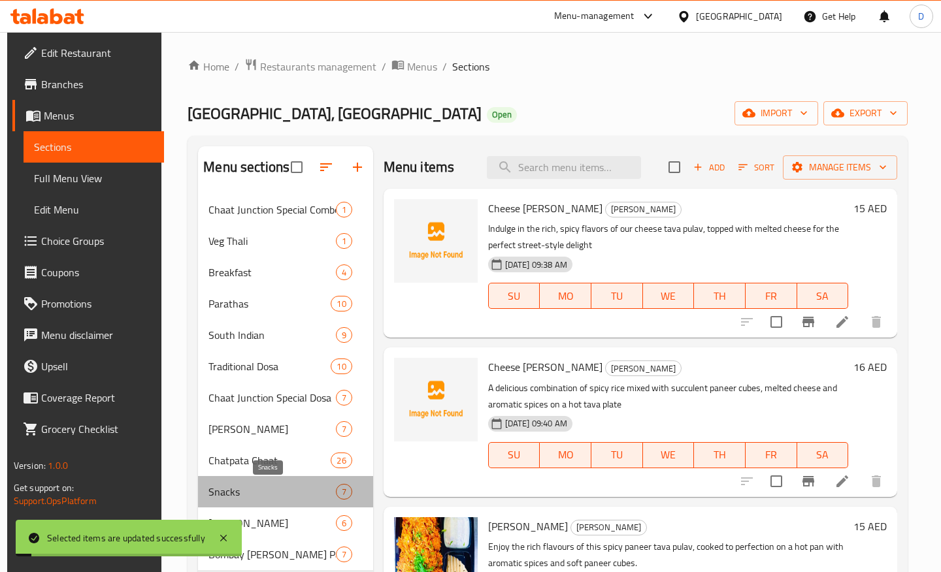
click at [229, 496] on span "Snacks" at bounding box center [271, 492] width 127 height 16
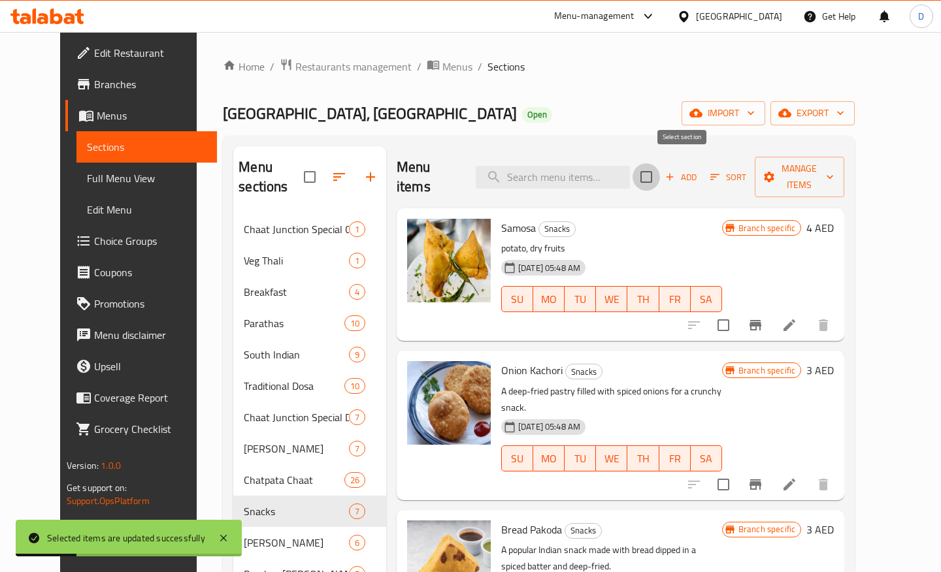
click at [660, 172] on input "checkbox" at bounding box center [645, 176] width 27 height 27
checkbox input "true"
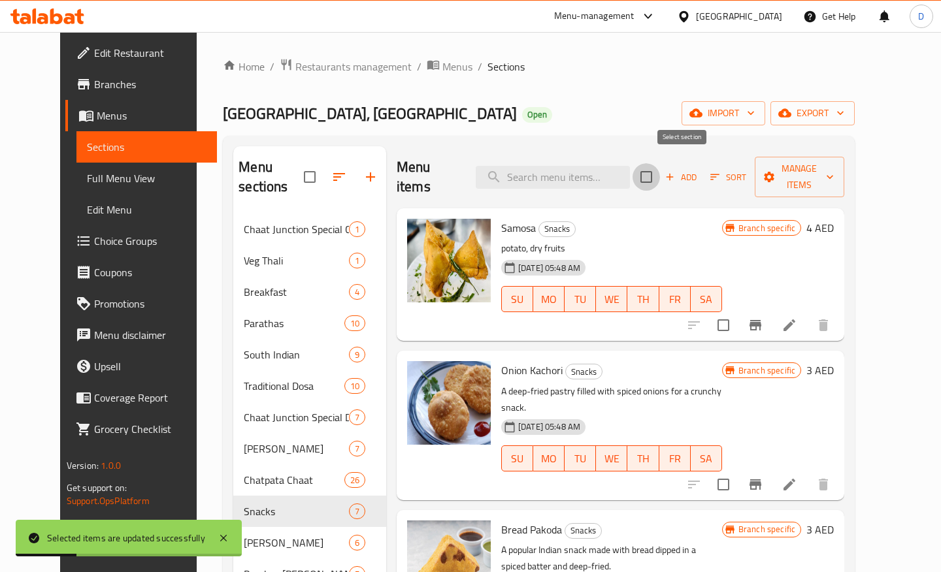
checkbox input "true"
click at [834, 164] on span "Manage items" at bounding box center [799, 177] width 69 height 33
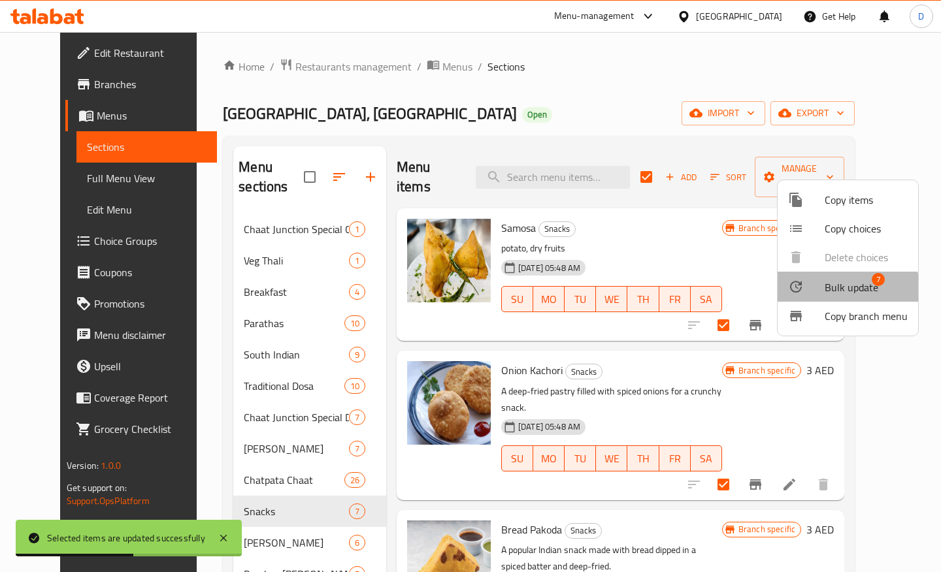
click at [839, 289] on span "Bulk update" at bounding box center [851, 288] width 54 height 16
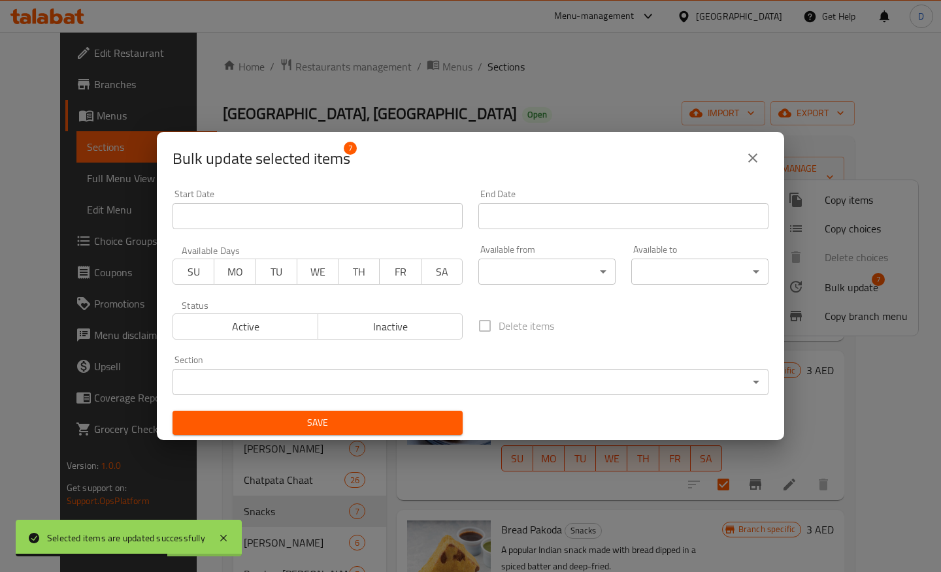
click at [204, 284] on button "SU" at bounding box center [193, 272] width 42 height 26
click at [232, 284] on button "MO" at bounding box center [235, 272] width 42 height 26
click at [270, 284] on button "TU" at bounding box center [276, 272] width 42 height 26
click at [317, 278] on span "WE" at bounding box center [317, 272] width 31 height 19
click at [349, 278] on span "TH" at bounding box center [359, 272] width 31 height 19
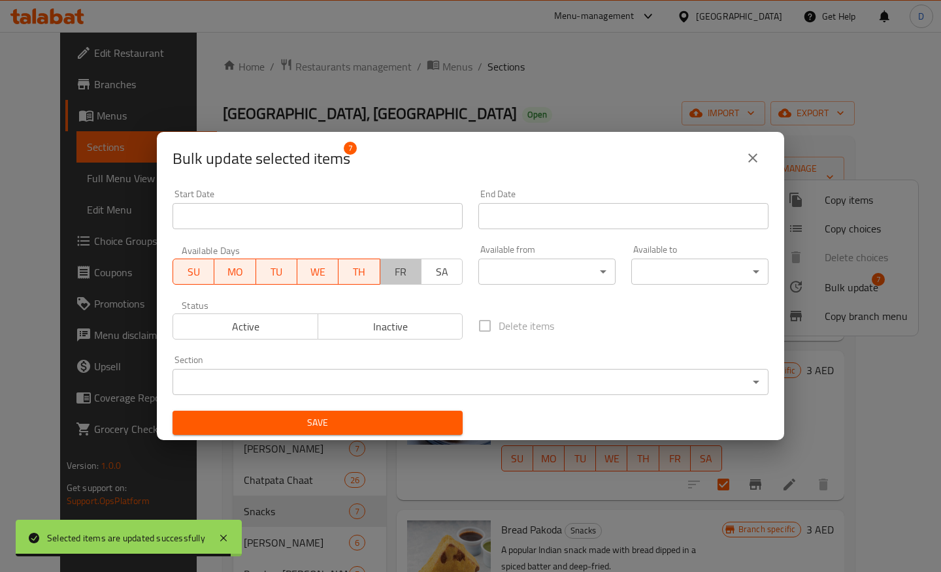
click at [392, 278] on span "FR" at bounding box center [400, 272] width 31 height 19
click at [429, 278] on span "SA" at bounding box center [442, 272] width 31 height 19
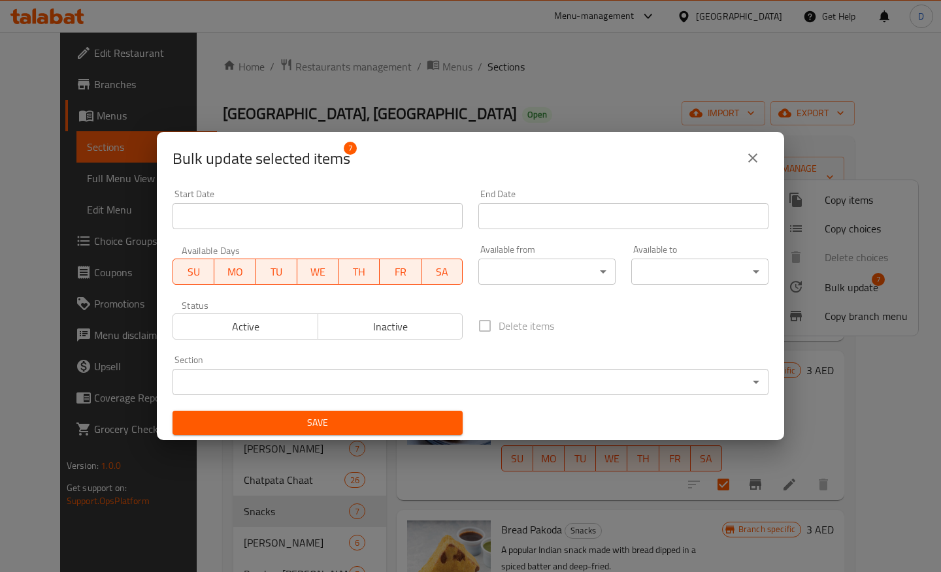
click at [246, 336] on span "Active" at bounding box center [245, 326] width 135 height 19
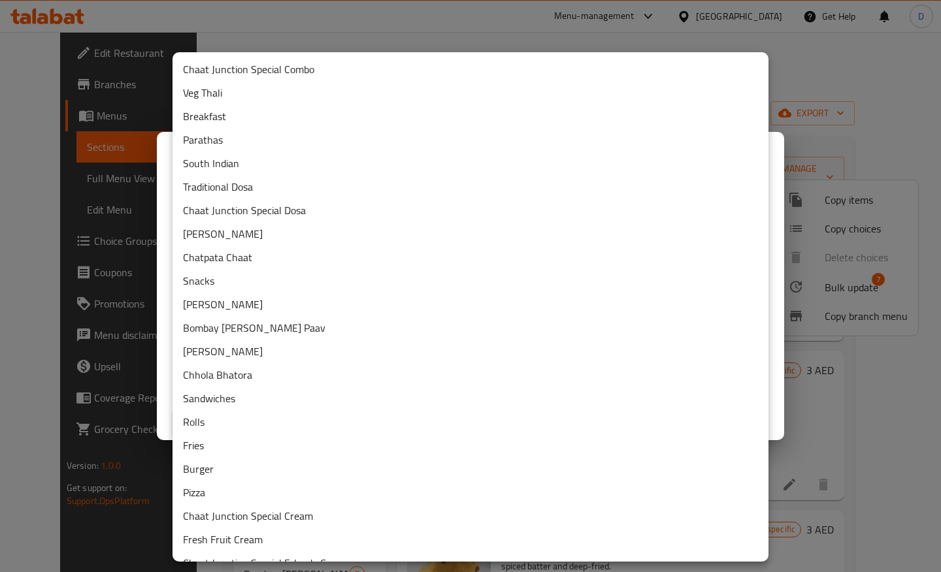
click at [287, 391] on body "​ Menu-management United Arab Emirates Get Help D Edit Restaurant Branches Menu…" at bounding box center [470, 302] width 941 height 540
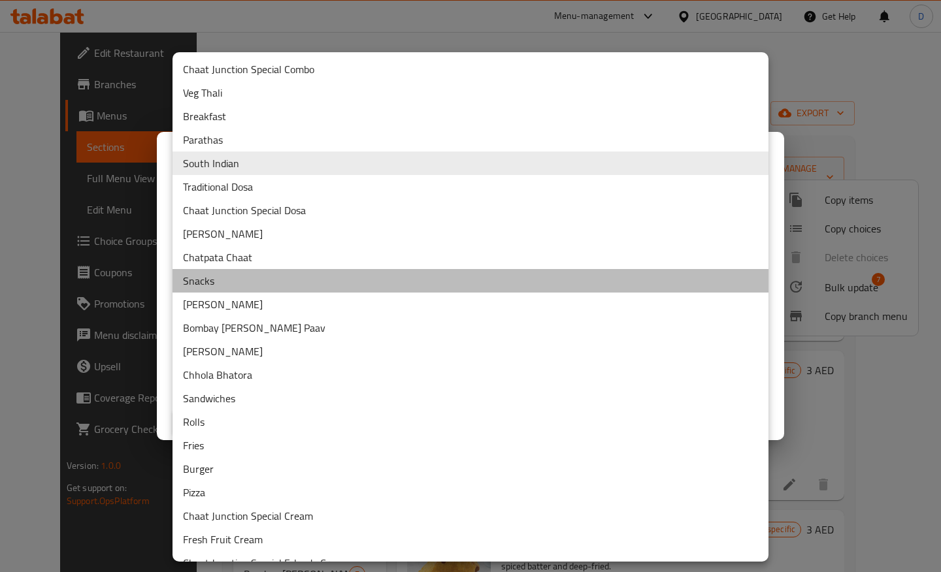
click at [231, 285] on li "Snacks" at bounding box center [470, 281] width 596 height 24
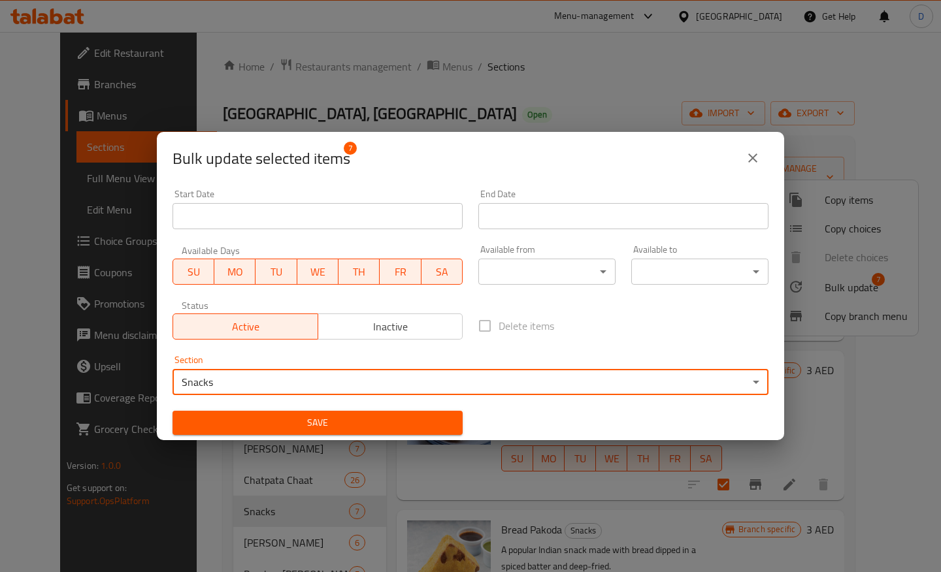
click at [549, 266] on body "​ Menu-management United Arab Emirates Get Help D Edit Restaurant Branches Menu…" at bounding box center [470, 302] width 941 height 540
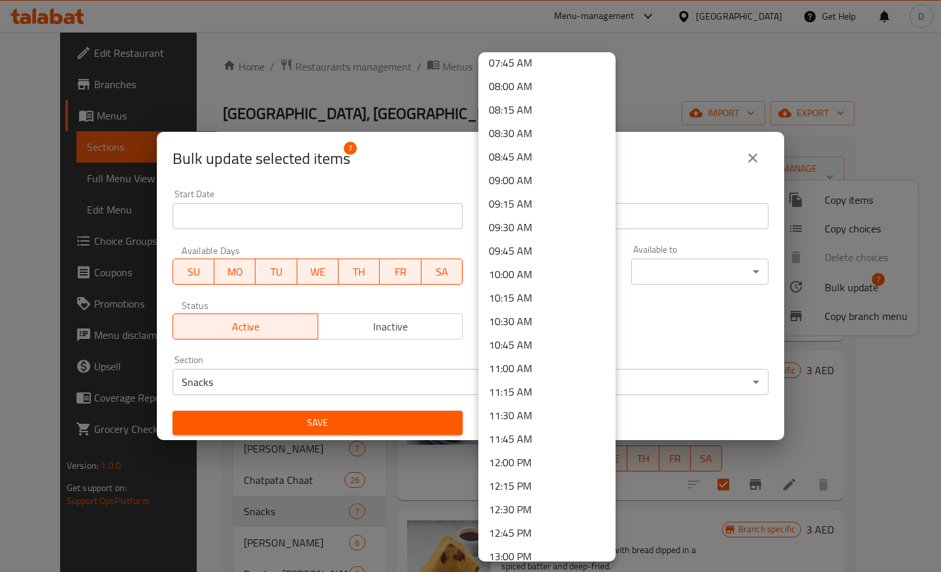
scroll to position [737, 0]
click at [515, 437] on li "11:45 AM" at bounding box center [546, 438] width 137 height 24
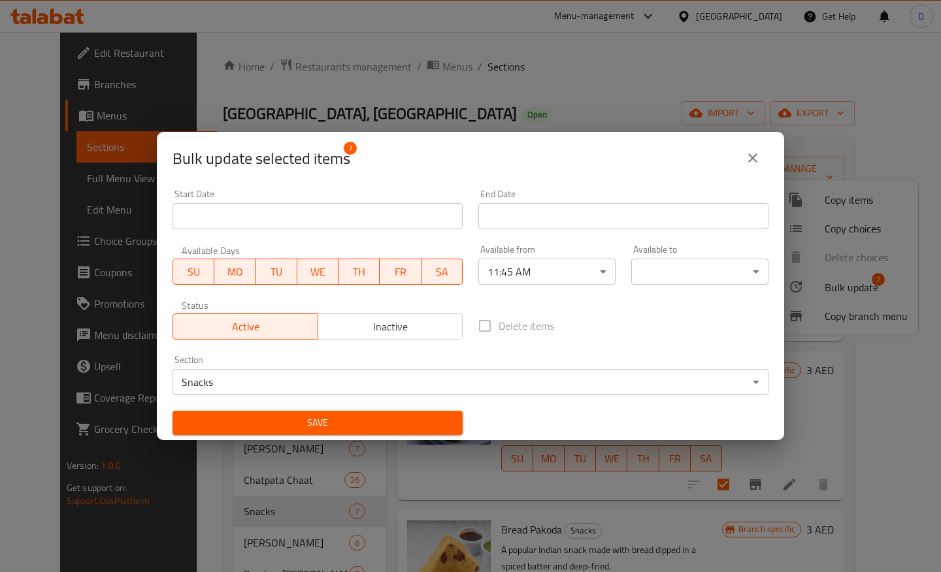
click at [674, 253] on div "Available to ​ ​" at bounding box center [699, 265] width 137 height 40
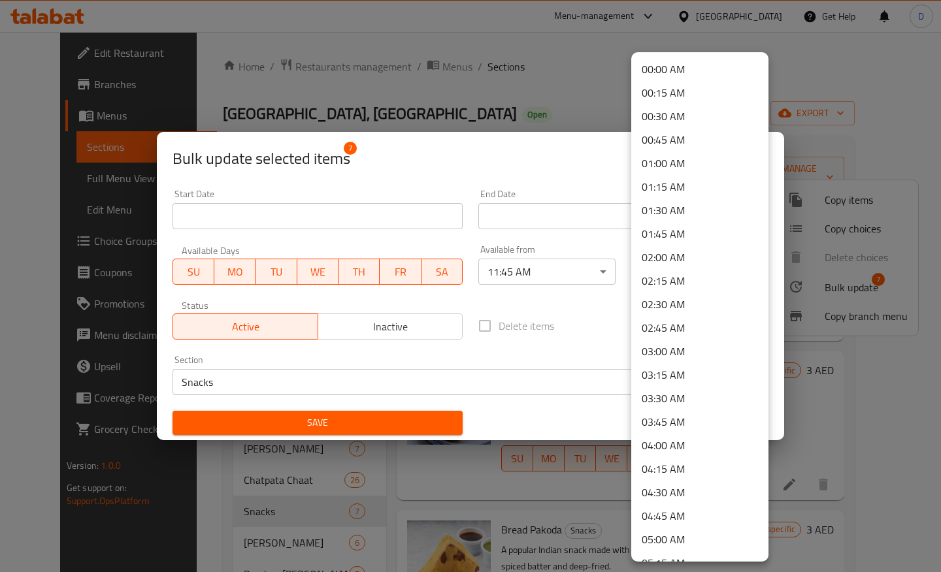
click at [664, 272] on body "​ Menu-management United Arab Emirates Get Help D Edit Restaurant Branches Menu…" at bounding box center [470, 302] width 941 height 540
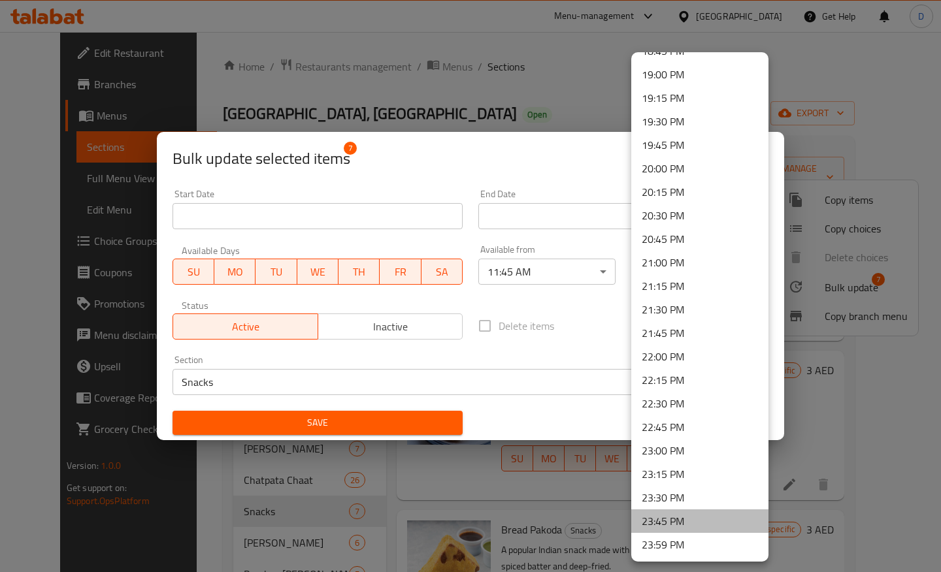
click at [678, 518] on li "23:45 PM" at bounding box center [699, 522] width 137 height 24
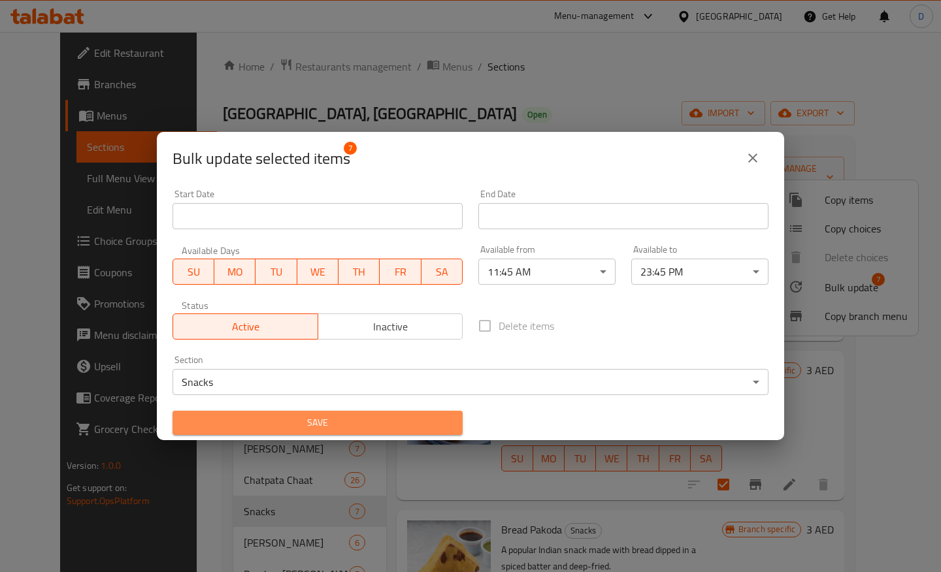
click at [394, 426] on span "Save" at bounding box center [317, 423] width 269 height 16
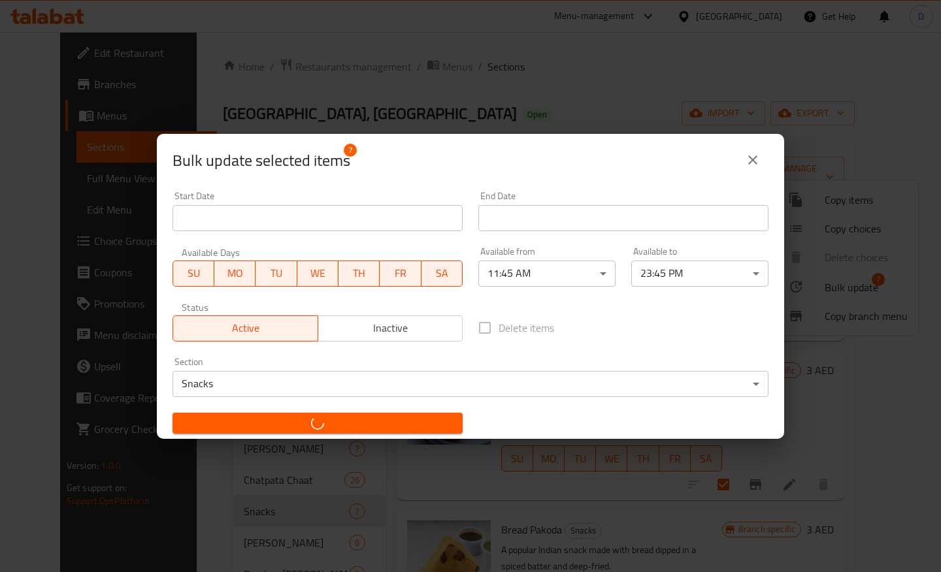
checkbox input "false"
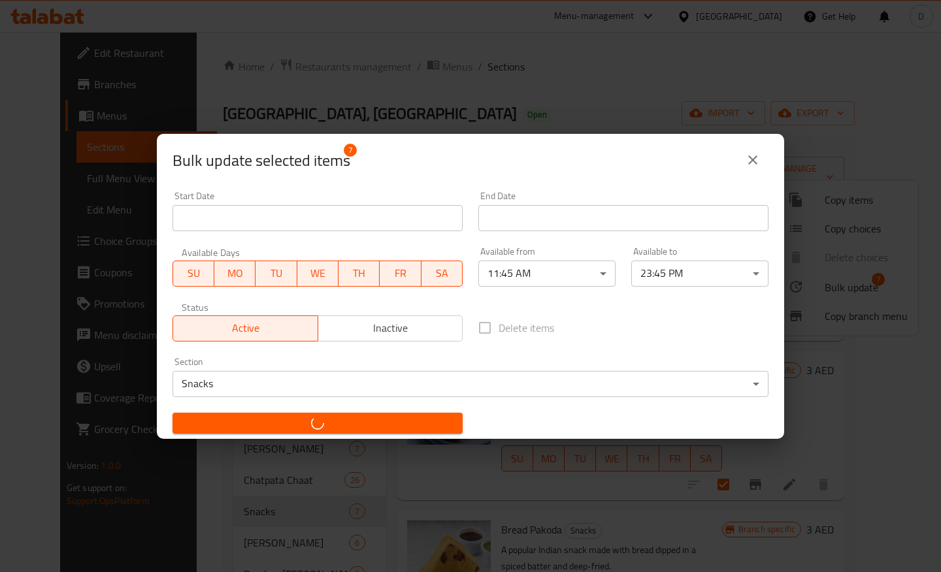
checkbox input "false"
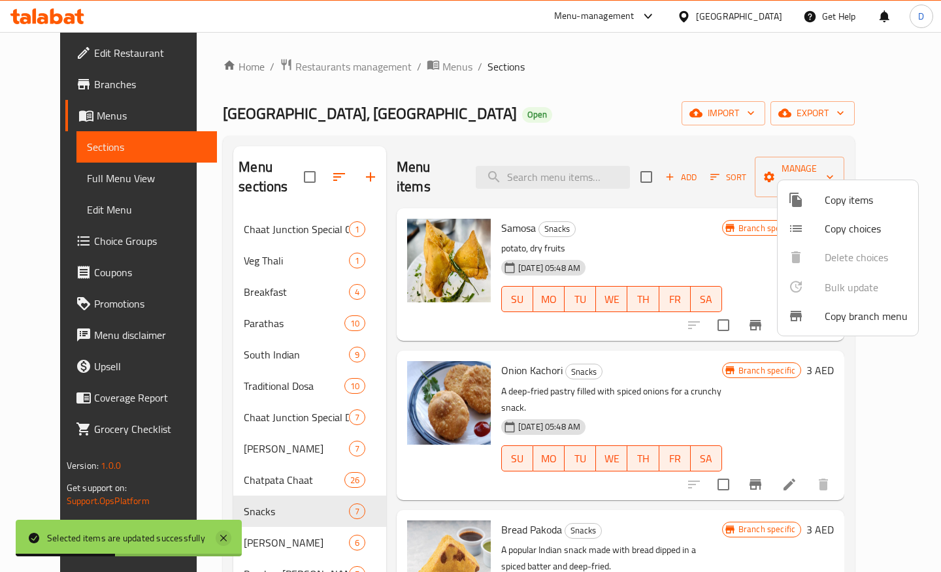
click at [225, 538] on icon at bounding box center [224, 538] width 16 height 16
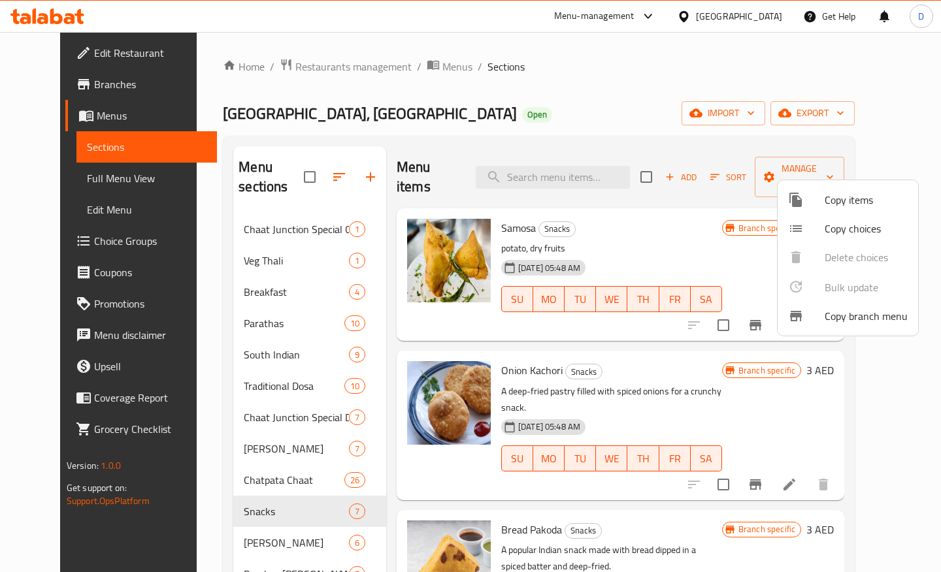
click at [241, 557] on div at bounding box center [470, 286] width 941 height 572
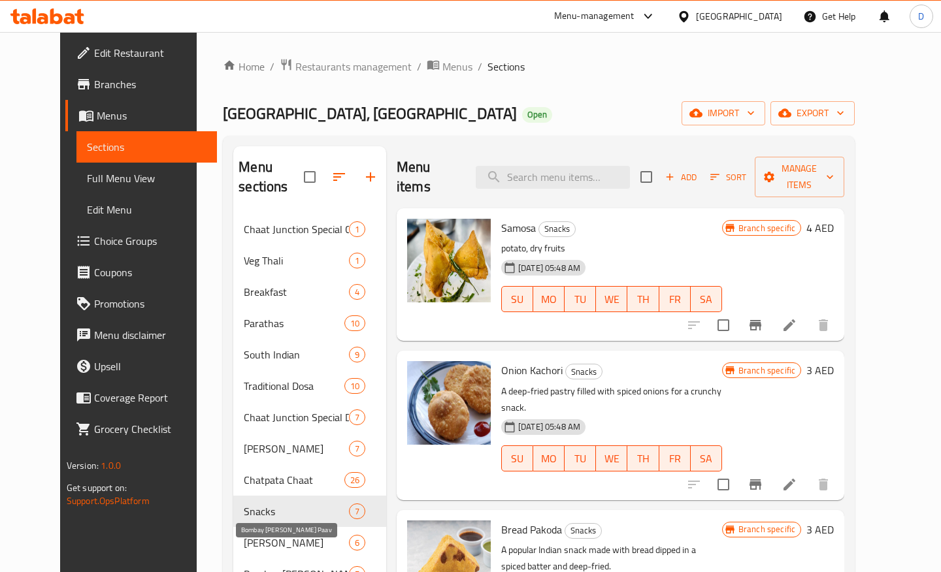
click at [244, 566] on span "Bombay Vada Paav" at bounding box center [296, 574] width 105 height 16
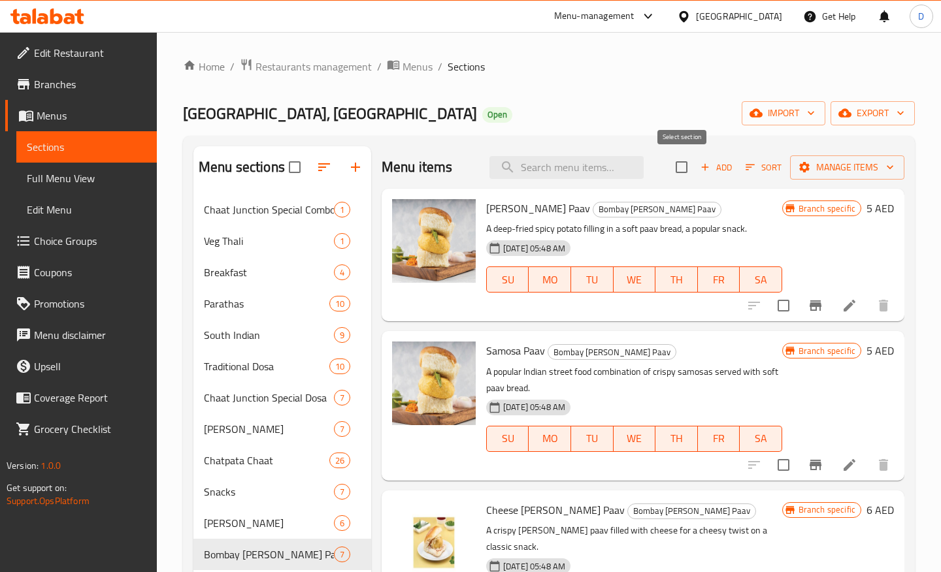
click at [681, 172] on input "checkbox" at bounding box center [681, 167] width 27 height 27
checkbox input "true"
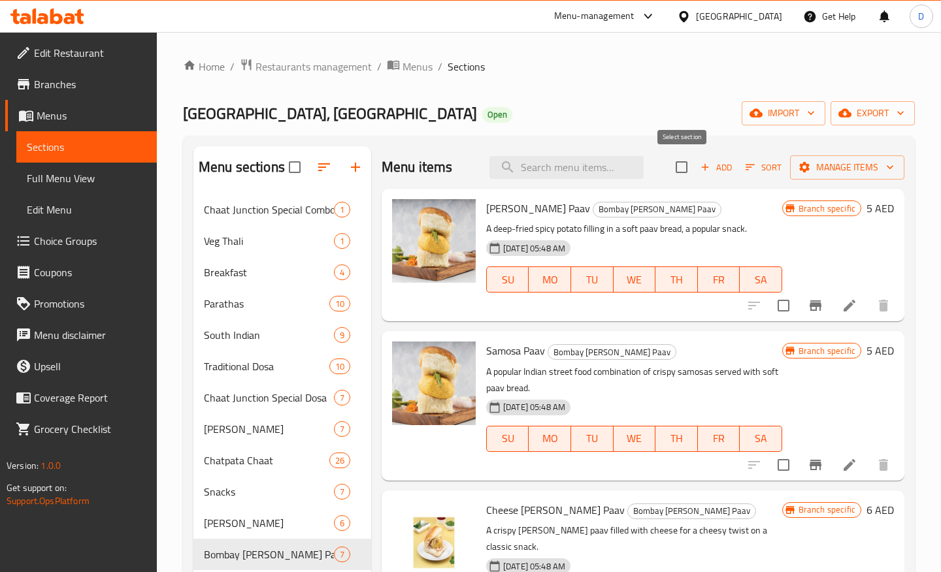
checkbox input "true"
click at [831, 161] on span "Manage items" at bounding box center [846, 167] width 93 height 16
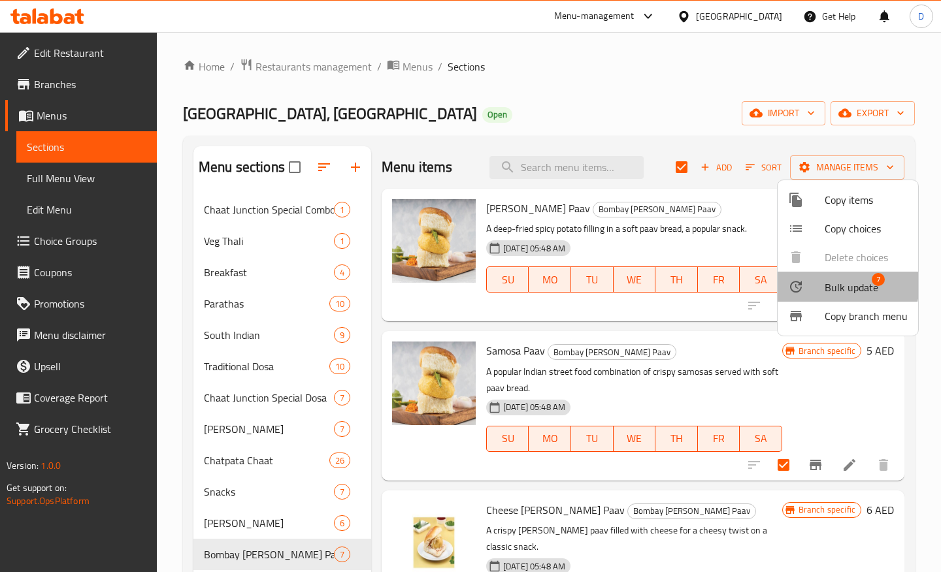
click at [828, 284] on span "Bulk update" at bounding box center [851, 288] width 54 height 16
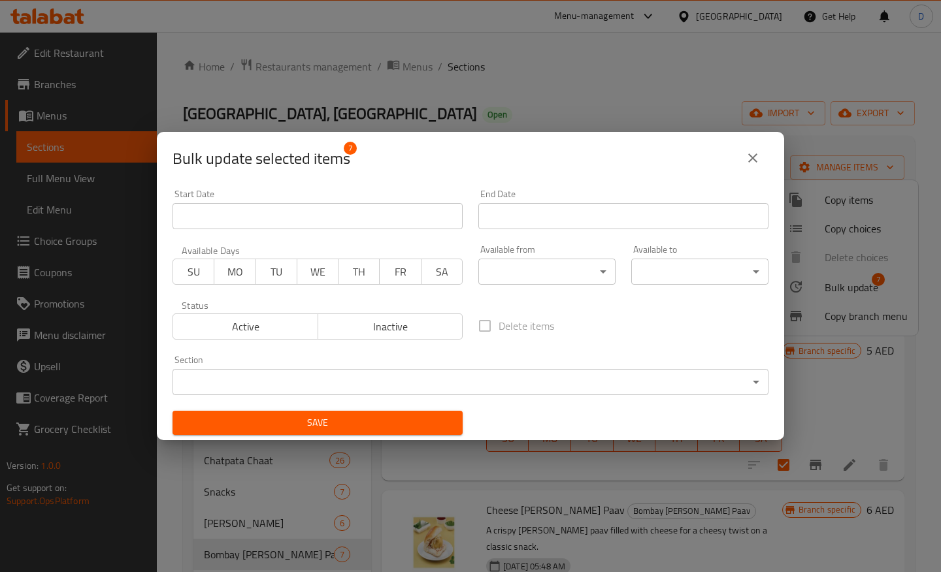
click at [203, 274] on span "SU" at bounding box center [193, 272] width 31 height 19
click at [242, 274] on span "MO" at bounding box center [234, 272] width 31 height 19
click at [265, 274] on span "TU" at bounding box center [276, 272] width 31 height 19
click at [326, 274] on span "WE" at bounding box center [317, 272] width 31 height 19
click at [349, 274] on span "TH" at bounding box center [359, 272] width 31 height 19
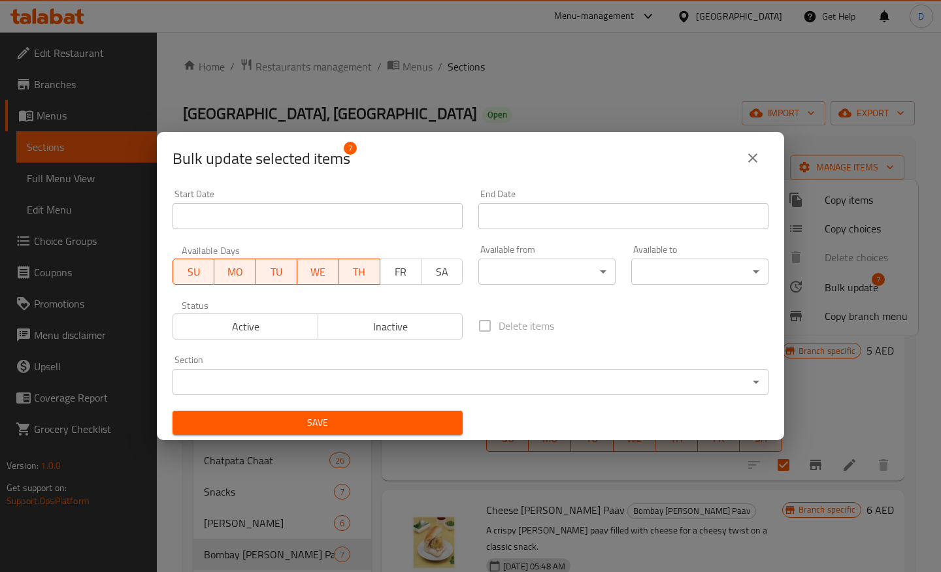
click at [399, 274] on span "FR" at bounding box center [400, 272] width 31 height 19
click at [444, 276] on span "SA" at bounding box center [442, 272] width 31 height 19
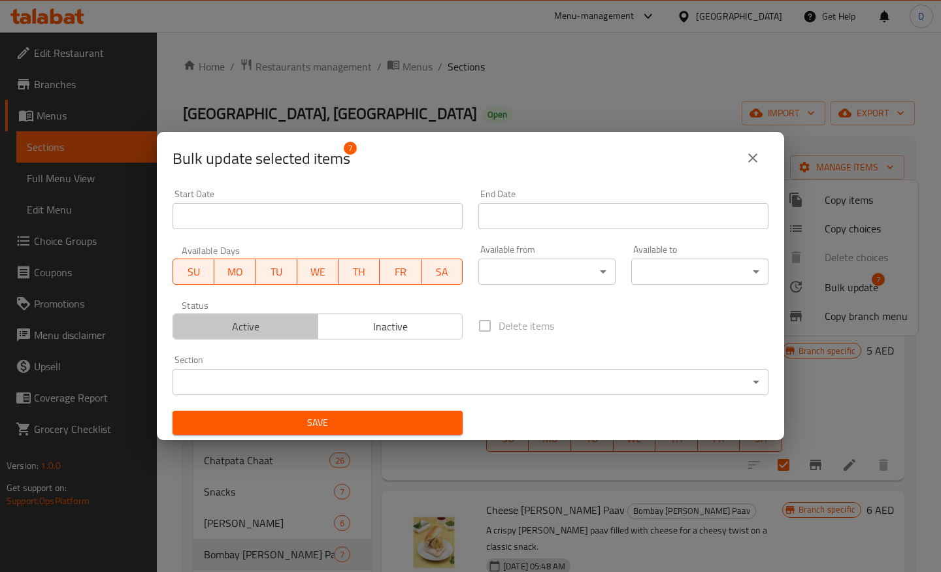
click at [277, 326] on span "Active" at bounding box center [245, 326] width 135 height 19
click at [310, 393] on body "​ Menu-management United Arab Emirates Get Help D Edit Restaurant Branches Menu…" at bounding box center [470, 302] width 941 height 540
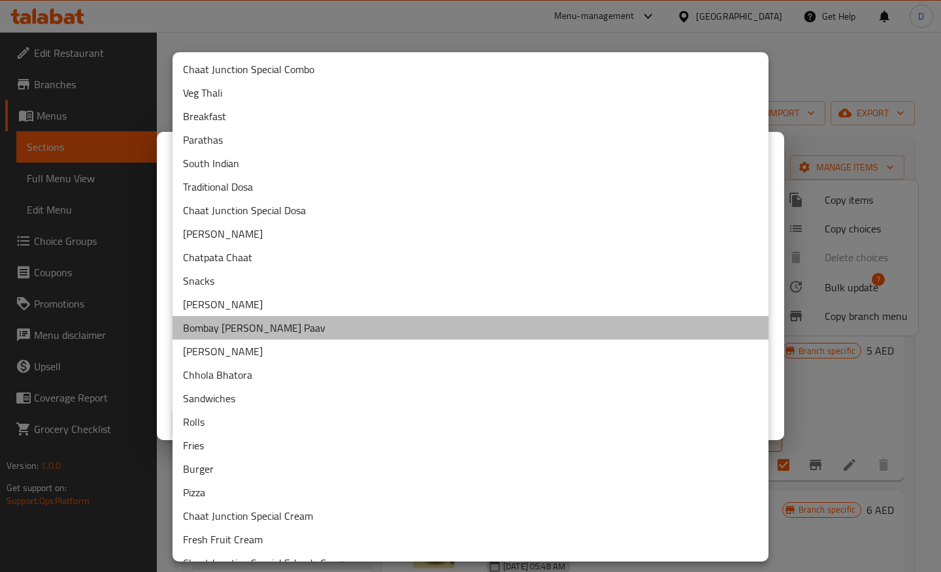
click at [236, 325] on li "Bombay Vada Paav" at bounding box center [470, 328] width 596 height 24
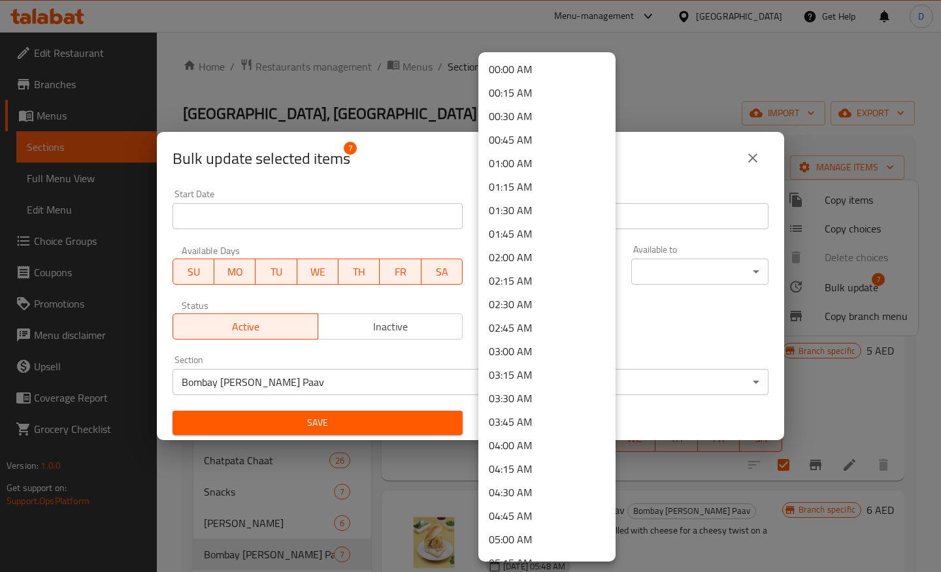
click at [527, 271] on body "​ Menu-management United Arab Emirates Get Help D Edit Restaurant Branches Menu…" at bounding box center [470, 302] width 941 height 540
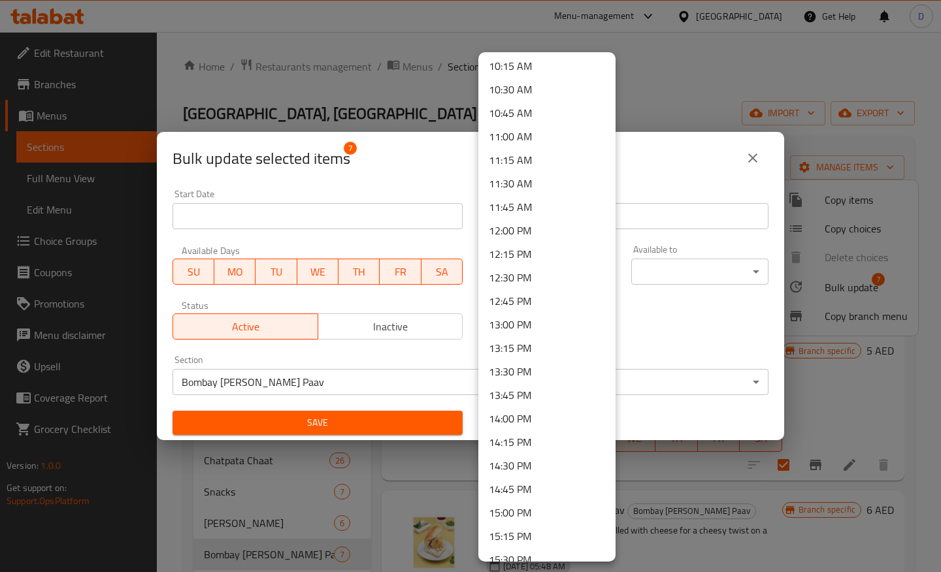
scroll to position [1003, 0]
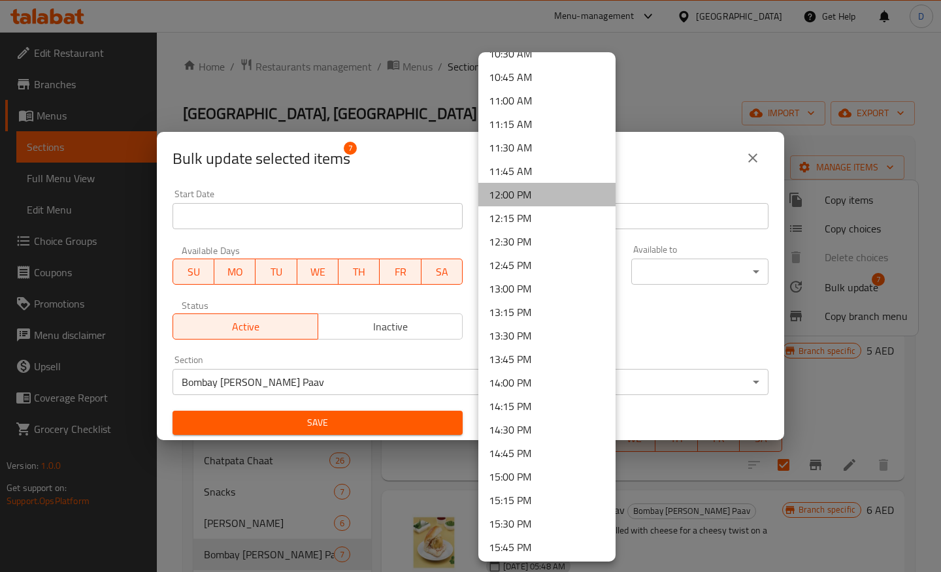
click at [525, 183] on li "12:00 PM" at bounding box center [546, 195] width 137 height 24
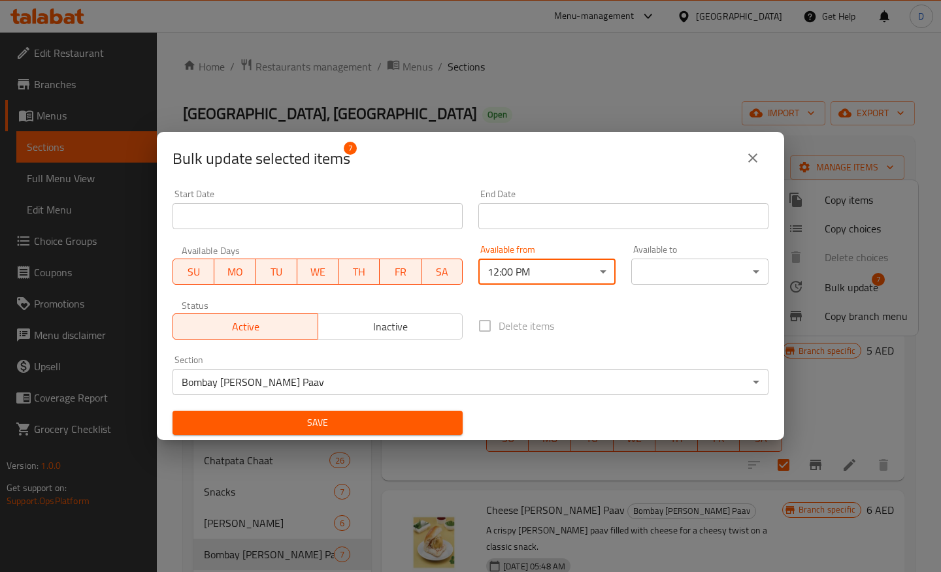
click at [529, 268] on body "​ Menu-management United Arab Emirates Get Help D Edit Restaurant Branches Menu…" at bounding box center [470, 302] width 941 height 540
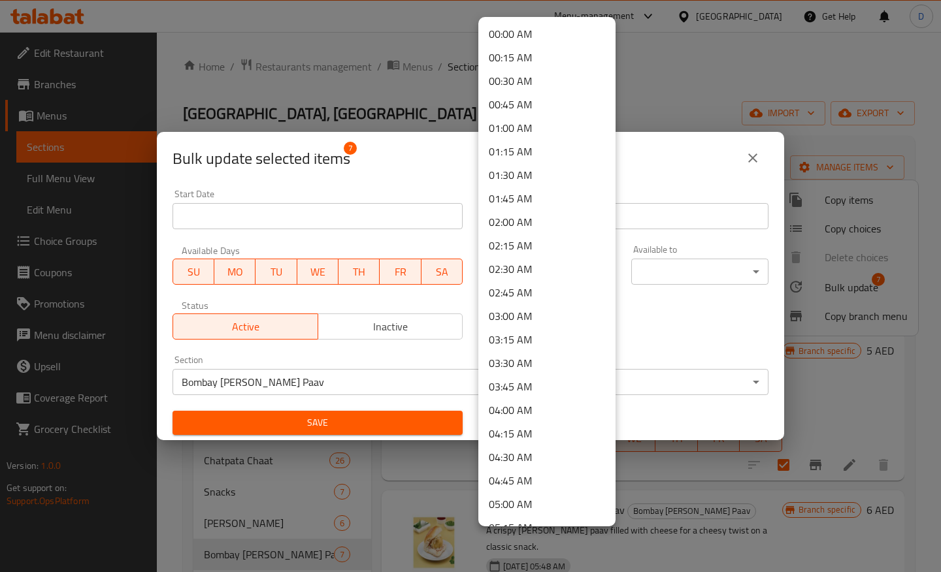
scroll to position [891, 0]
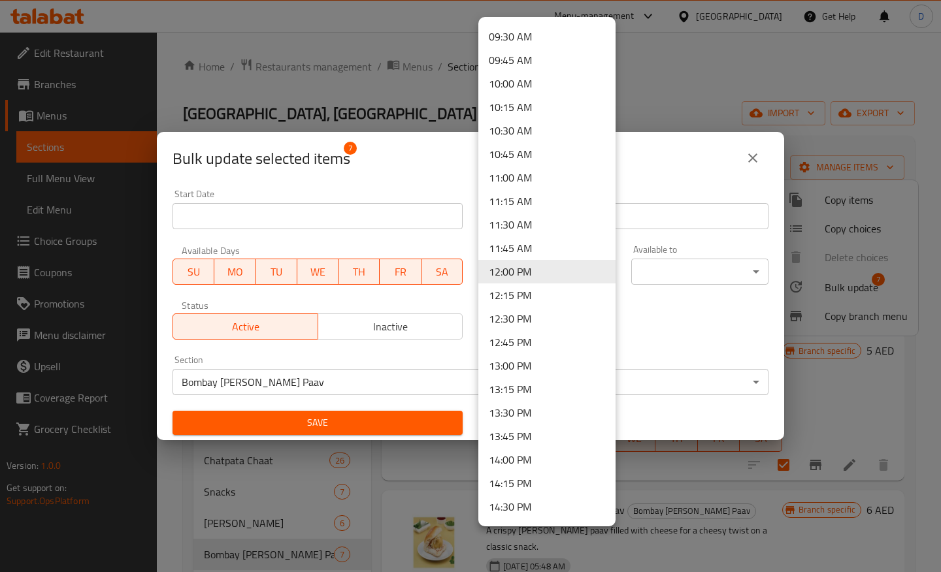
click at [518, 160] on li "10:45 AM" at bounding box center [546, 154] width 137 height 24
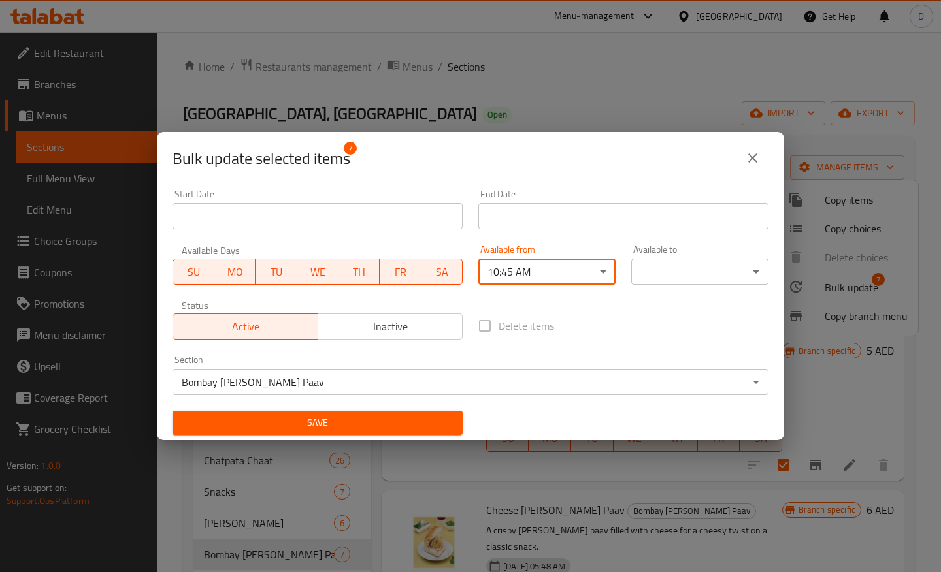
click at [519, 272] on body "​ Menu-management United Arab Emirates Get Help D Edit Restaurant Branches Menu…" at bounding box center [470, 302] width 941 height 540
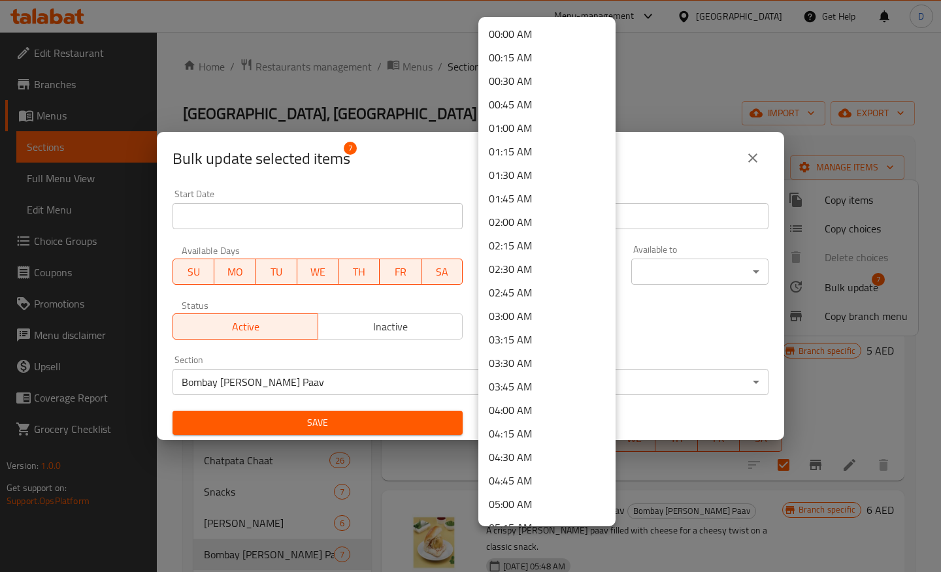
scroll to position [773, 0]
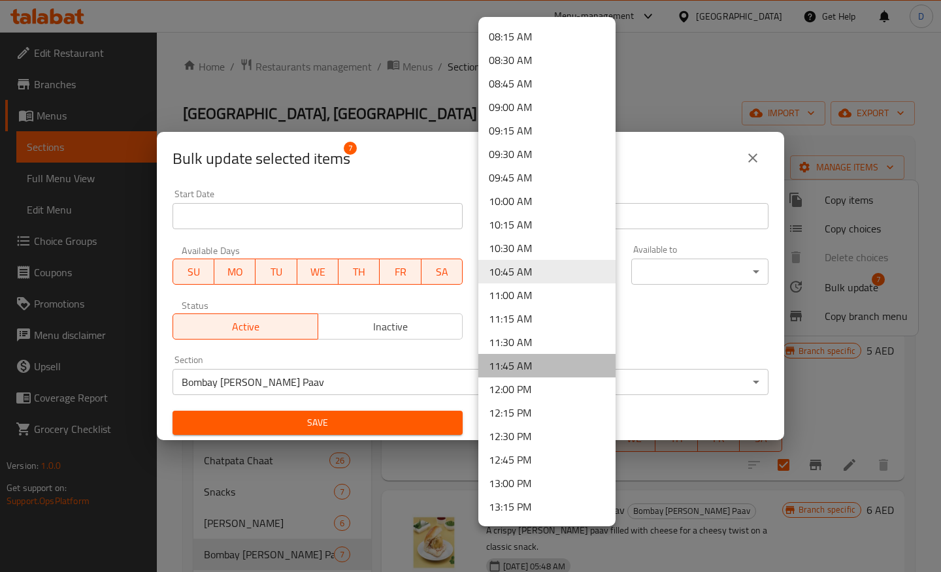
click at [508, 365] on li "11:45 AM" at bounding box center [546, 366] width 137 height 24
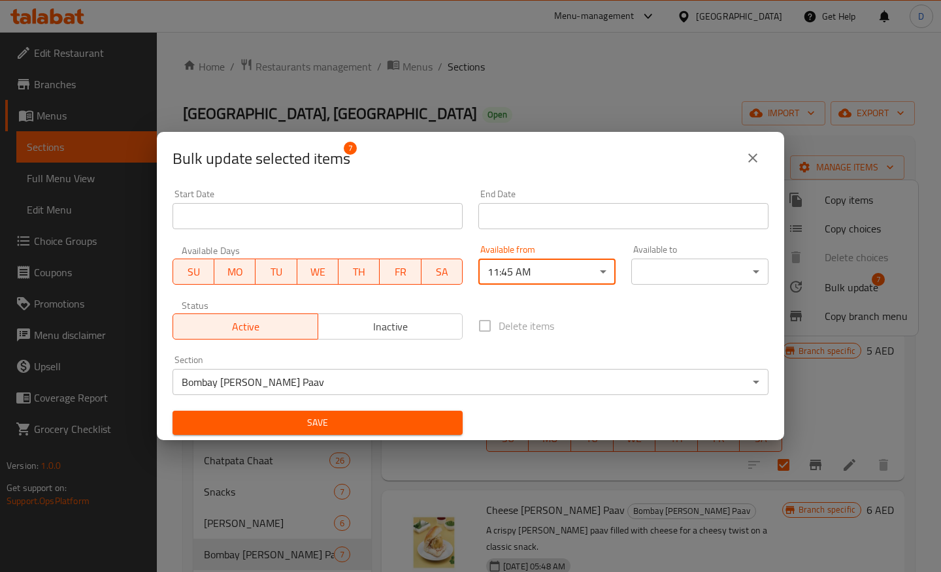
click at [658, 270] on body "​ Menu-management United Arab Emirates Get Help D Edit Restaurant Branches Menu…" at bounding box center [470, 302] width 941 height 540
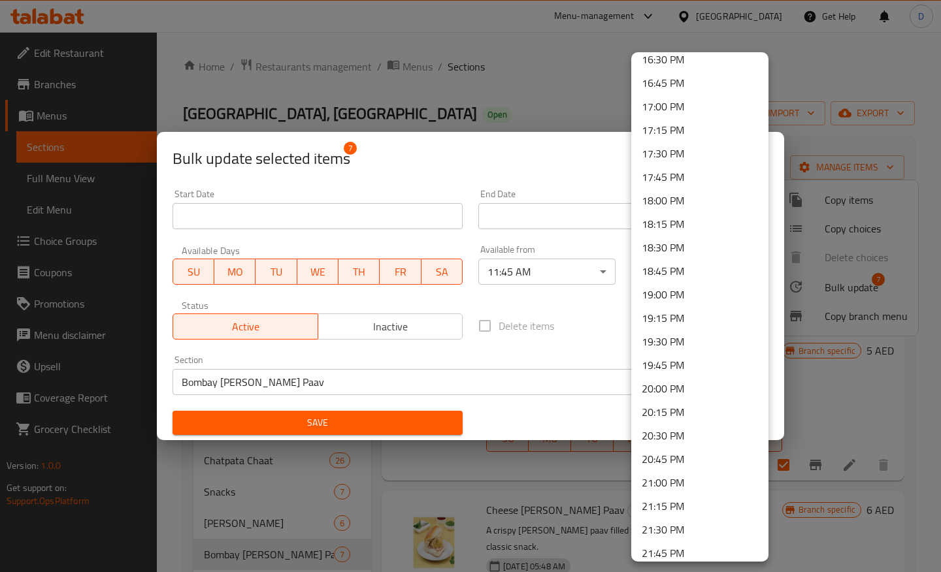
scroll to position [1782, 0]
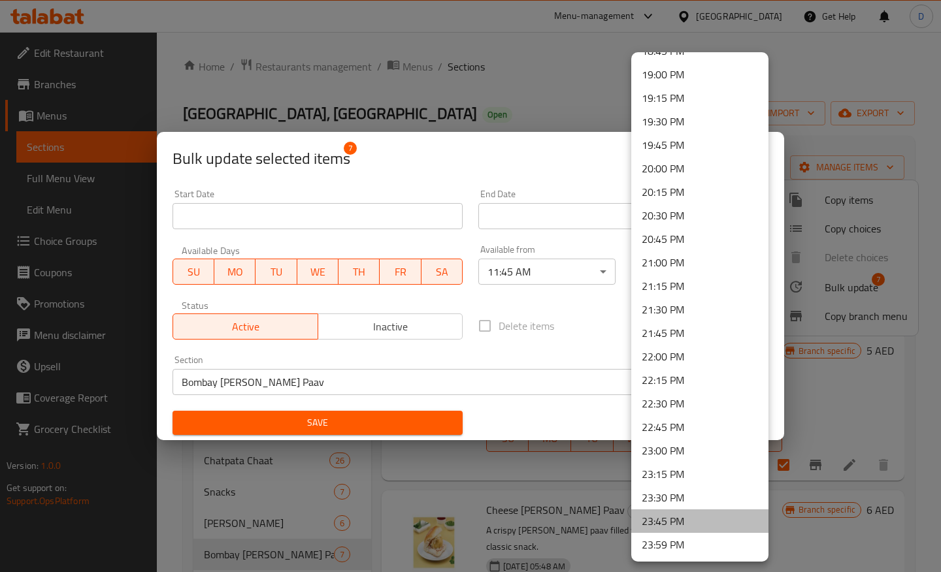
click at [662, 526] on li "23:45 PM" at bounding box center [699, 522] width 137 height 24
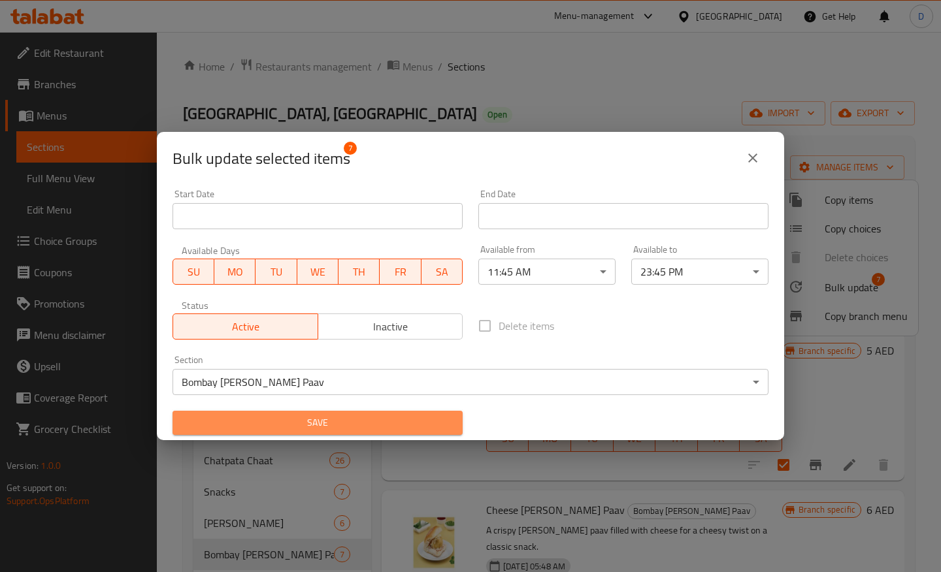
click at [288, 418] on span "Save" at bounding box center [317, 423] width 269 height 16
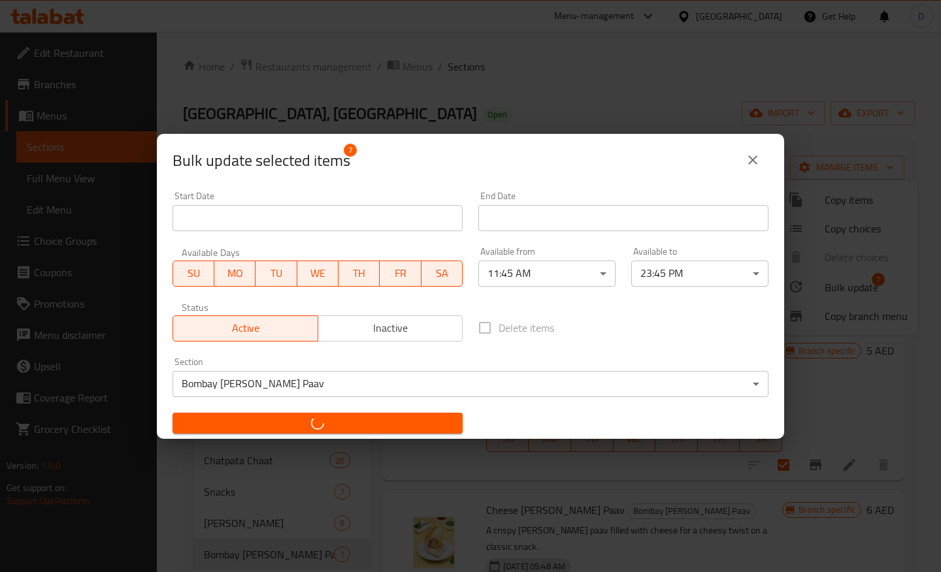
checkbox input "false"
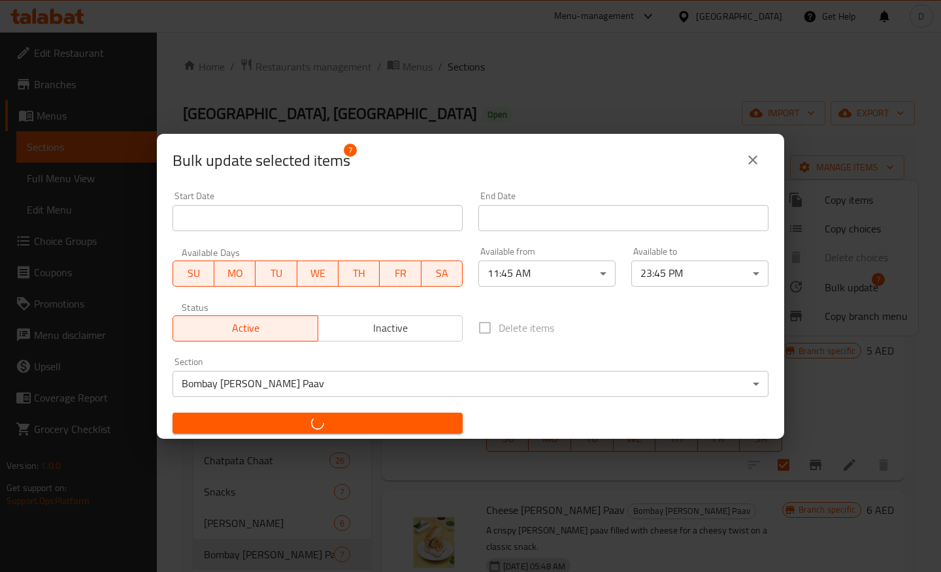
checkbox input "false"
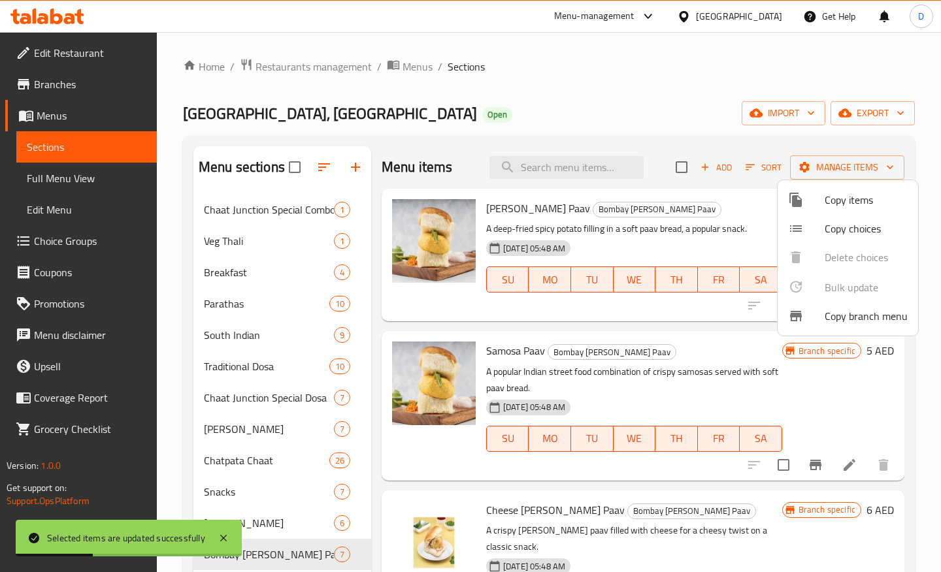
click at [256, 396] on div at bounding box center [470, 286] width 941 height 572
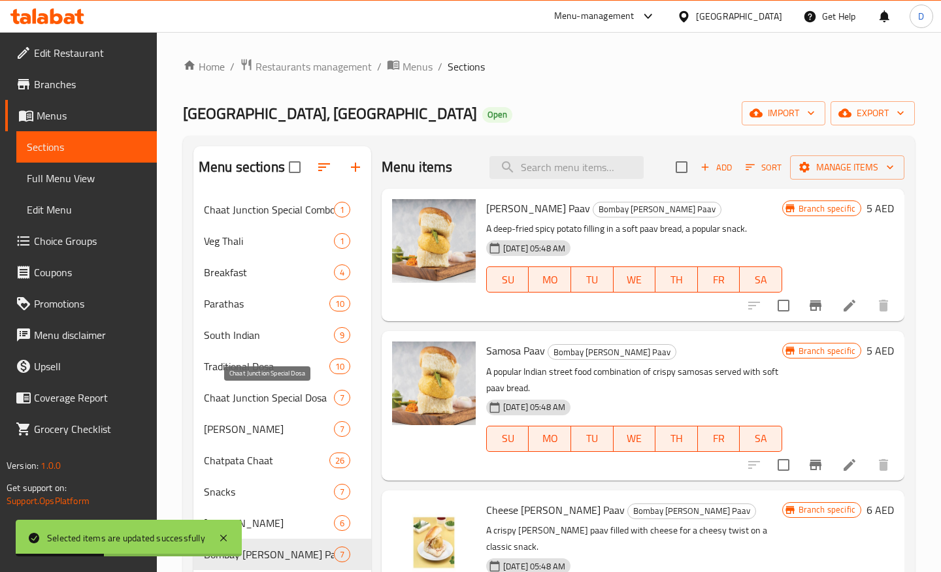
click at [256, 396] on span "Chaat Junction Special Dosa" at bounding box center [269, 398] width 130 height 16
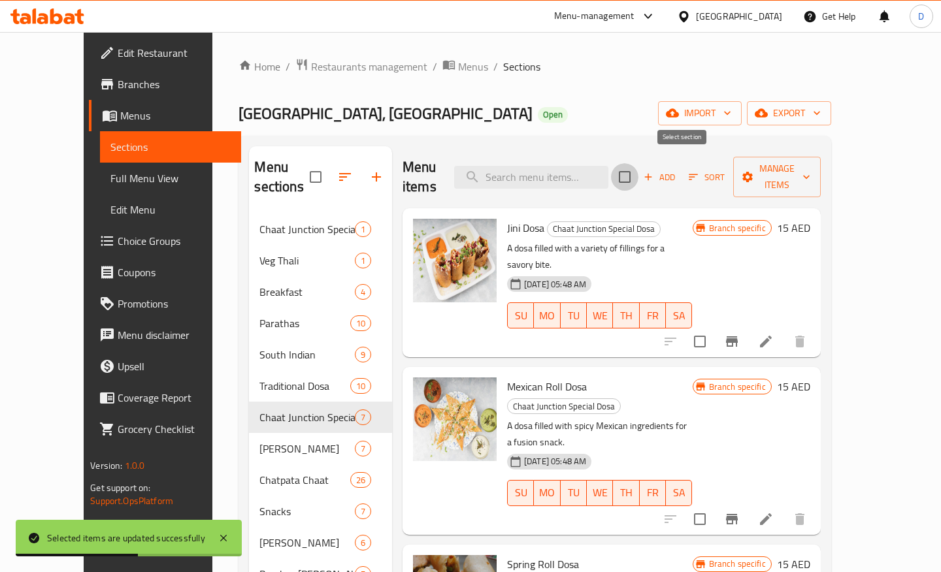
click at [638, 169] on input "checkbox" at bounding box center [624, 176] width 27 height 27
checkbox input "true"
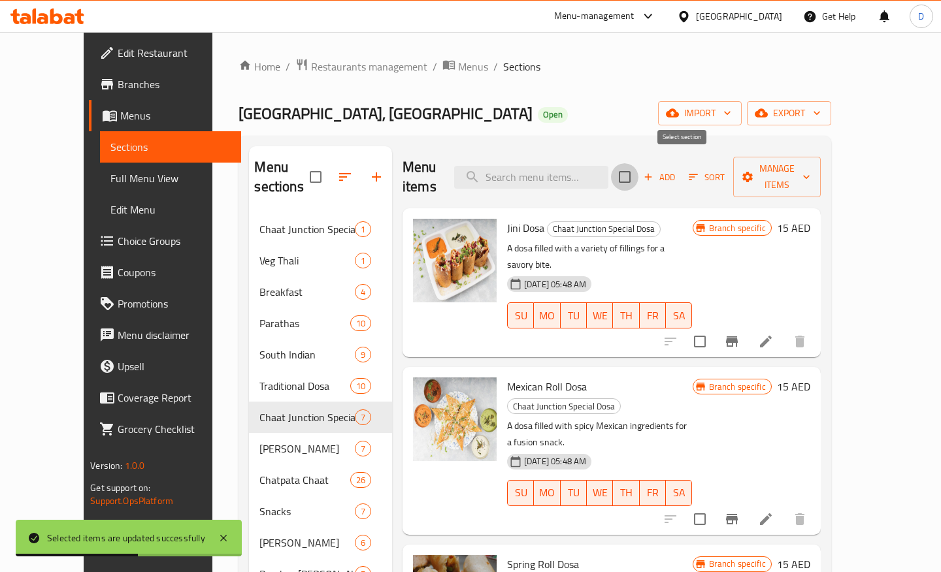
checkbox input "true"
click at [810, 161] on span "Manage items" at bounding box center [776, 177] width 67 height 33
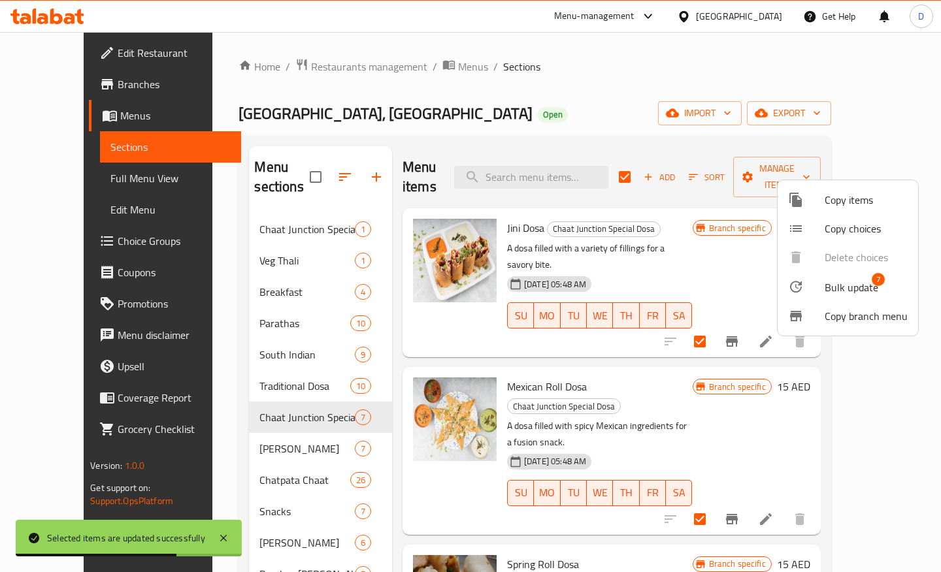
click at [822, 285] on div at bounding box center [806, 287] width 37 height 16
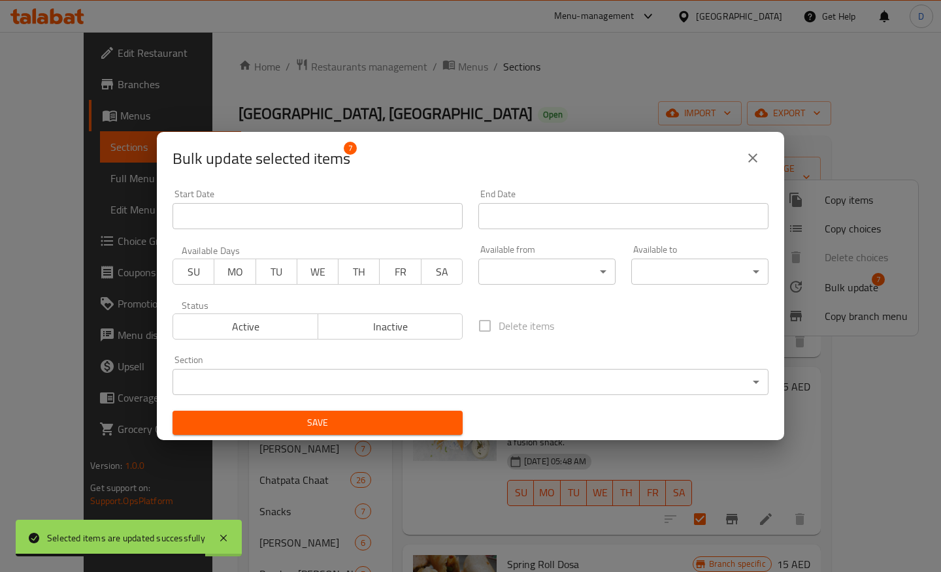
click at [186, 268] on span "SU" at bounding box center [193, 272] width 31 height 19
click at [218, 268] on button "MO" at bounding box center [235, 272] width 42 height 26
click at [292, 269] on button "TU" at bounding box center [276, 272] width 42 height 26
click at [310, 269] on span "WE" at bounding box center [317, 272] width 31 height 19
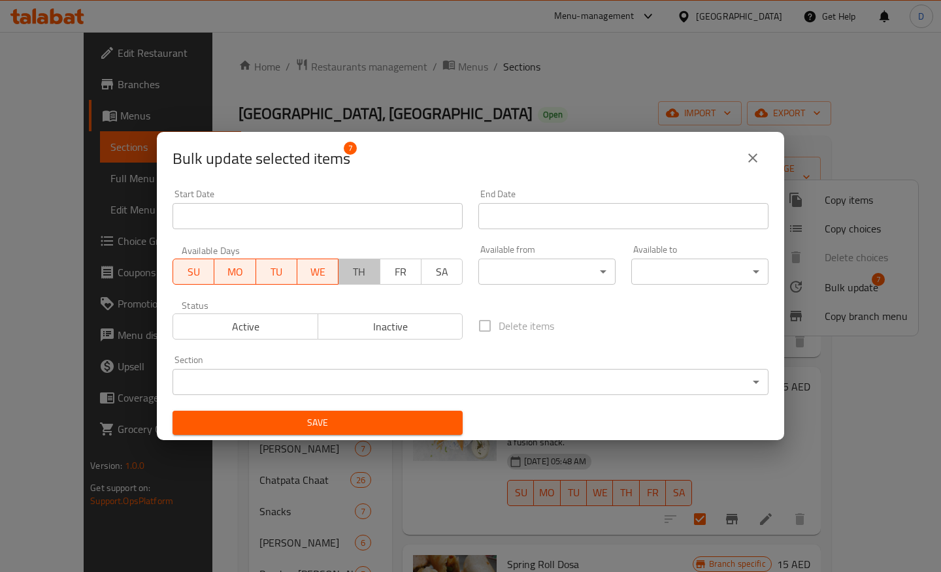
click at [365, 274] on span "TH" at bounding box center [359, 272] width 31 height 19
click at [399, 274] on span "FR" at bounding box center [400, 272] width 31 height 19
click at [430, 274] on span "SA" at bounding box center [442, 272] width 31 height 19
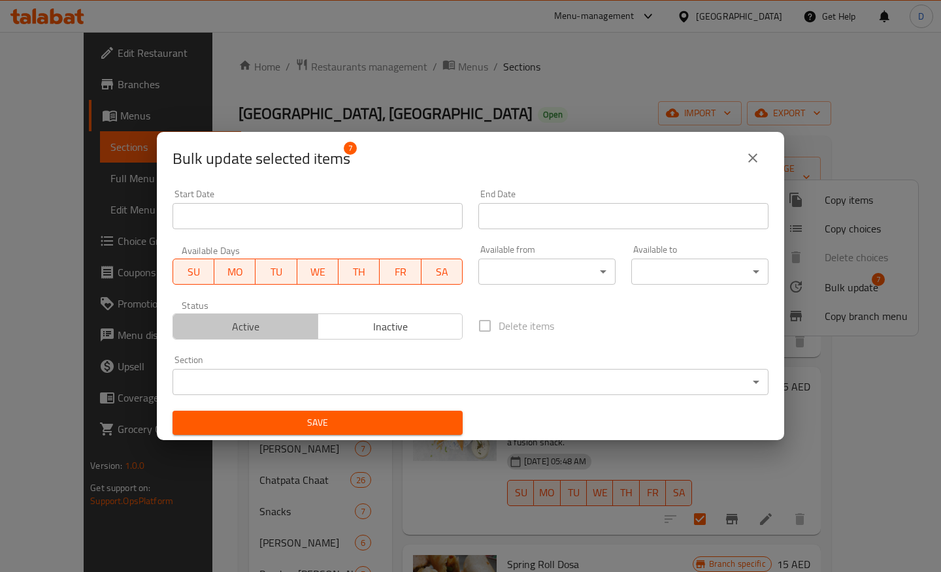
click at [276, 336] on button "Active" at bounding box center [245, 327] width 146 height 26
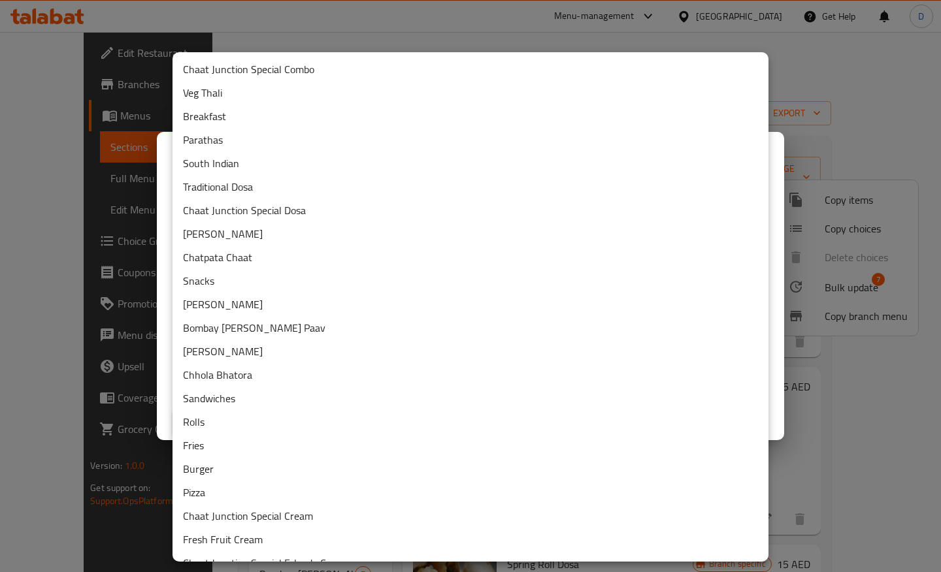
click at [302, 383] on body "​ Menu-management United Arab Emirates Get Help D Edit Restaurant Branches Menu…" at bounding box center [470, 302] width 941 height 540
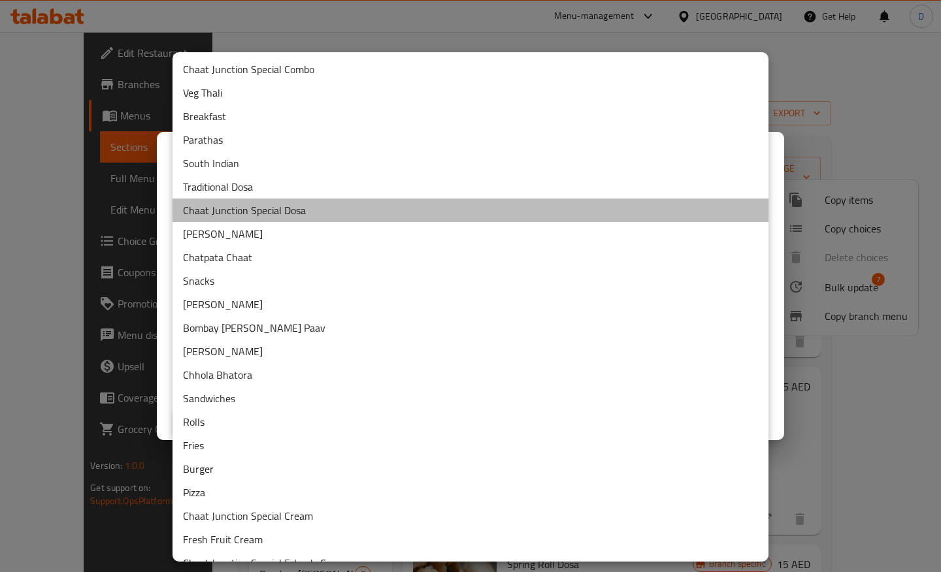
click at [240, 219] on li "Chaat Junction Special Dosa" at bounding box center [470, 211] width 596 height 24
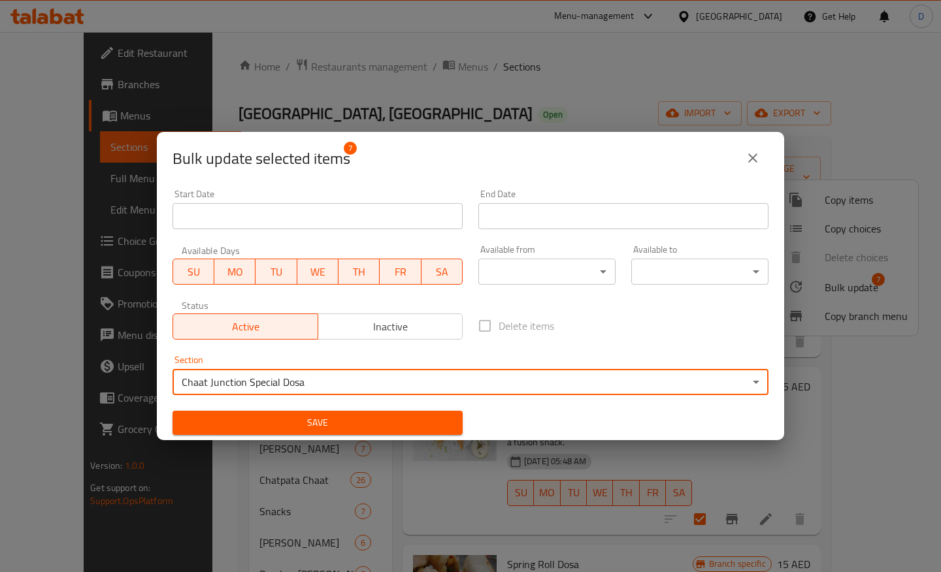
click at [512, 273] on body "​ Menu-management United Arab Emirates Get Help D Edit Restaurant Branches Menu…" at bounding box center [470, 302] width 941 height 540
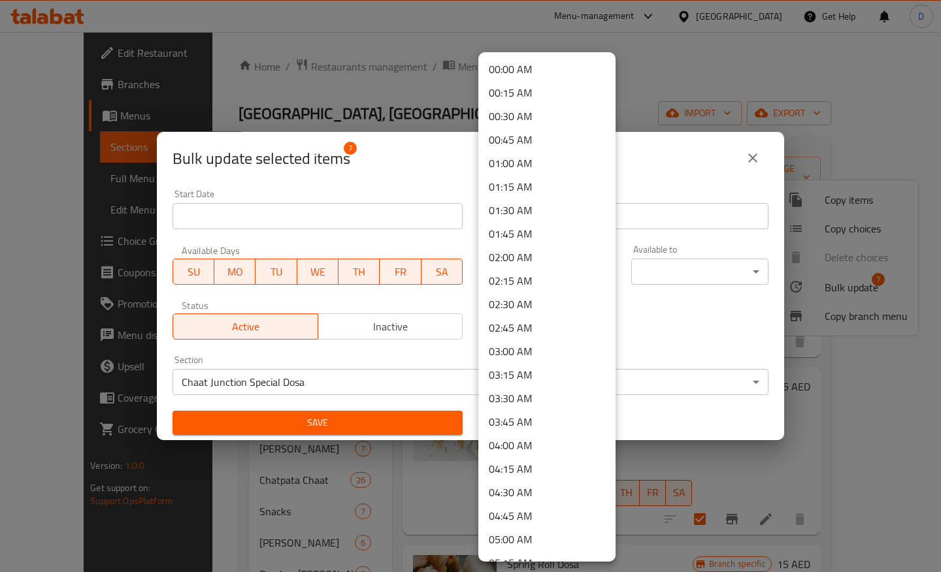
click at [747, 167] on div at bounding box center [470, 286] width 941 height 572
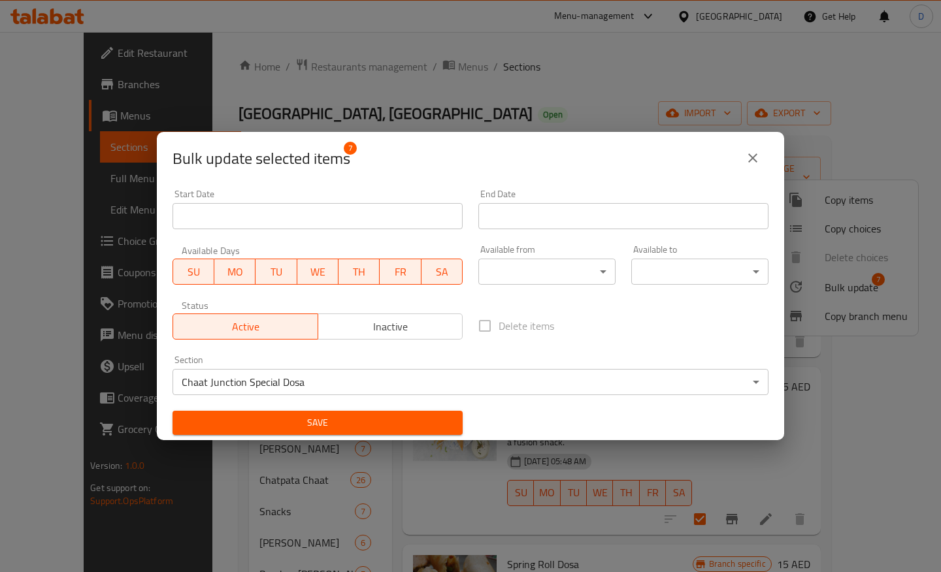
click at [747, 167] on div "00:00 AM 00:15 AM 00:30 AM 00:45 AM 01:00 AM 01:15 AM 01:30 AM 01:45 AM 02:00 A…" at bounding box center [470, 286] width 941 height 572
click at [751, 155] on icon "close" at bounding box center [753, 158] width 16 height 16
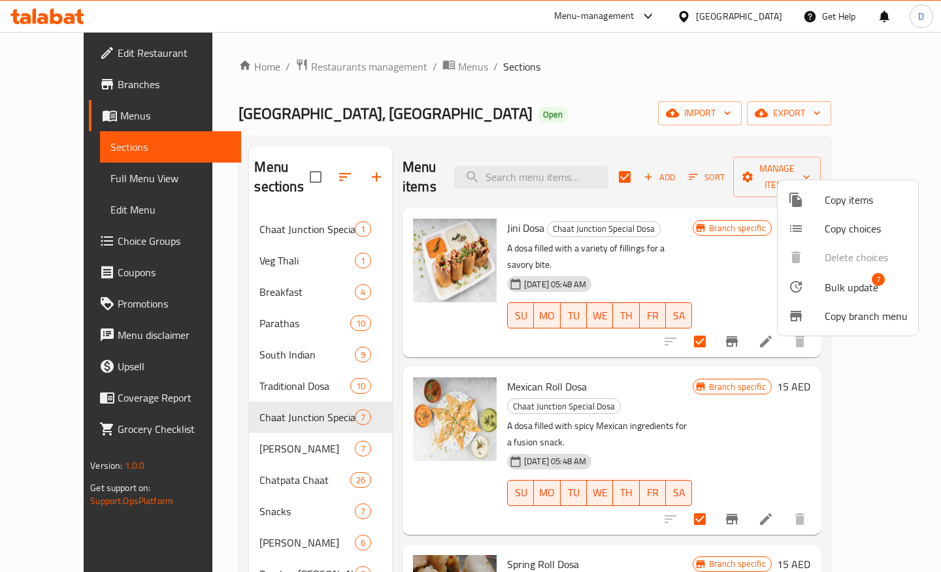
click at [272, 397] on div at bounding box center [470, 286] width 941 height 572
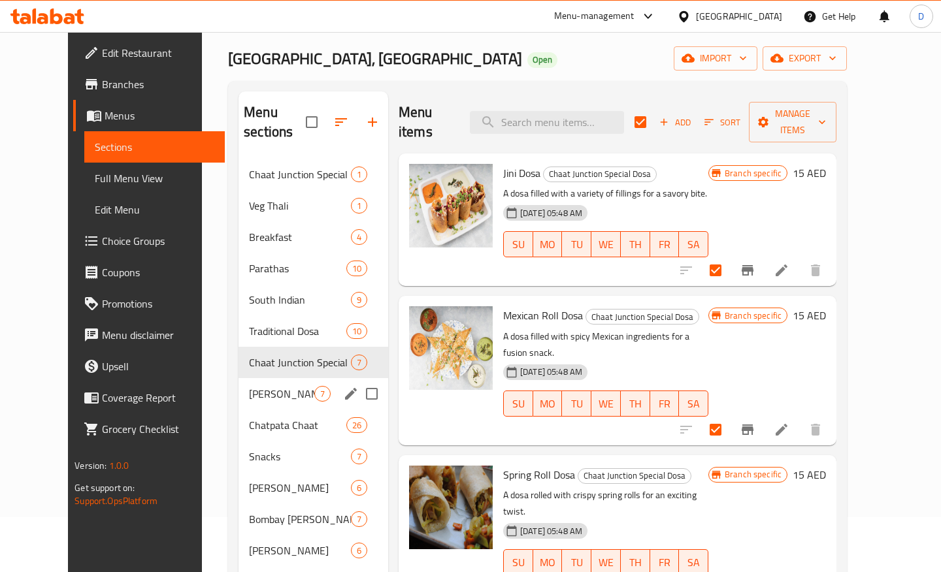
scroll to position [60, 0]
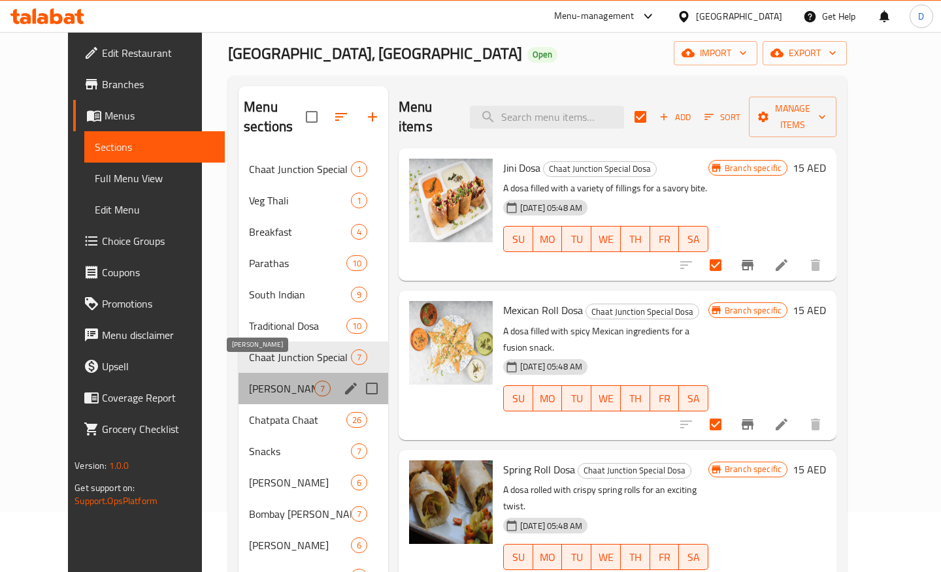
click at [257, 381] on span "Masala Dosa" at bounding box center [281, 389] width 65 height 16
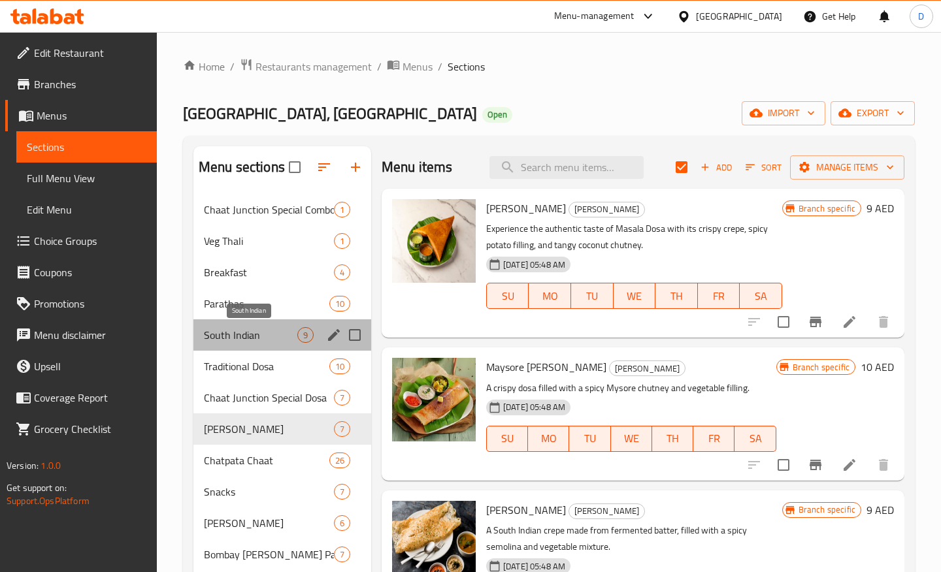
click at [236, 331] on span "South Indian" at bounding box center [250, 335] width 93 height 16
checkbox input "false"
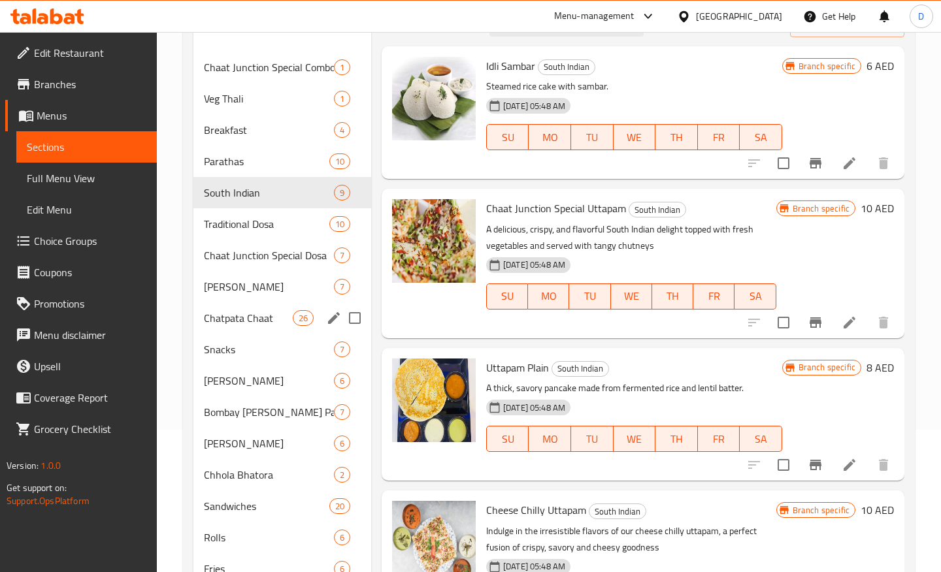
scroll to position [143, 0]
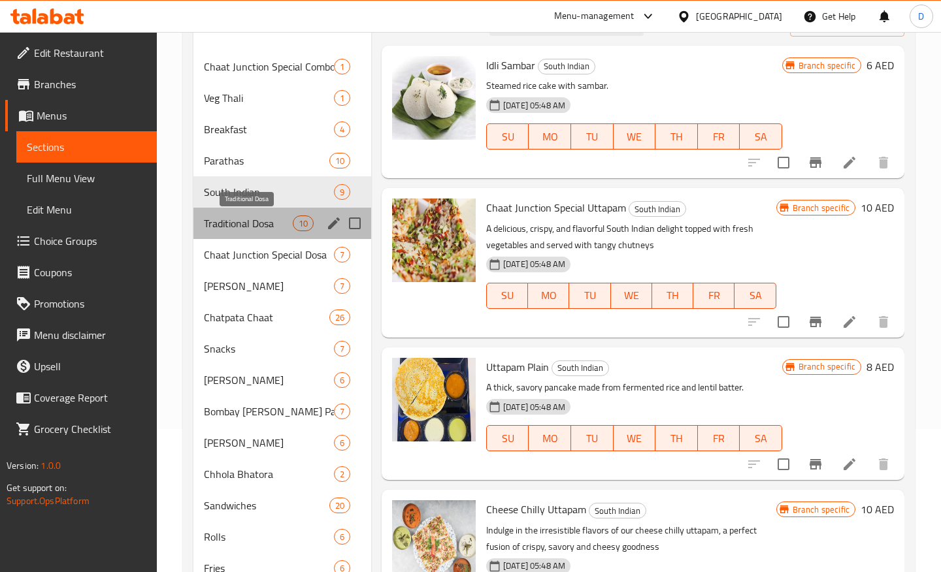
click at [242, 229] on span "Traditional Dosa" at bounding box center [248, 224] width 89 height 16
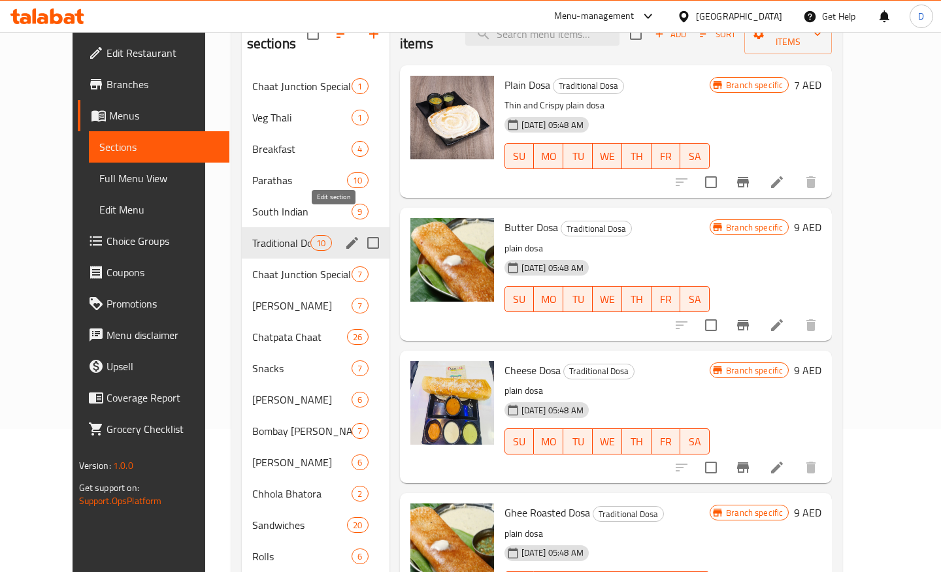
click at [344, 235] on icon "edit" at bounding box center [352, 243] width 16 height 16
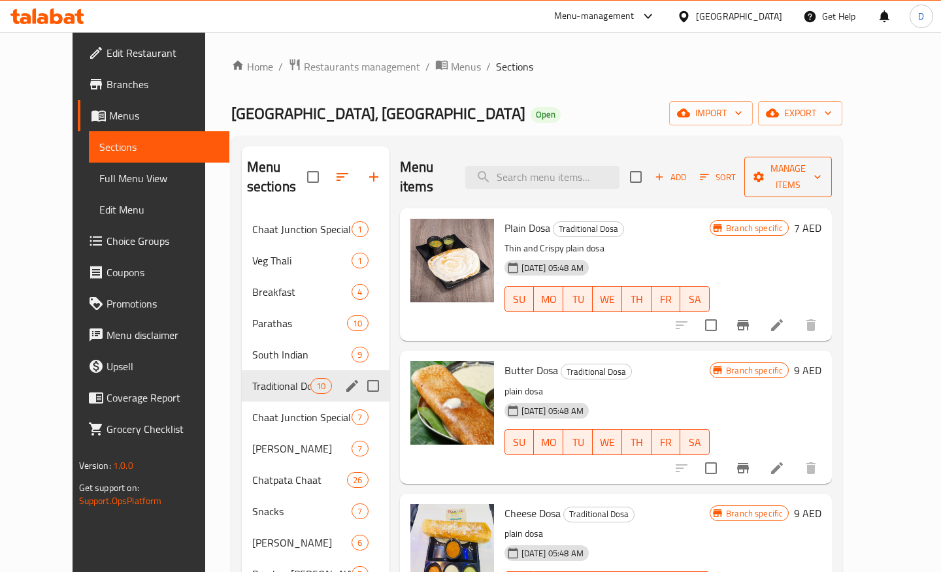
click at [821, 175] on span "Manage items" at bounding box center [788, 177] width 67 height 33
click at [847, 294] on span "Bulk update" at bounding box center [851, 288] width 54 height 16
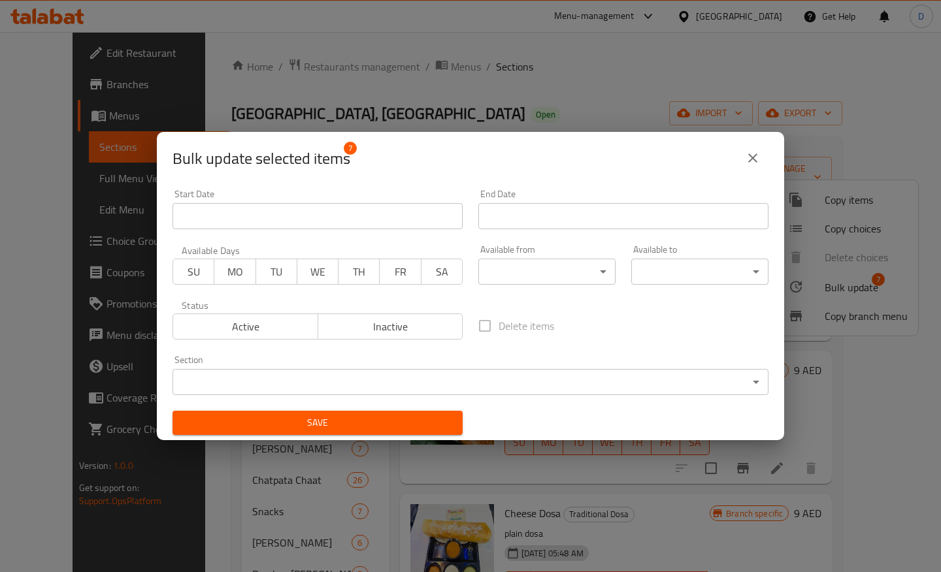
click at [429, 375] on body "​ Menu-management United Arab Emirates Get Help D Edit Restaurant Branches Menu…" at bounding box center [470, 302] width 941 height 540
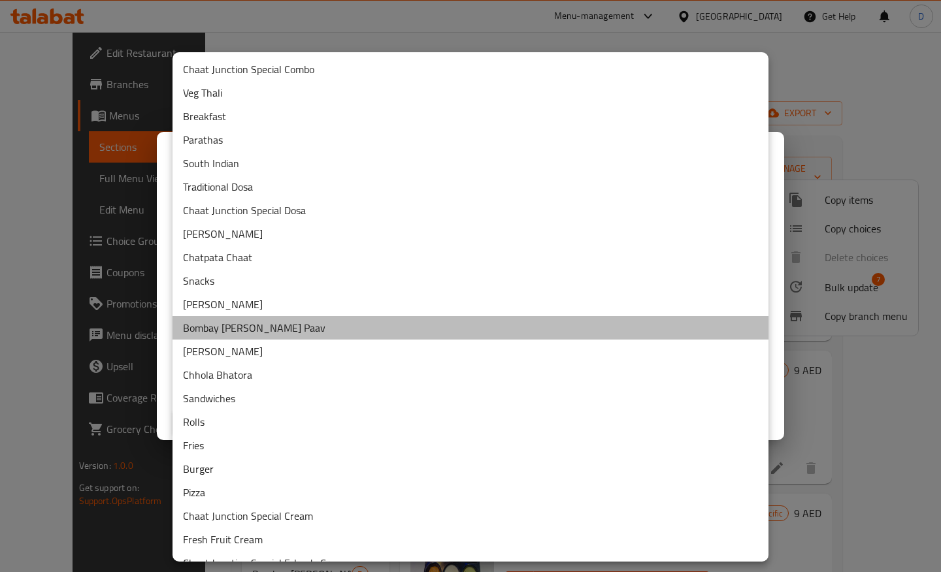
click at [417, 333] on li "Bombay Vada Paav" at bounding box center [470, 328] width 596 height 24
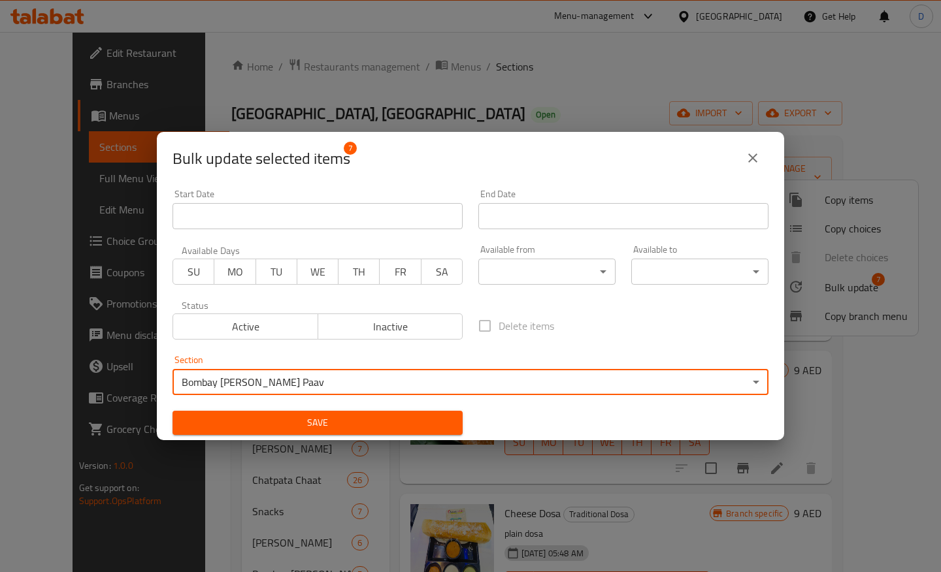
click at [575, 275] on body "​ Menu-management United Arab Emirates Get Help D Edit Restaurant Branches Menu…" at bounding box center [470, 302] width 941 height 540
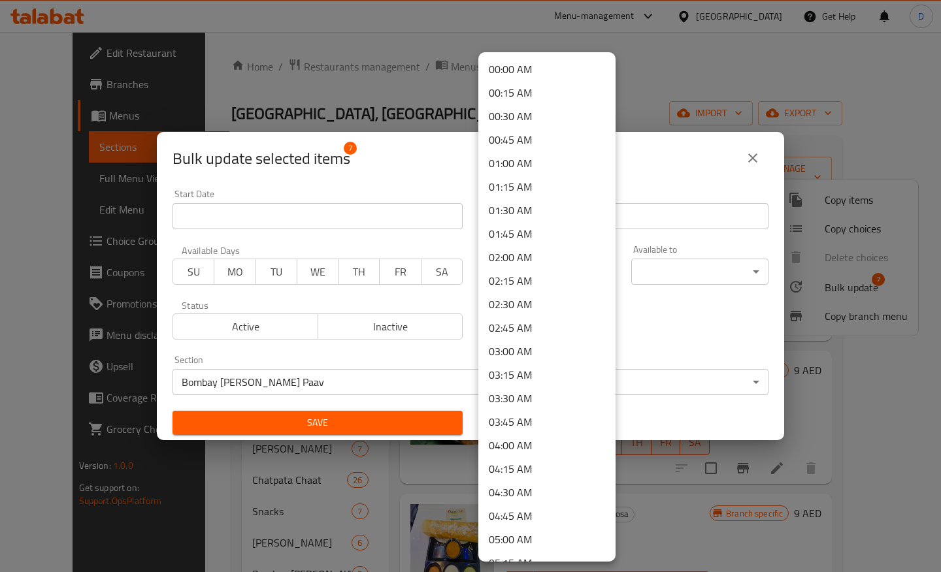
click at [657, 326] on div at bounding box center [470, 286] width 941 height 572
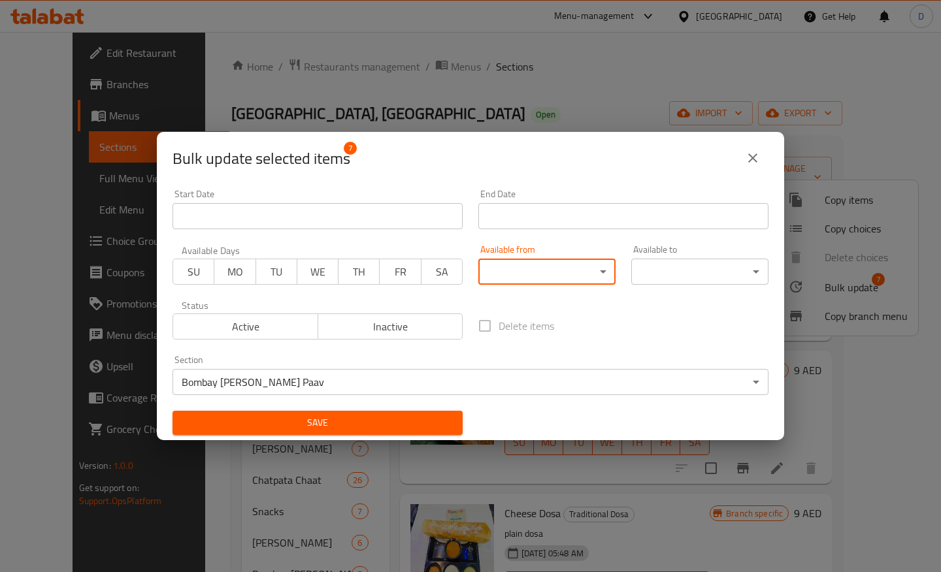
click at [657, 326] on div "Delete items" at bounding box center [623, 325] width 306 height 43
click at [361, 383] on body "​ Menu-management United Arab Emirates Get Help D Edit Restaurant Branches Menu…" at bounding box center [470, 302] width 941 height 540
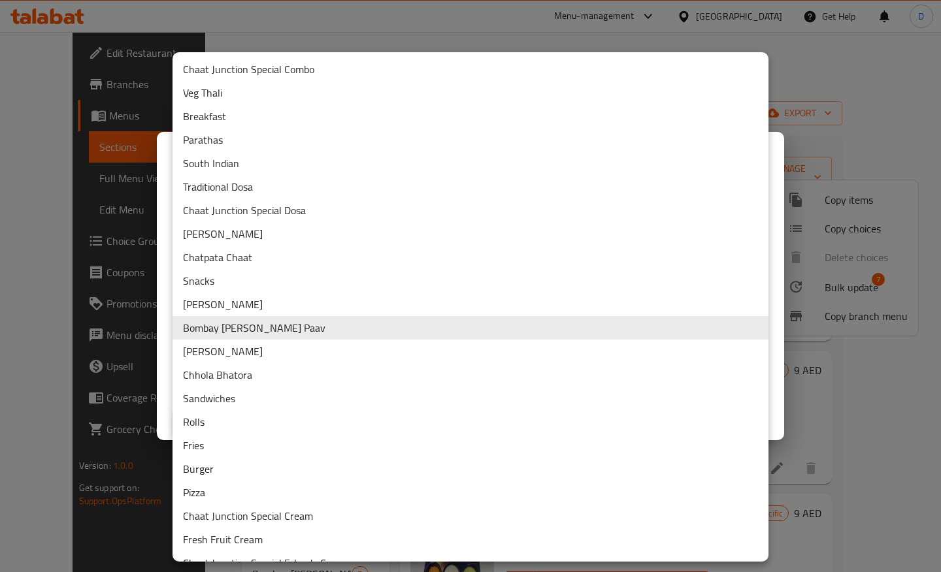
click at [837, 244] on div at bounding box center [470, 286] width 941 height 572
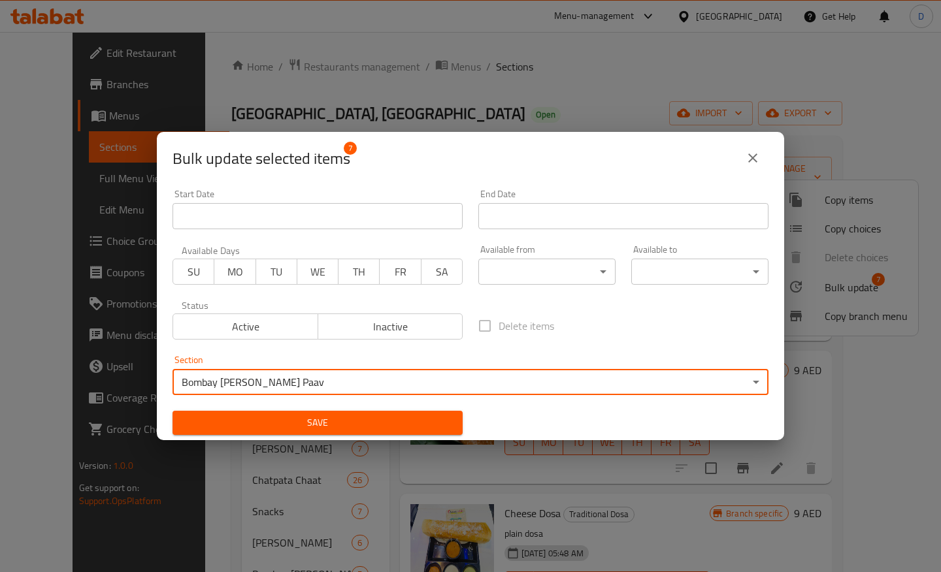
click at [759, 159] on icon "close" at bounding box center [753, 158] width 16 height 16
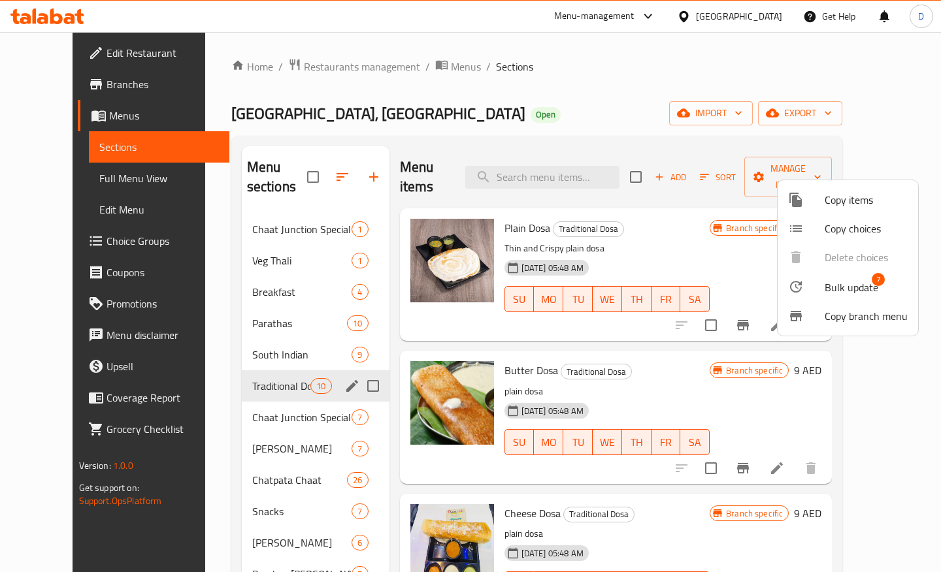
click at [462, 127] on div at bounding box center [470, 286] width 941 height 572
click at [435, 71] on span "breadcrumb" at bounding box center [443, 66] width 16 height 17
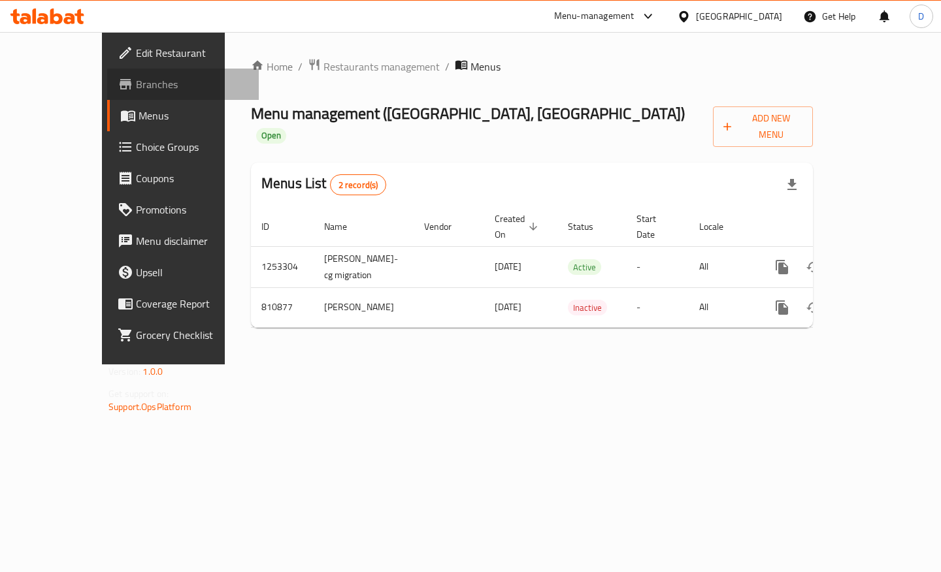
click at [136, 82] on span "Branches" at bounding box center [192, 84] width 112 height 16
click at [327, 65] on span "Restaurants management" at bounding box center [381, 66] width 116 height 16
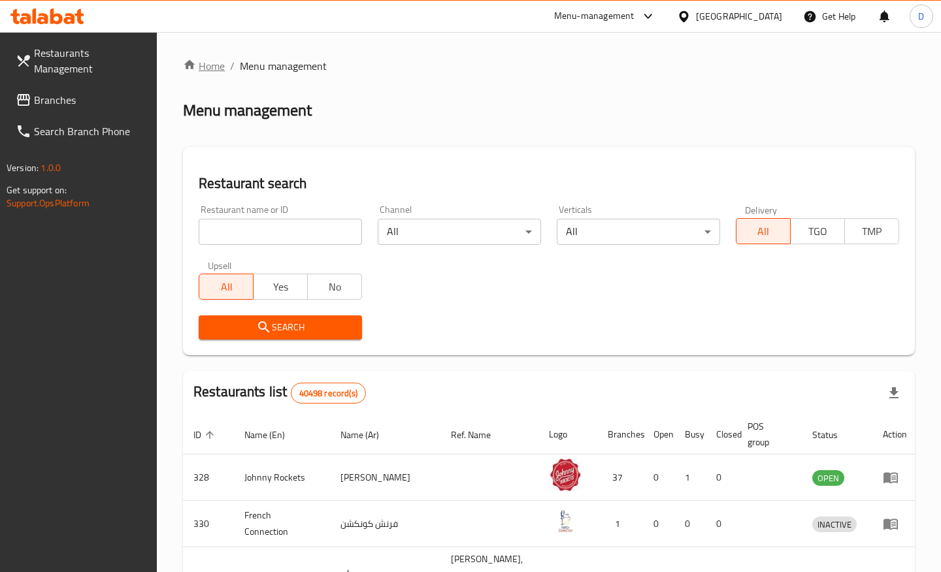
click at [198, 63] on link "Home" at bounding box center [204, 66] width 42 height 16
click at [282, 225] on input "search" at bounding box center [280, 232] width 163 height 26
type input "39692"
click button "Search" at bounding box center [280, 328] width 163 height 24
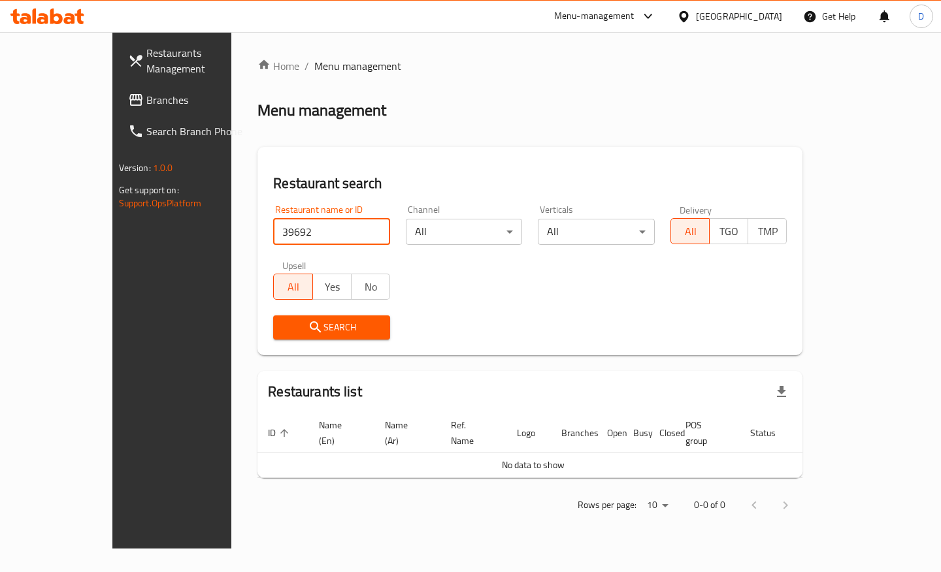
click at [118, 108] on link "Branches" at bounding box center [194, 99] width 152 height 31
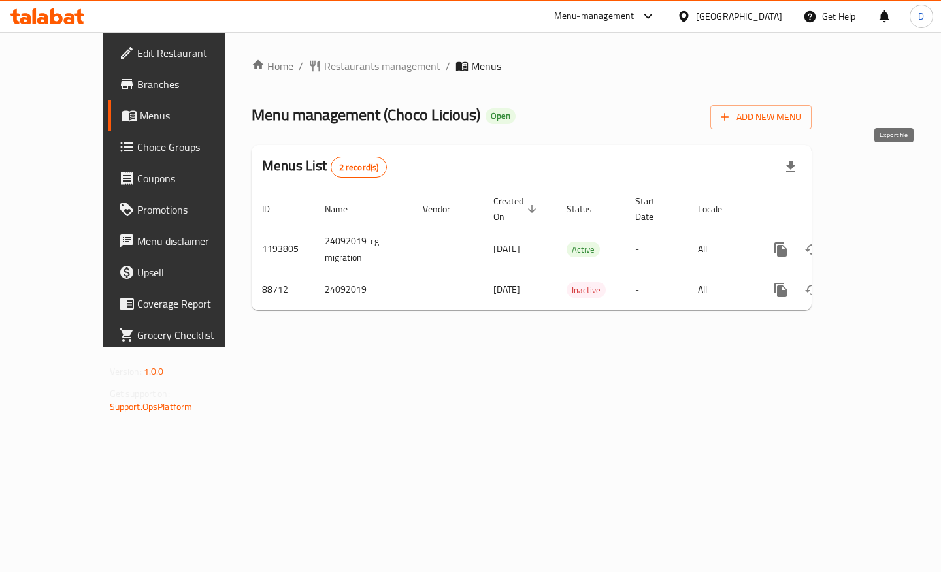
click at [795, 165] on icon "button" at bounding box center [790, 166] width 9 height 11
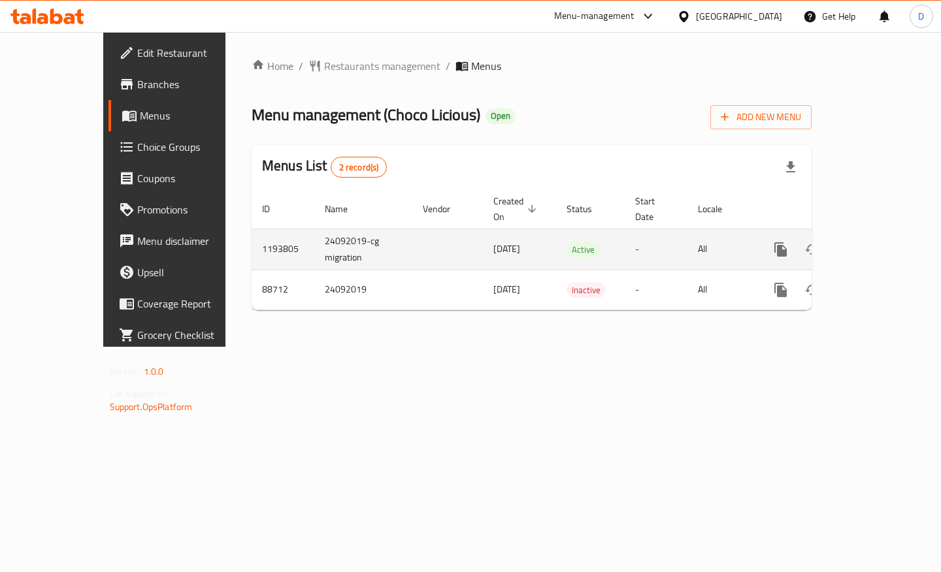
click at [694, 247] on td "All" at bounding box center [720, 249] width 67 height 41
click at [890, 234] on link "enhanced table" at bounding box center [874, 249] width 31 height 31
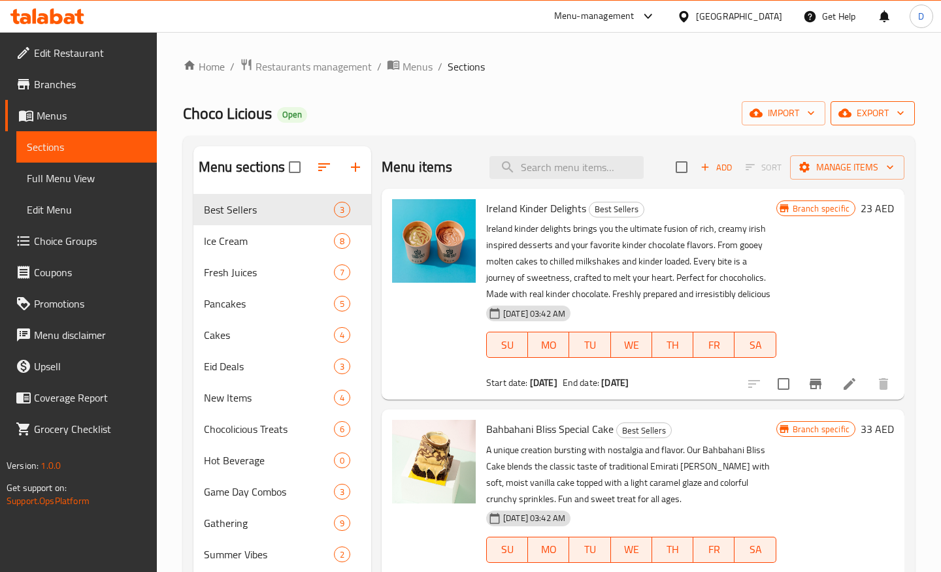
click at [884, 119] on span "export" at bounding box center [872, 113] width 63 height 16
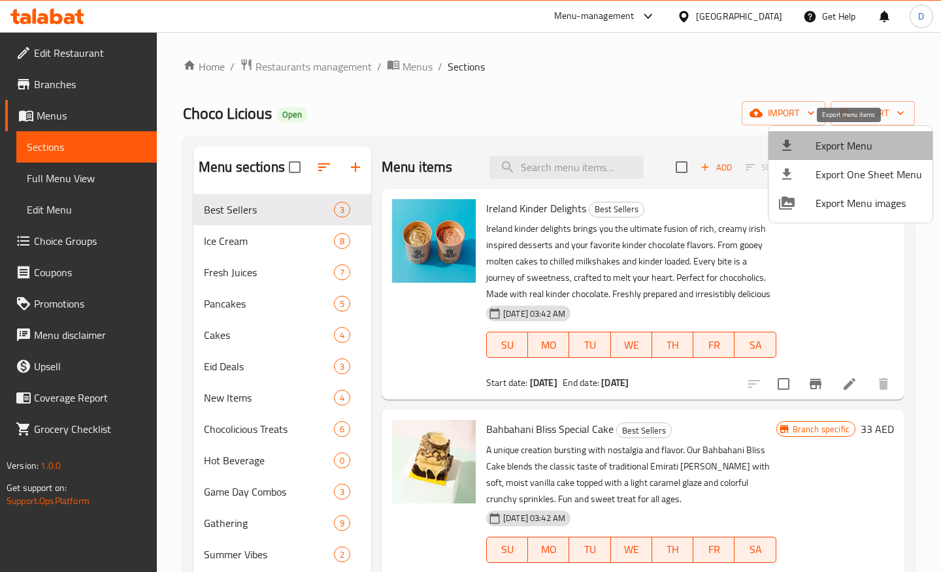
click at [891, 142] on span "Export Menu" at bounding box center [868, 146] width 106 height 16
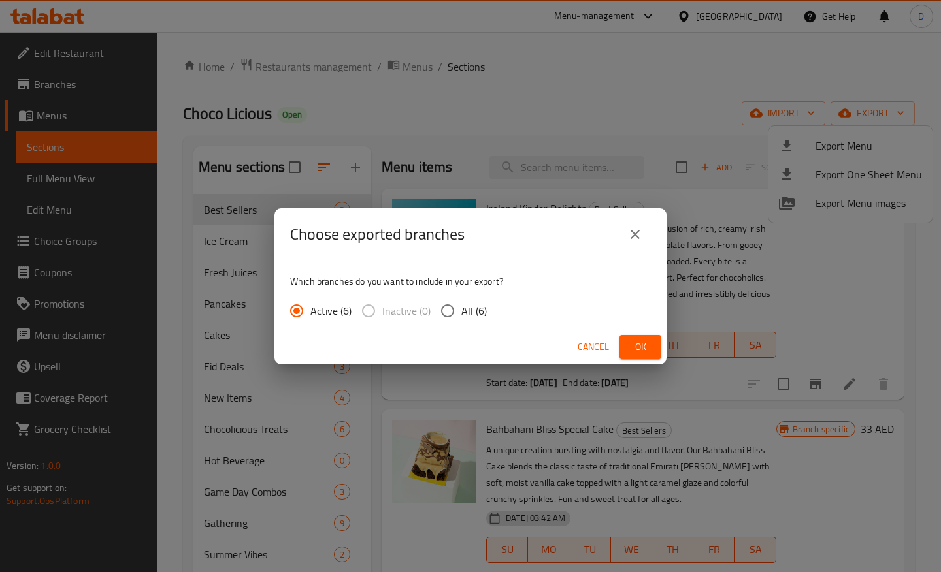
click at [640, 344] on span "Ok" at bounding box center [640, 347] width 21 height 16
